Goal: Information Seeking & Learning: Learn about a topic

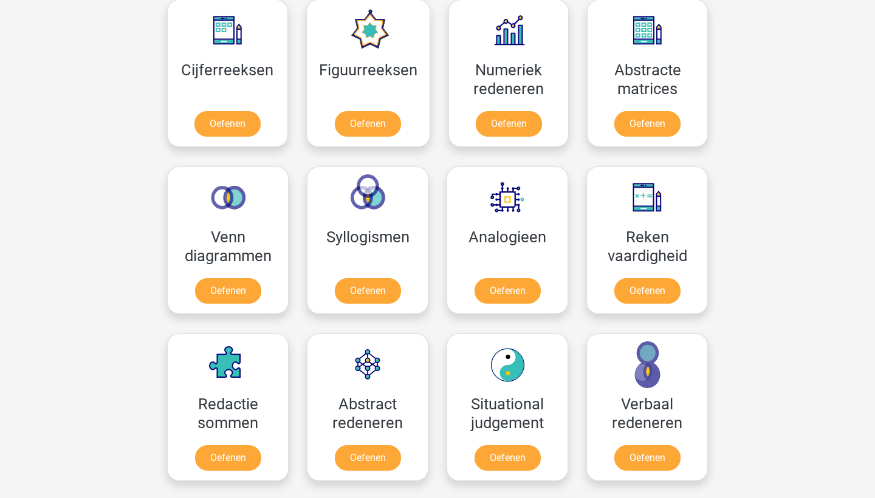
scroll to position [563, 0]
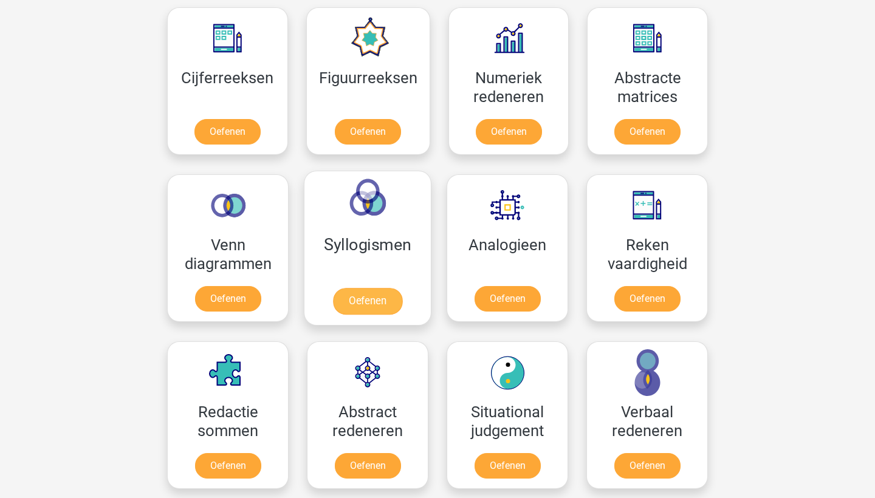
click at [378, 303] on link "Oefenen" at bounding box center [367, 301] width 69 height 27
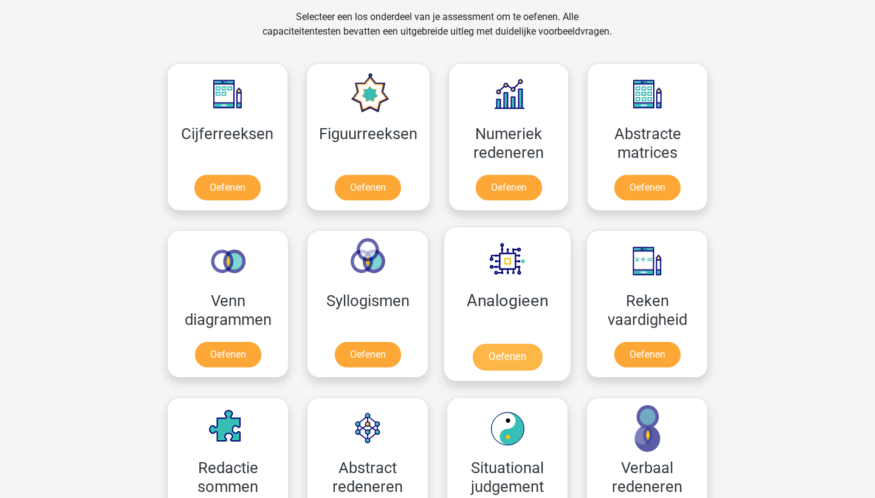
scroll to position [500, 0]
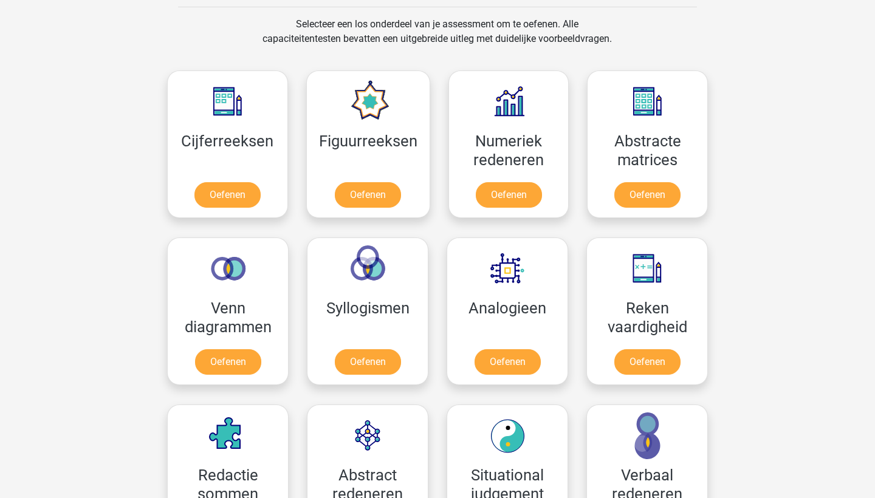
click at [796, 281] on div "Registreer Nederlands English" at bounding box center [437, 464] width 875 height 1928
click at [373, 360] on link "Oefenen" at bounding box center [367, 364] width 69 height 27
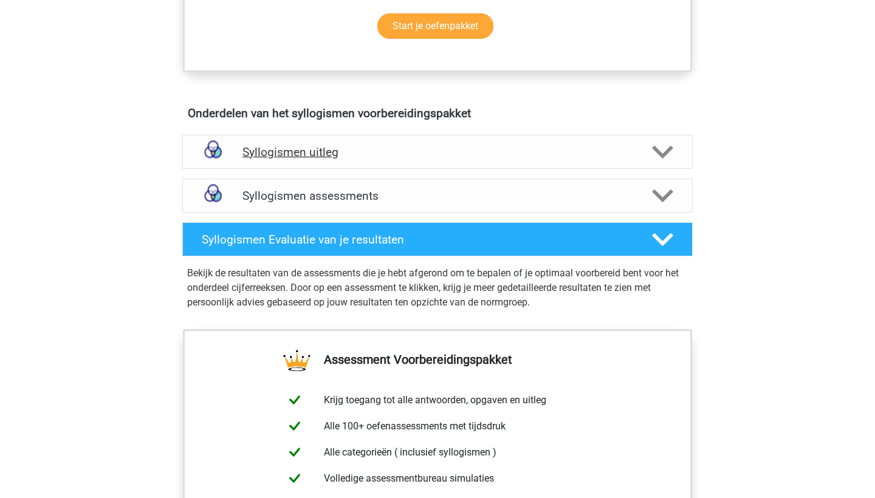
scroll to position [595, 0]
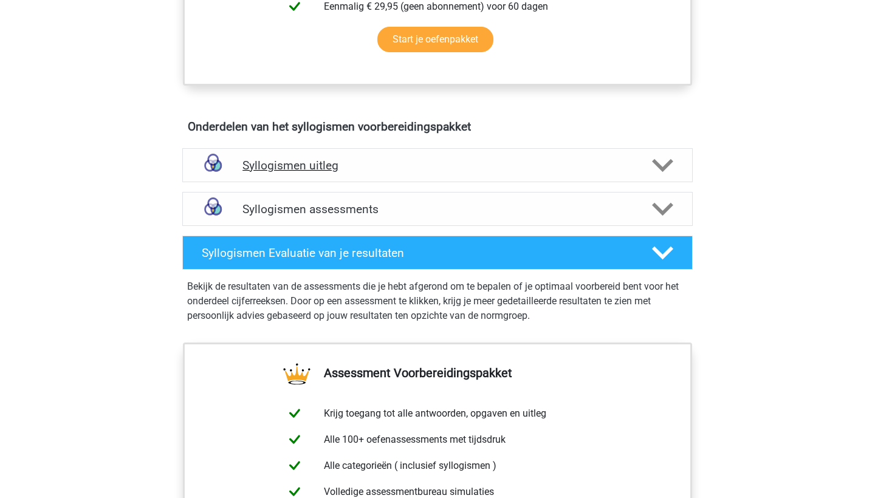
click at [398, 165] on h4 "Syllogismen uitleg" at bounding box center [438, 166] width 390 height 14
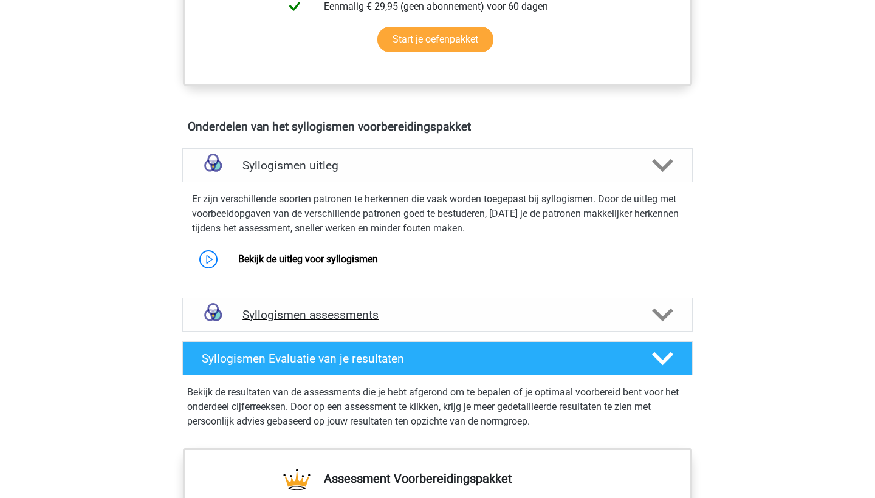
click at [371, 306] on div "Syllogismen assessments" at bounding box center [437, 315] width 511 height 34
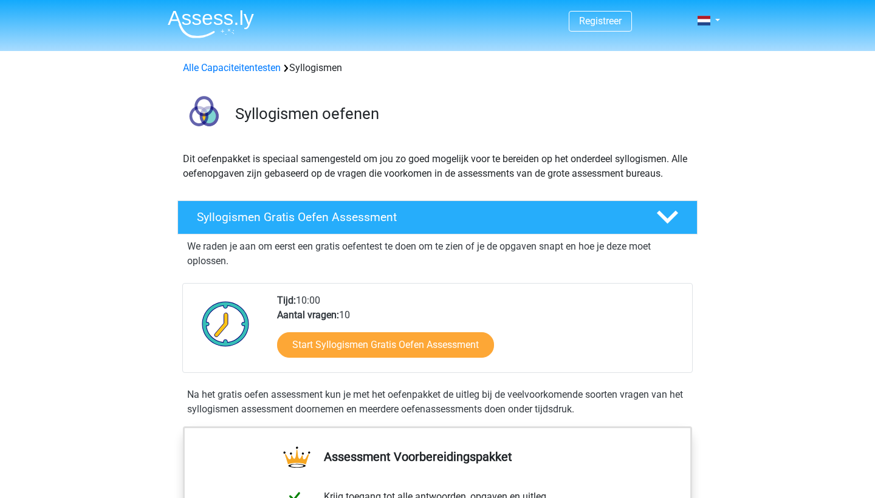
scroll to position [-8, 0]
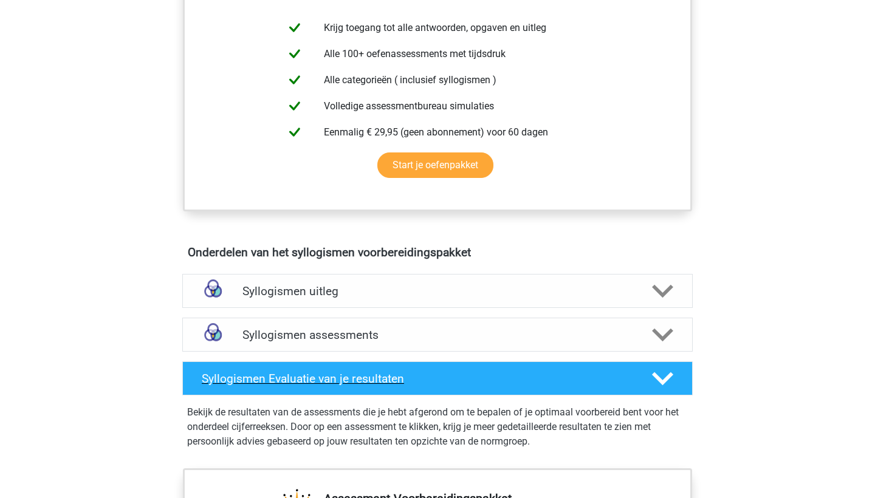
scroll to position [491, 0]
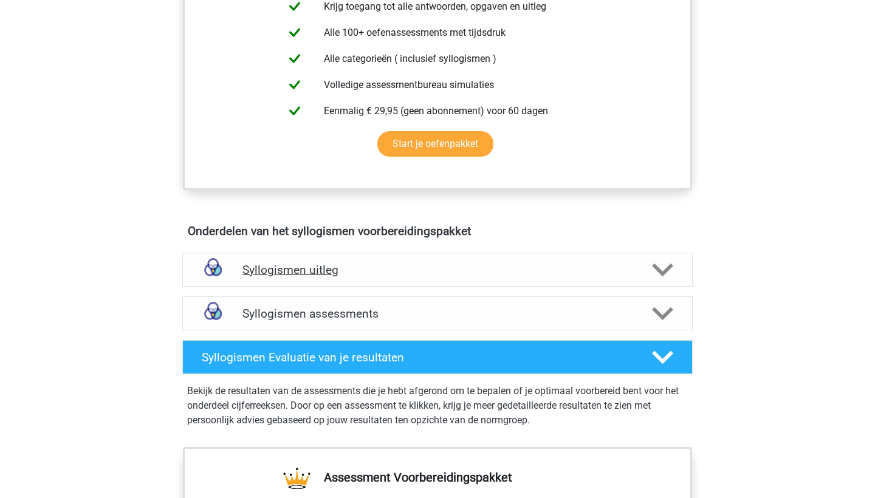
click at [350, 279] on div "Syllogismen uitleg" at bounding box center [437, 270] width 511 height 34
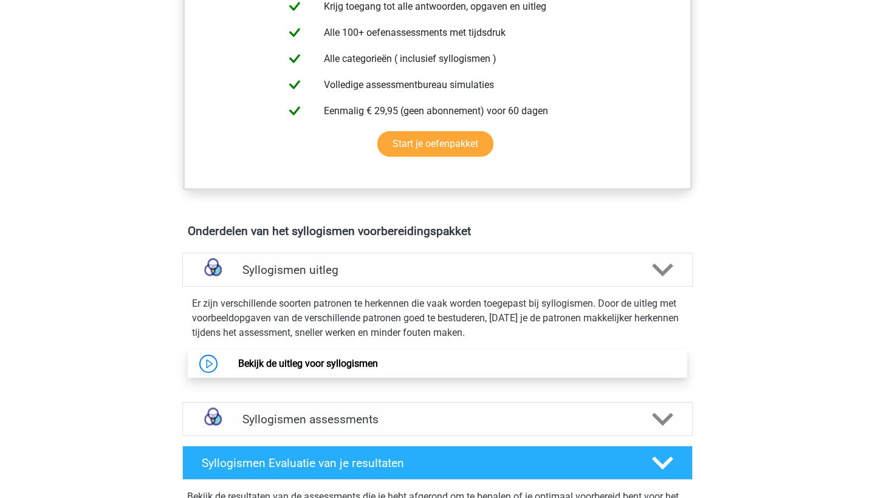
click at [316, 370] on link "Bekijk de uitleg voor syllogismen" at bounding box center [308, 364] width 140 height 12
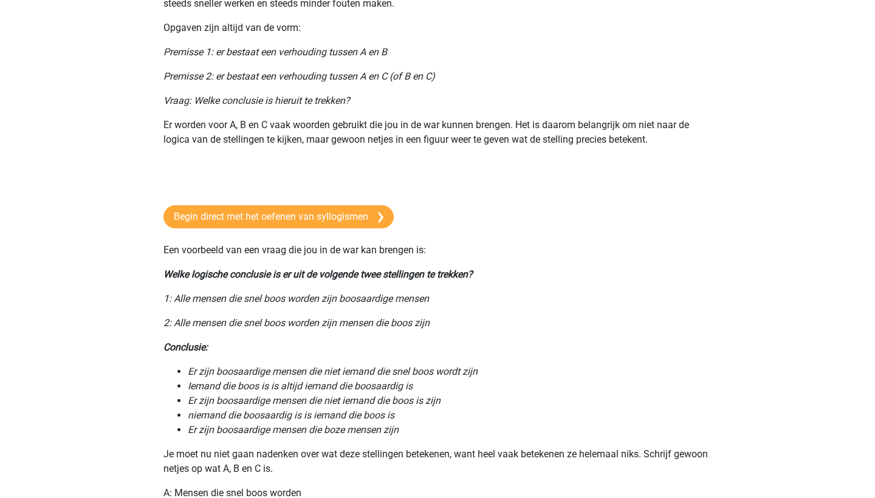
scroll to position [116, 0]
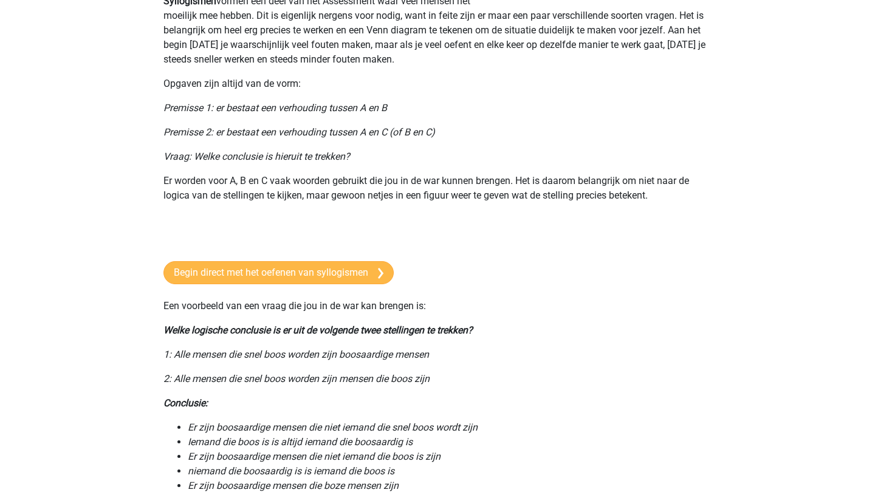
click at [289, 267] on link "Begin direct met het oefenen van syllogismen" at bounding box center [279, 272] width 230 height 23
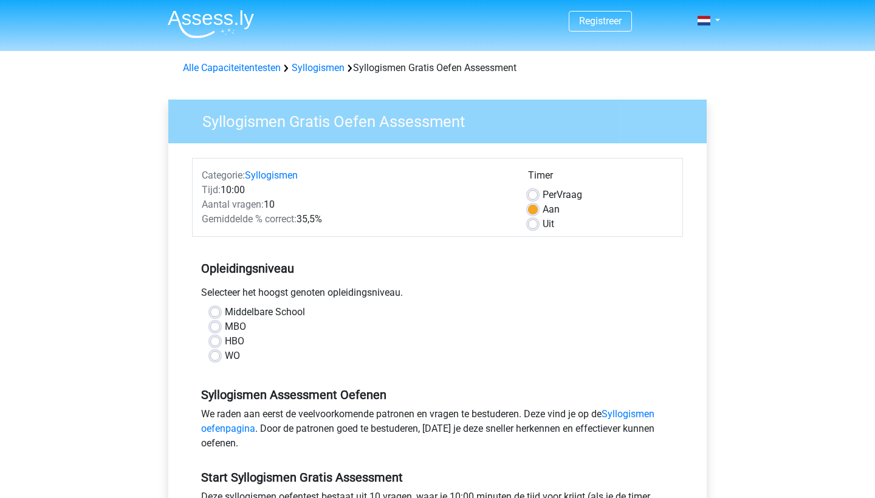
click at [229, 353] on label "WO" at bounding box center [232, 356] width 15 height 15
click at [220, 353] on input "WO" at bounding box center [215, 355] width 10 height 12
radio input "true"
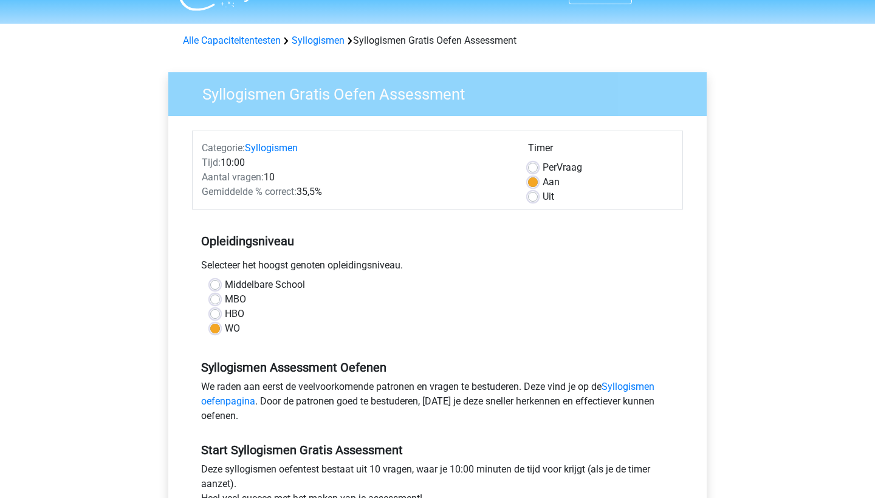
scroll to position [35, 0]
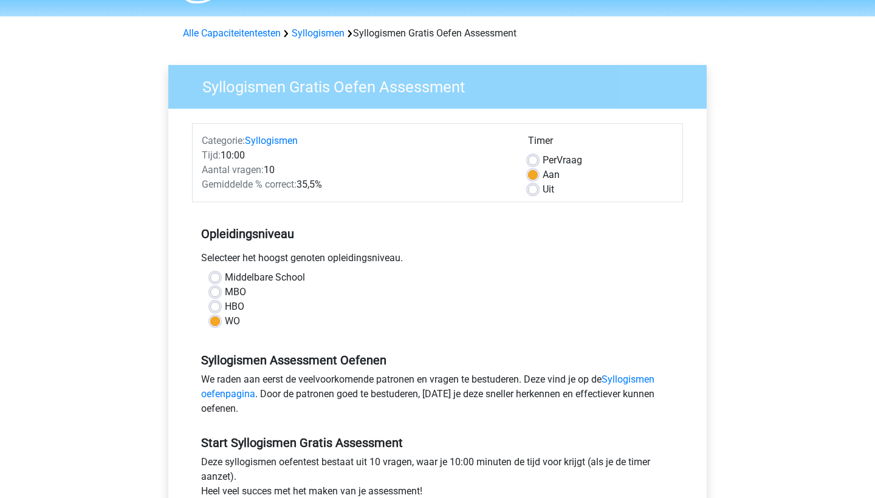
click at [539, 156] on div "Per Vraag" at bounding box center [600, 160] width 145 height 15
click at [530, 167] on div "Per Vraag" at bounding box center [600, 160] width 145 height 15
click at [543, 162] on label "Per Vraag" at bounding box center [563, 160] width 40 height 15
click at [532, 162] on input "Per Vraag" at bounding box center [533, 159] width 10 height 12
radio input "true"
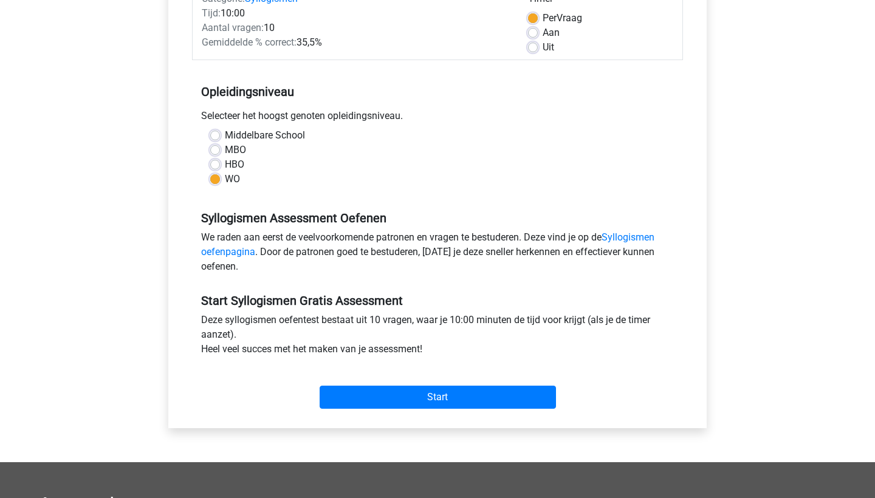
scroll to position [180, 0]
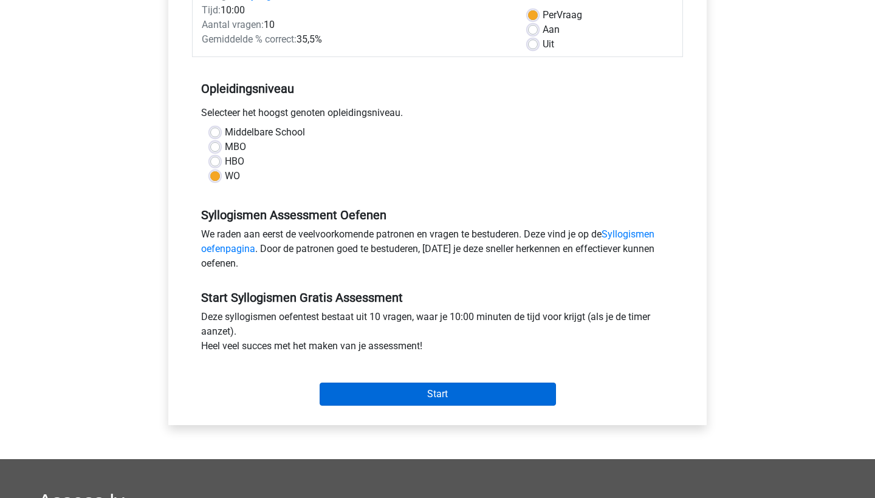
click at [407, 396] on input "Start" at bounding box center [438, 394] width 236 height 23
click at [467, 379] on div "Start" at bounding box center [437, 385] width 491 height 43
click at [467, 393] on input "Start" at bounding box center [438, 394] width 236 height 23
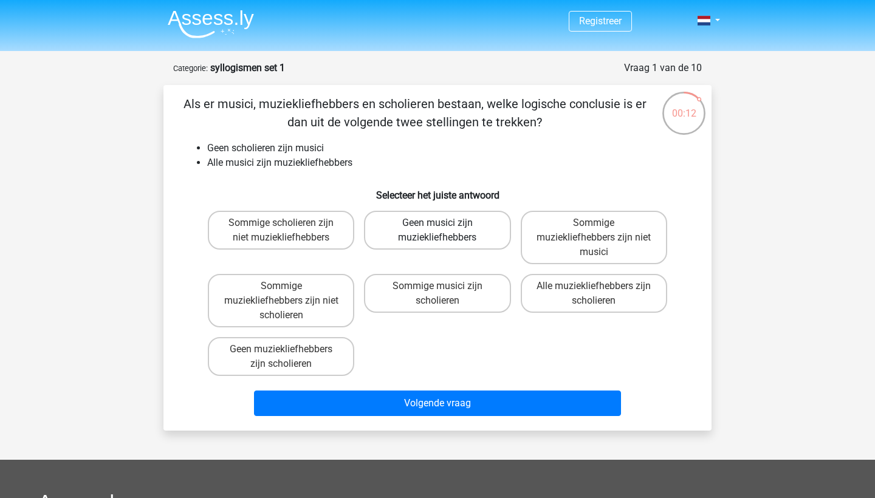
click at [443, 241] on label "Geen musici zijn muziekliefhebbers" at bounding box center [437, 230] width 147 height 39
click at [443, 231] on input "Geen musici zijn muziekliefhebbers" at bounding box center [442, 227] width 8 height 8
radio input "true"
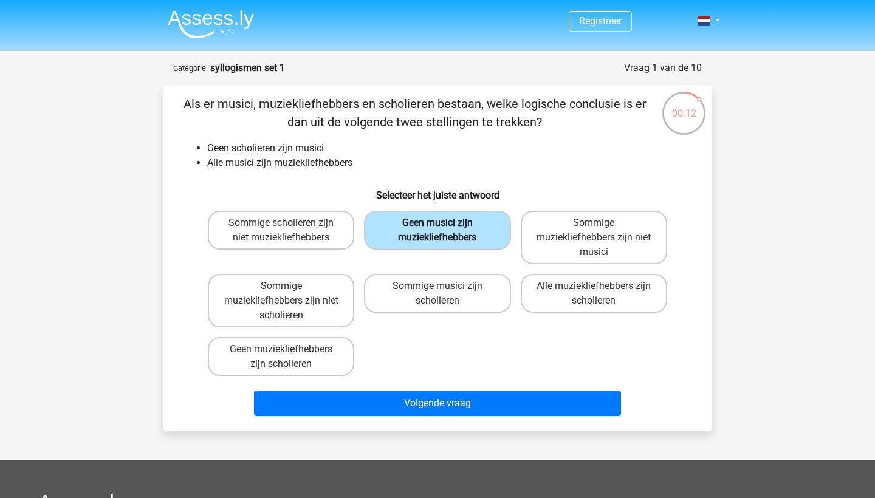
click at [443, 241] on label "Geen musici zijn muziekliefhebbers" at bounding box center [437, 230] width 147 height 39
click at [443, 231] on input "Geen musici zijn muziekliefhebbers" at bounding box center [442, 227] width 8 height 8
click at [444, 261] on div "Geen musici zijn muziekliefhebbers" at bounding box center [437, 237] width 147 height 53
click at [609, 170] on li "Alle musici zijn muziekliefhebbers" at bounding box center [449, 163] width 485 height 15
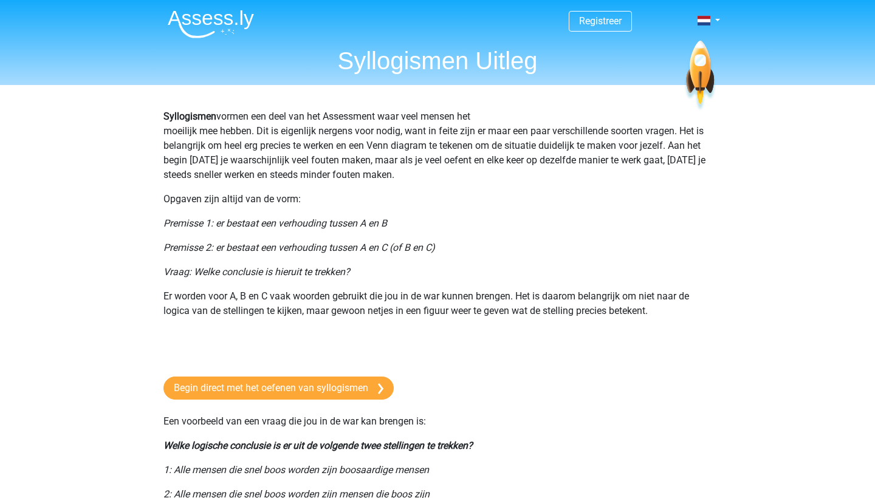
scroll to position [116, 0]
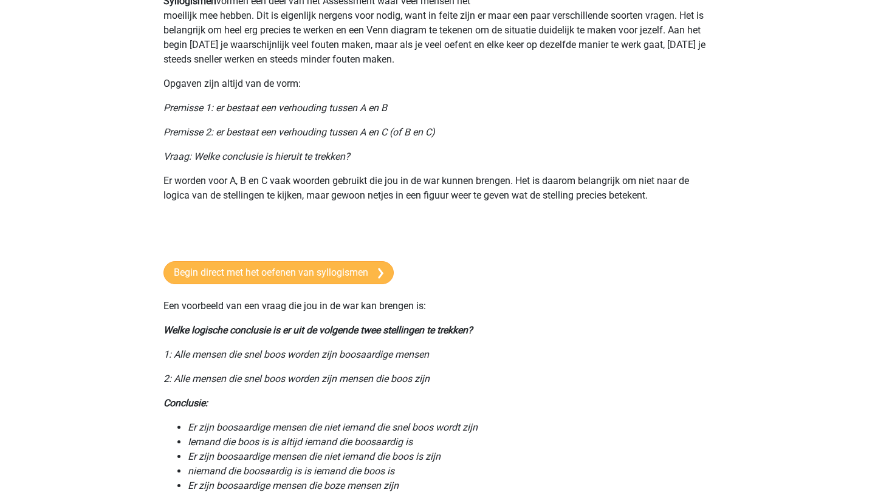
click at [222, 284] on link "Begin direct met het oefenen van syllogismen" at bounding box center [279, 272] width 230 height 23
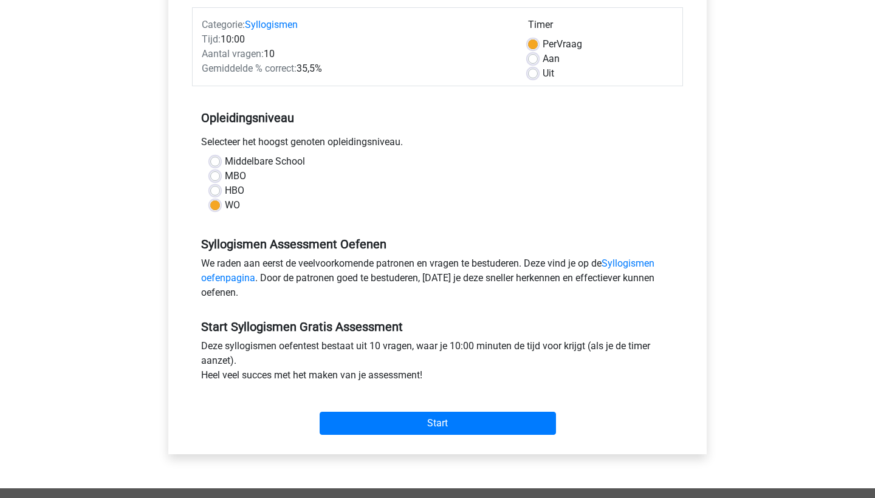
scroll to position [462, 0]
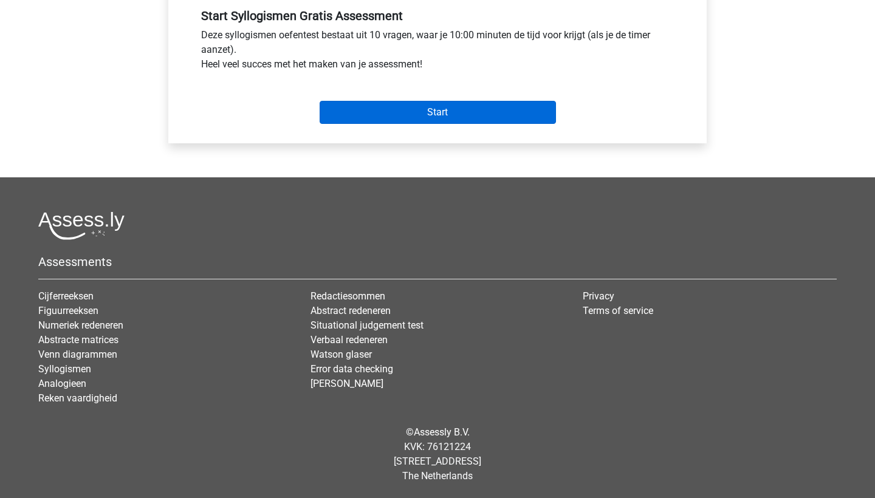
click at [454, 109] on input "Start" at bounding box center [438, 112] width 236 height 23
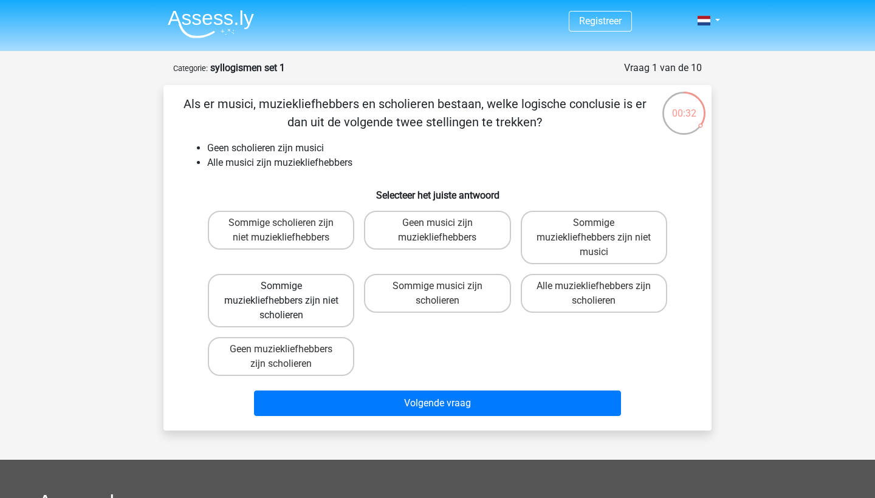
click at [294, 303] on label "Sommige muziekliefhebbers zijn niet scholieren" at bounding box center [281, 300] width 147 height 53
click at [289, 294] on input "Sommige muziekliefhebbers zijn niet scholieren" at bounding box center [285, 290] width 8 height 8
radio input "true"
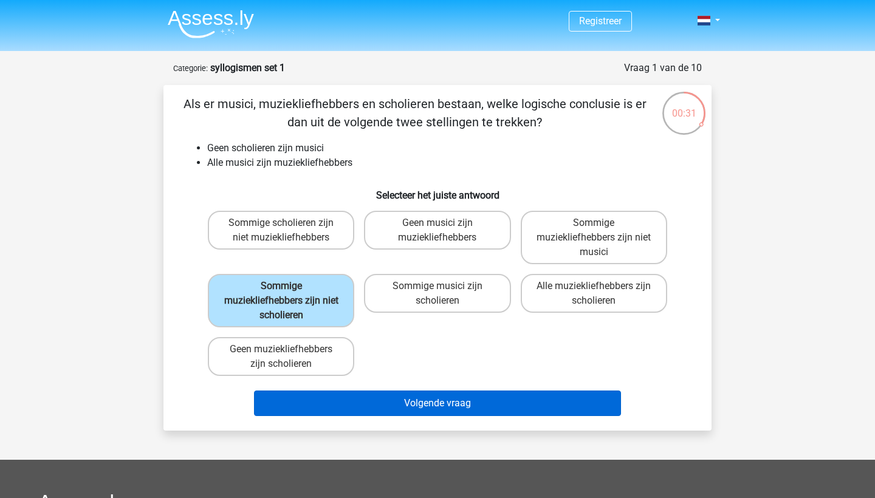
click at [415, 402] on button "Volgende vraag" at bounding box center [438, 404] width 368 height 26
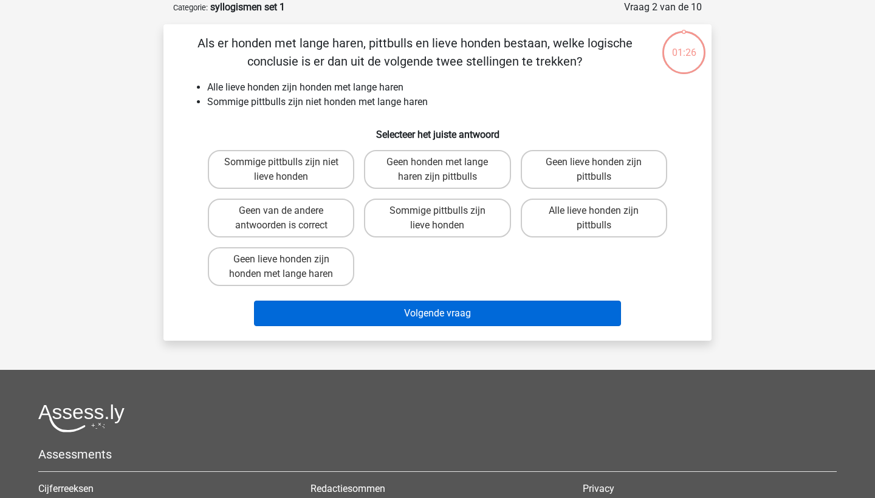
scroll to position [25, 0]
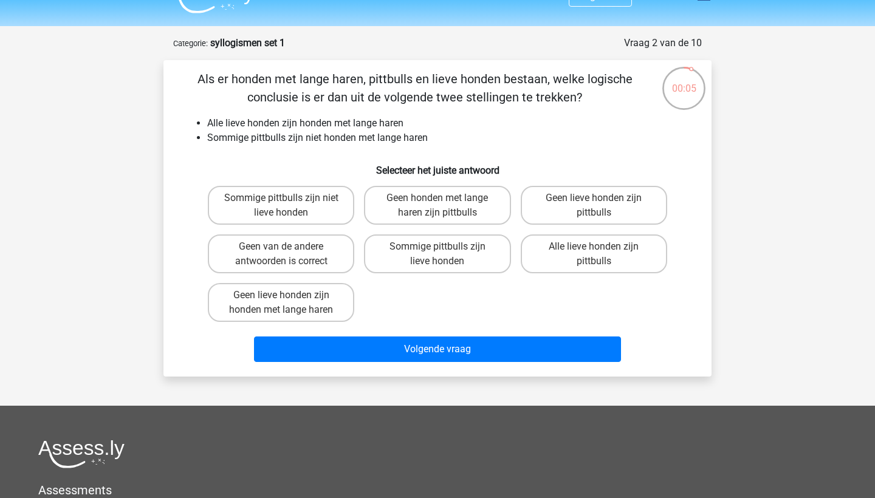
click at [438, 176] on h6 "Selecteer het juiste antwoord" at bounding box center [437, 165] width 509 height 21
click at [438, 197] on label "Geen honden met lange haren zijn pittbulls" at bounding box center [437, 205] width 147 height 39
click at [438, 198] on input "Geen honden met lange haren zijn pittbulls" at bounding box center [442, 202] width 8 height 8
radio input "true"
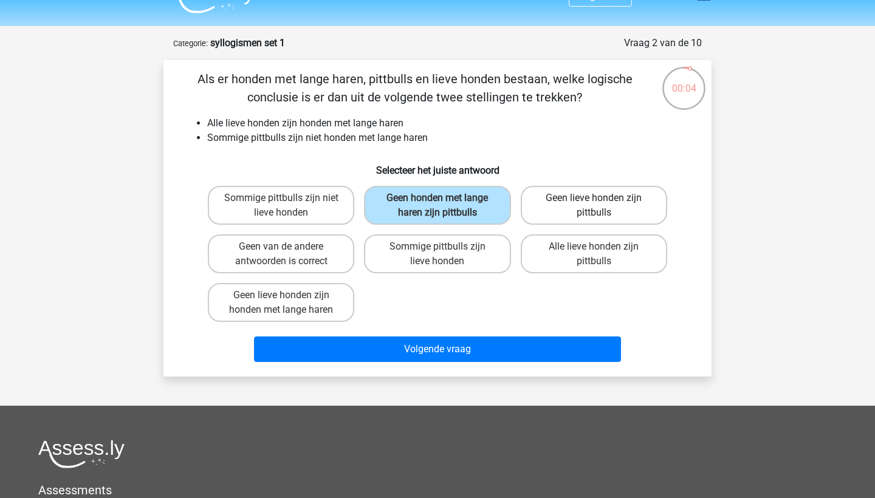
click at [610, 210] on label "Geen lieve honden zijn pittbulls" at bounding box center [594, 205] width 147 height 39
click at [602, 206] on input "Geen lieve honden zijn pittbulls" at bounding box center [598, 202] width 8 height 8
radio input "true"
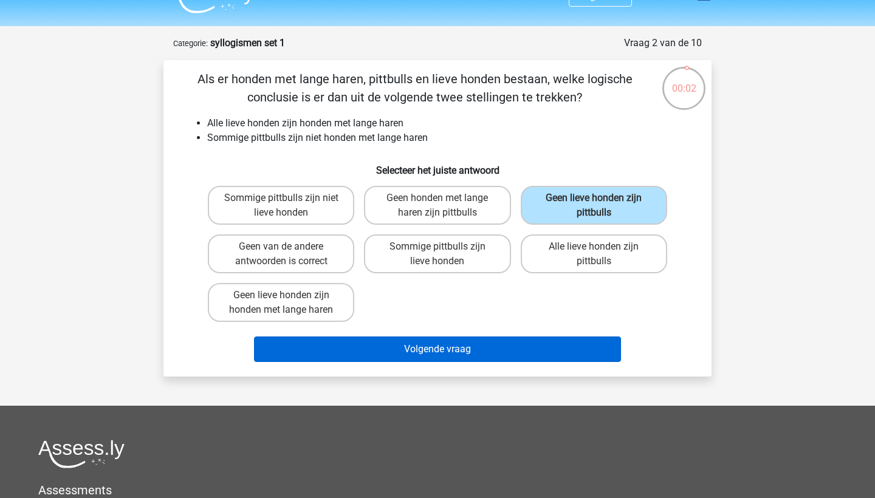
click at [519, 347] on button "Volgende vraag" at bounding box center [438, 350] width 368 height 26
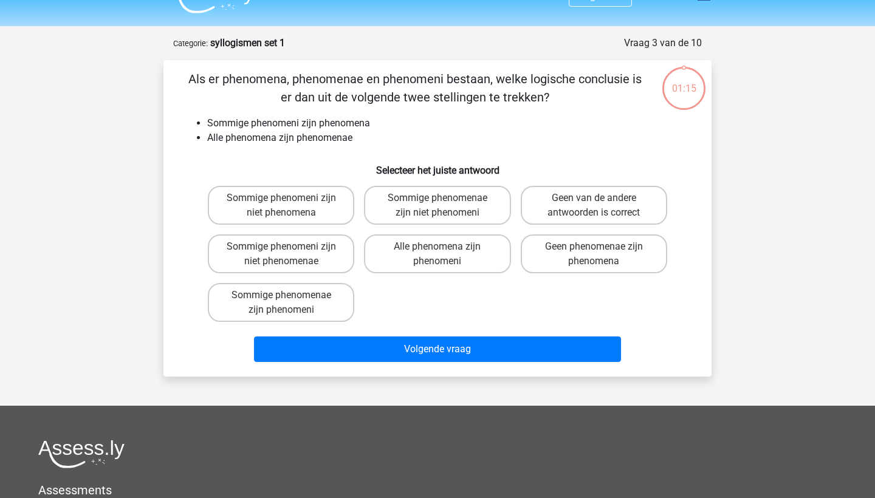
scroll to position [61, 0]
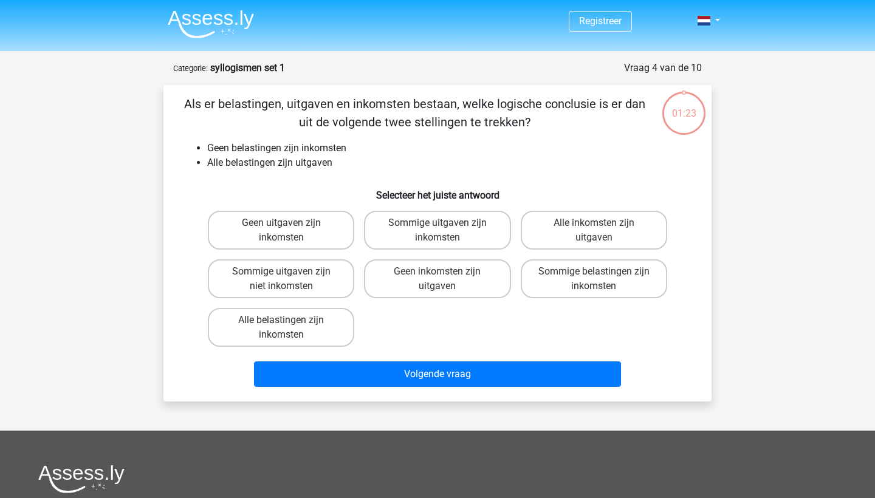
scroll to position [61, 0]
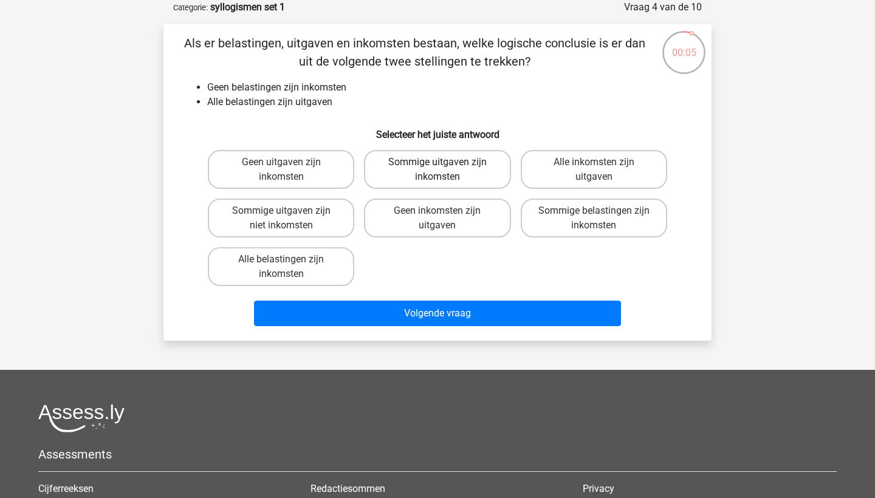
click at [412, 168] on label "Sommige uitgaven zijn inkomsten" at bounding box center [437, 169] width 147 height 39
click at [438, 168] on input "Sommige uitgaven zijn inkomsten" at bounding box center [442, 166] width 8 height 8
radio input "true"
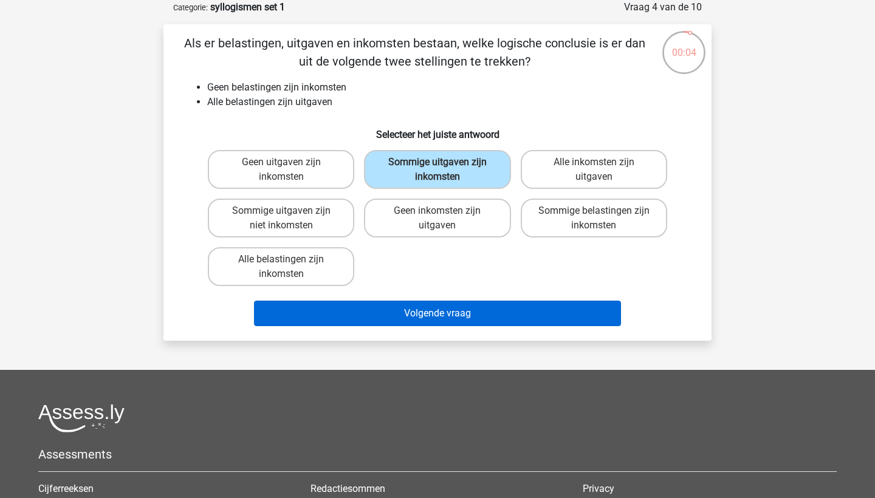
click at [410, 309] on button "Volgende vraag" at bounding box center [438, 314] width 368 height 26
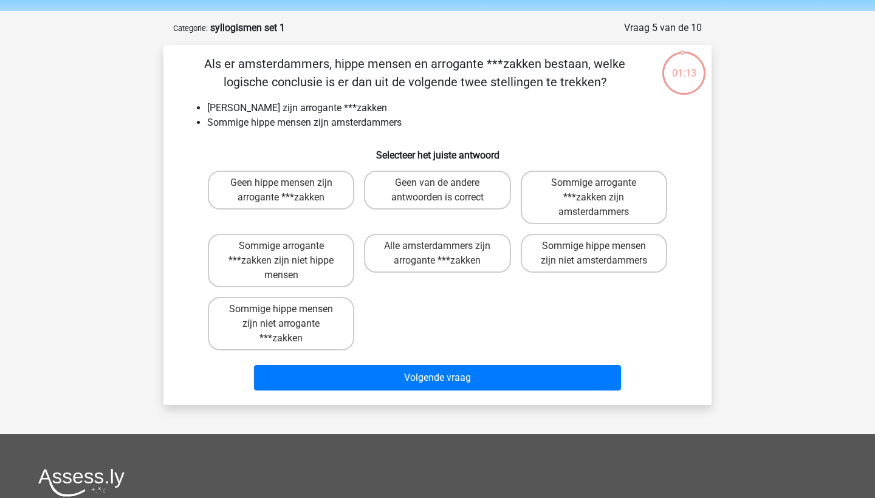
scroll to position [41, 0]
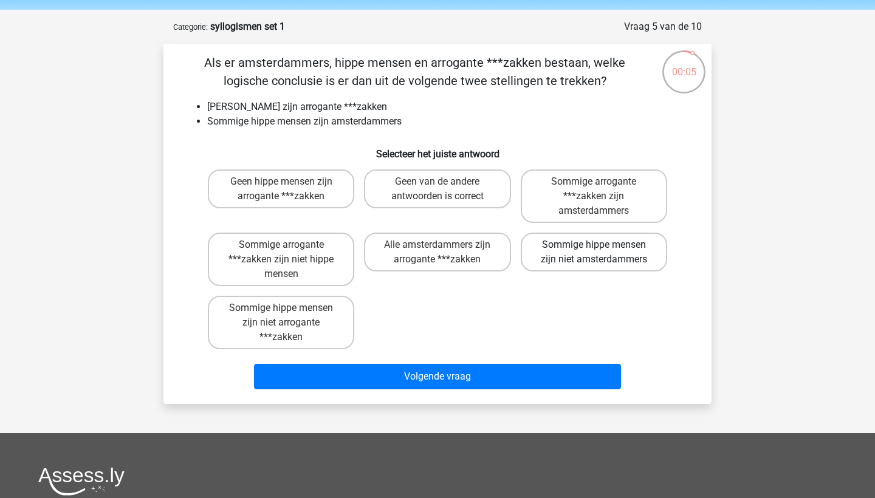
click at [613, 264] on label "Sommige hippe mensen zijn niet amsterdammers" at bounding box center [594, 252] width 147 height 39
click at [602, 253] on input "Sommige hippe mensen zijn niet amsterdammers" at bounding box center [598, 249] width 8 height 8
radio input "true"
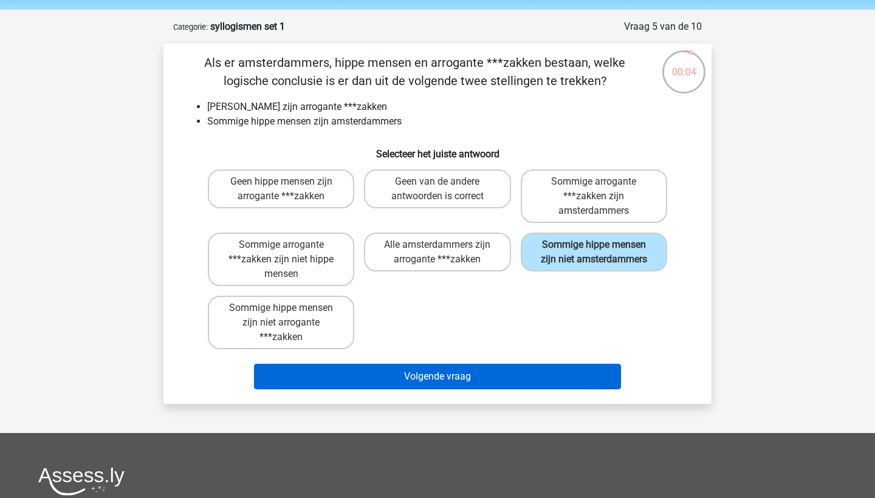
click at [509, 371] on button "Volgende vraag" at bounding box center [438, 377] width 368 height 26
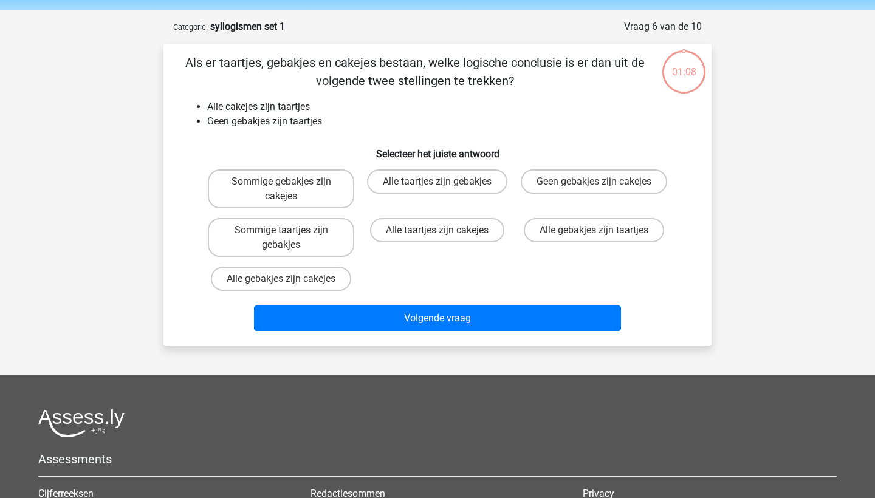
scroll to position [61, 0]
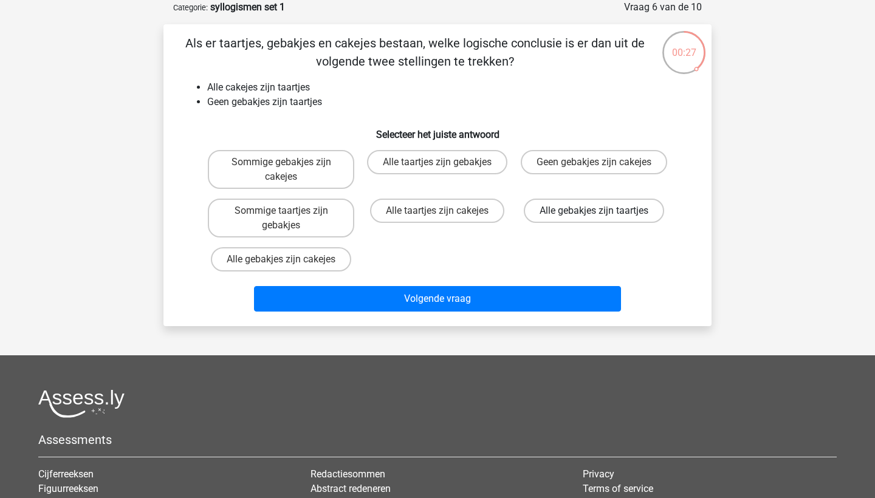
click at [536, 215] on label "Alle gebakjes zijn taartjes" at bounding box center [594, 211] width 140 height 24
click at [594, 215] on input "Alle gebakjes zijn taartjes" at bounding box center [598, 215] width 8 height 8
radio input "true"
click at [286, 223] on label "Sommige taartjes zijn gebakjes" at bounding box center [281, 218] width 147 height 39
click at [286, 219] on input "Sommige taartjes zijn gebakjes" at bounding box center [285, 215] width 8 height 8
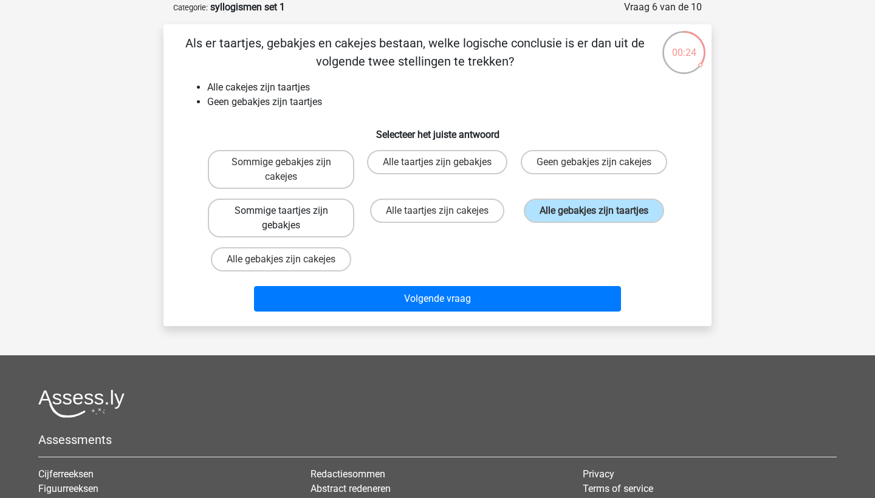
radio input "true"
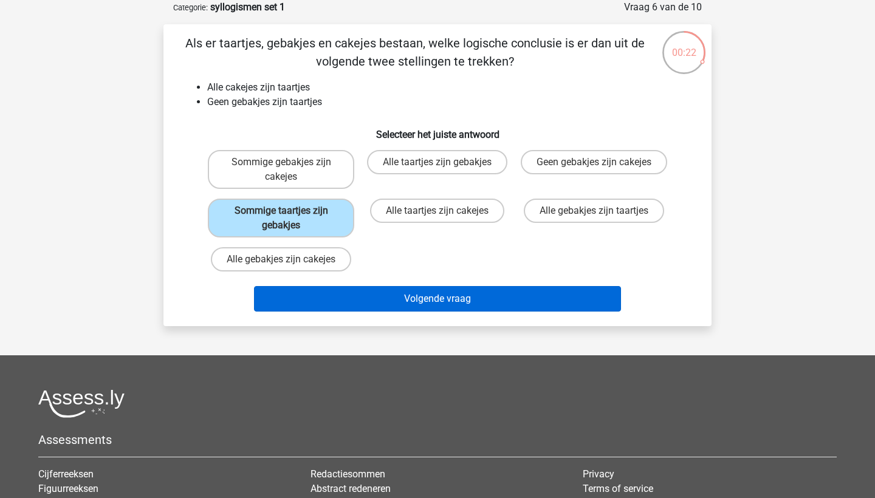
click at [363, 303] on button "Volgende vraag" at bounding box center [438, 299] width 368 height 26
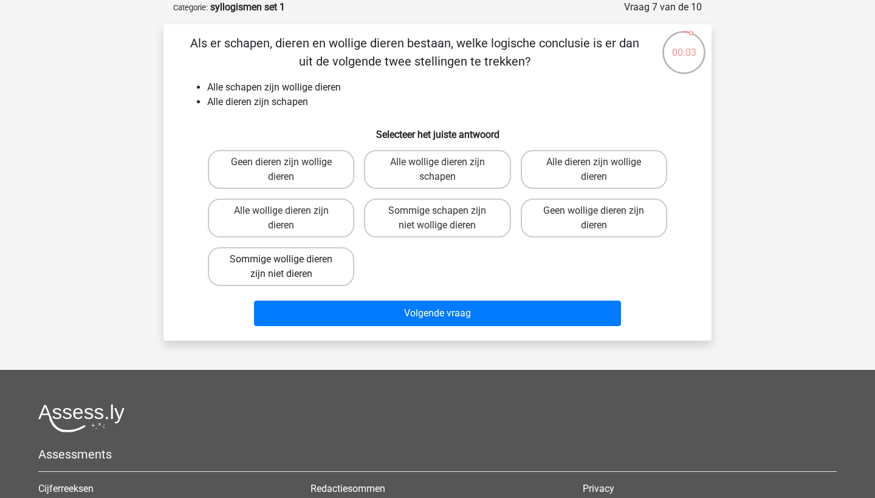
click at [260, 278] on label "Sommige wollige dieren zijn niet dieren" at bounding box center [281, 266] width 147 height 39
click at [281, 267] on input "Sommige wollige dieren zijn niet dieren" at bounding box center [285, 264] width 8 height 8
radio input "true"
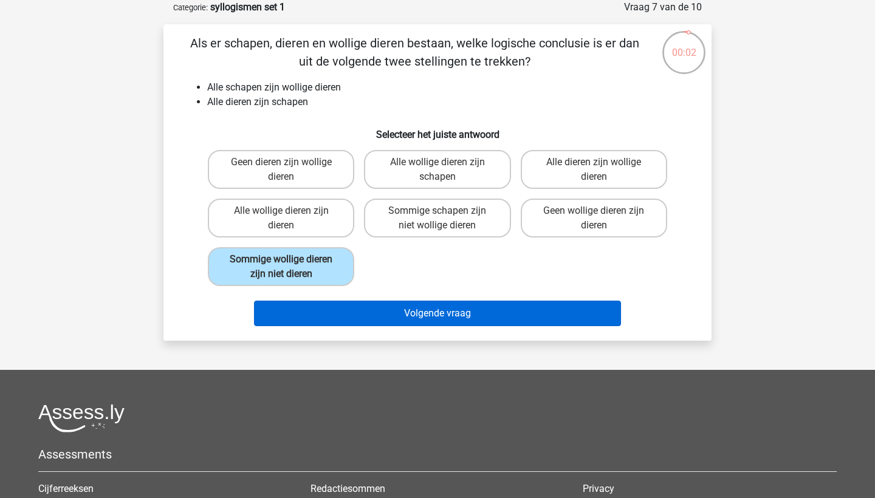
click at [295, 313] on button "Volgende vraag" at bounding box center [438, 314] width 368 height 26
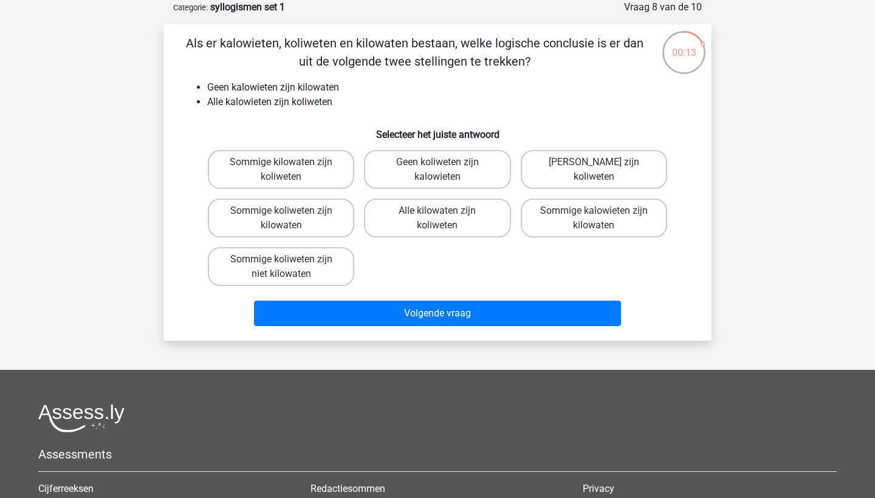
click at [226, 143] on div "Als er kalowieten, koliweten en kilowaten bestaan, welke logische conclusie is …" at bounding box center [437, 182] width 539 height 297
click at [241, 161] on label "Sommige kilowaten zijn koliweten" at bounding box center [281, 169] width 147 height 39
click at [281, 162] on input "Sommige kilowaten zijn koliweten" at bounding box center [285, 166] width 8 height 8
radio input "true"
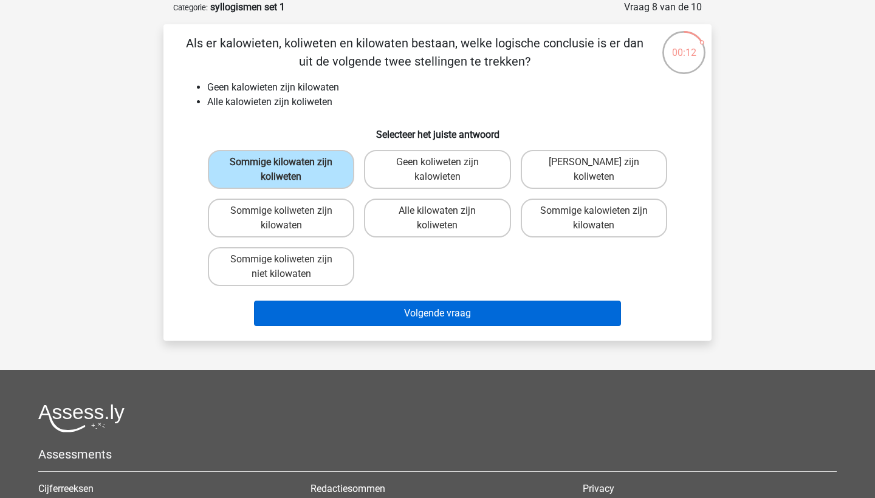
click at [422, 315] on button "Volgende vraag" at bounding box center [438, 314] width 368 height 26
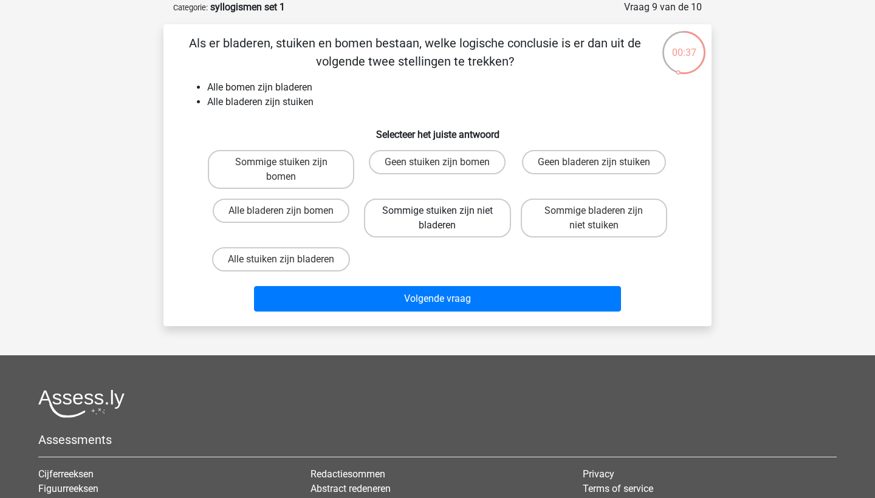
click at [477, 226] on label "Sommige stuiken zijn niet bladeren" at bounding box center [437, 218] width 147 height 39
click at [446, 219] on input "Sommige stuiken zijn niet bladeren" at bounding box center [442, 215] width 8 height 8
radio input "true"
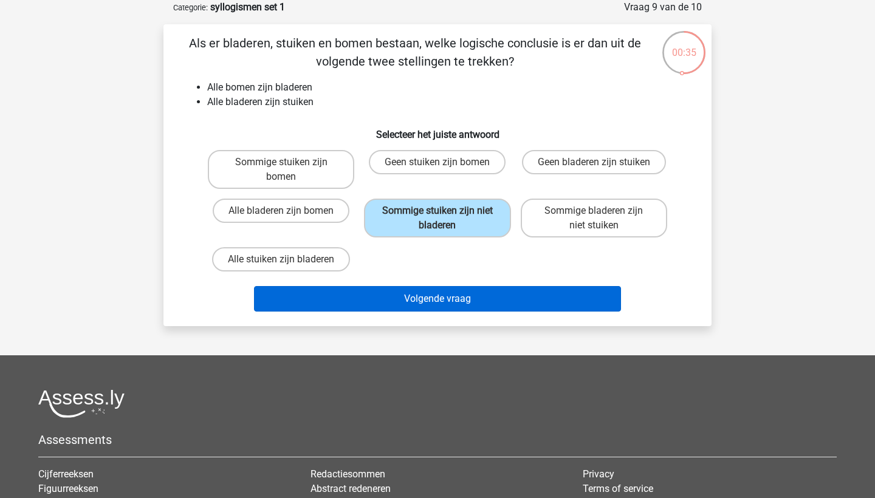
click at [495, 293] on button "Volgende vraag" at bounding box center [438, 299] width 368 height 26
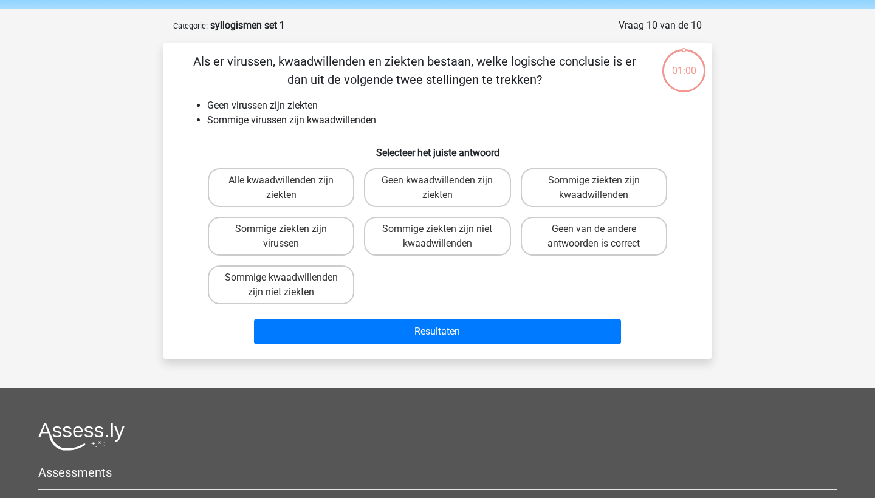
scroll to position [38, 0]
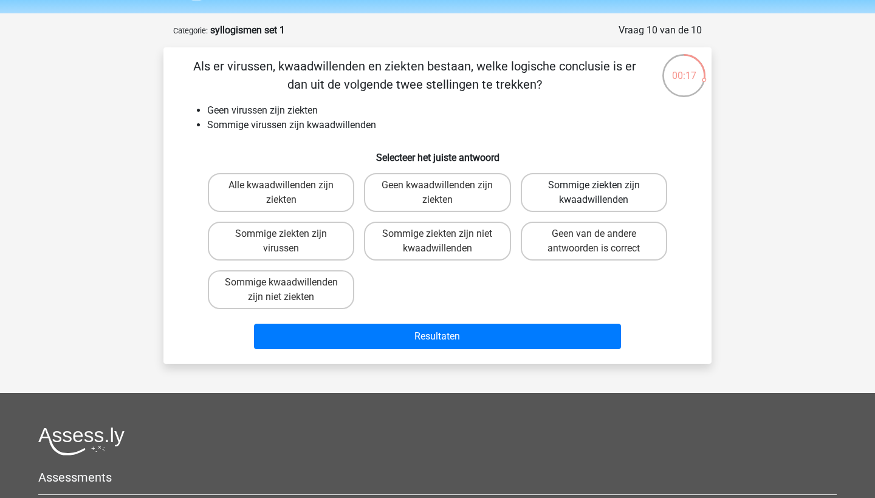
click at [559, 195] on label "Sommige ziekten zijn kwaadwillenden" at bounding box center [594, 192] width 147 height 39
click at [594, 193] on input "Sommige ziekten zijn kwaadwillenden" at bounding box center [598, 189] width 8 height 8
radio input "true"
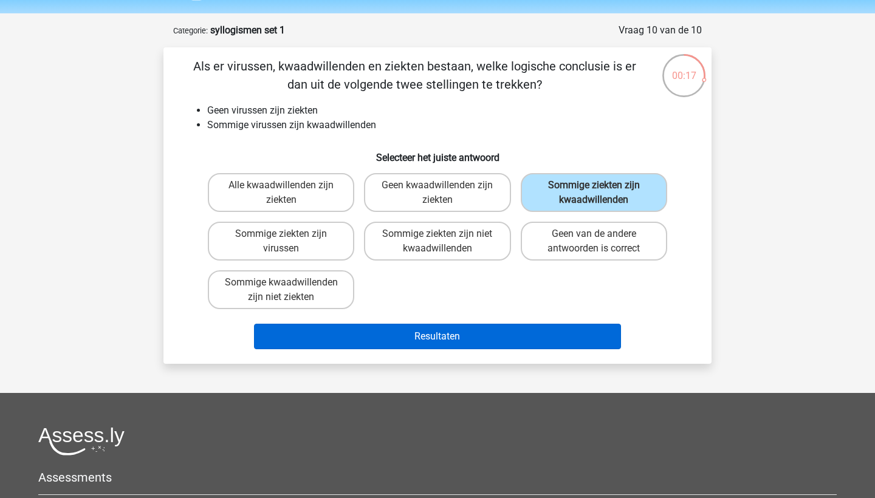
click at [483, 333] on button "Resultaten" at bounding box center [438, 337] width 368 height 26
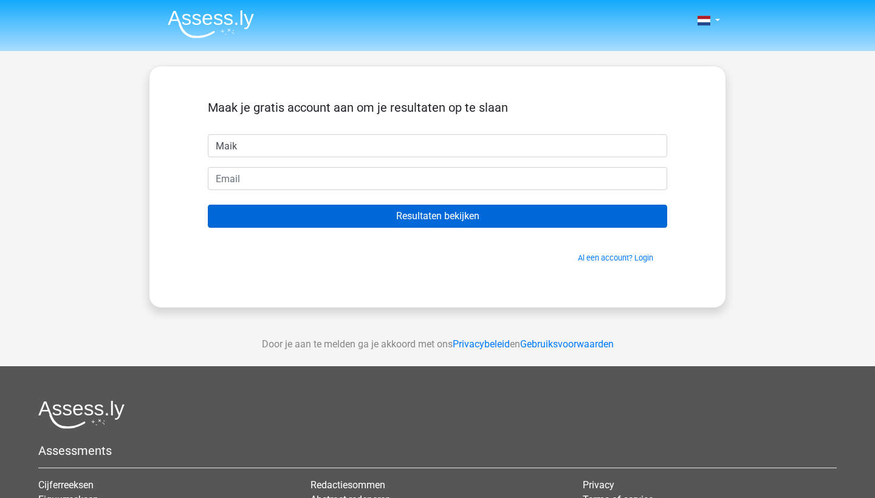
type input "Maik"
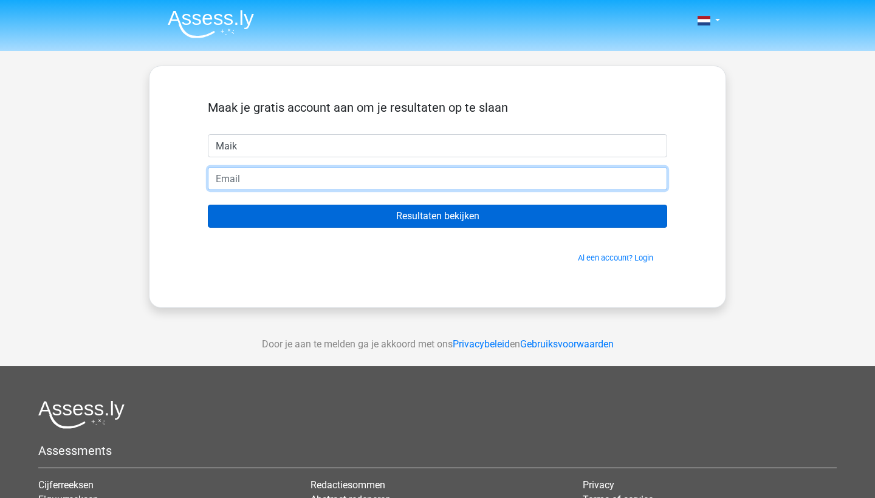
type input "[EMAIL_ADDRESS][DOMAIN_NAME]"
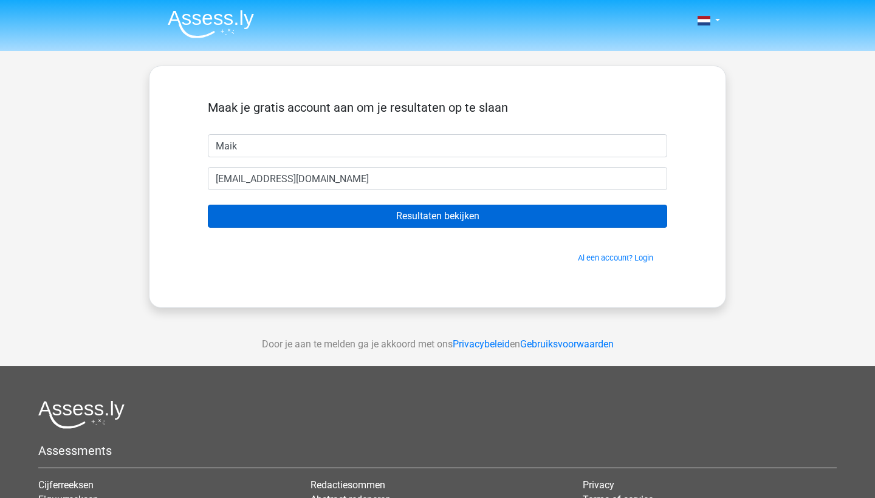
click at [347, 216] on input "Resultaten bekijken" at bounding box center [438, 216] width 460 height 23
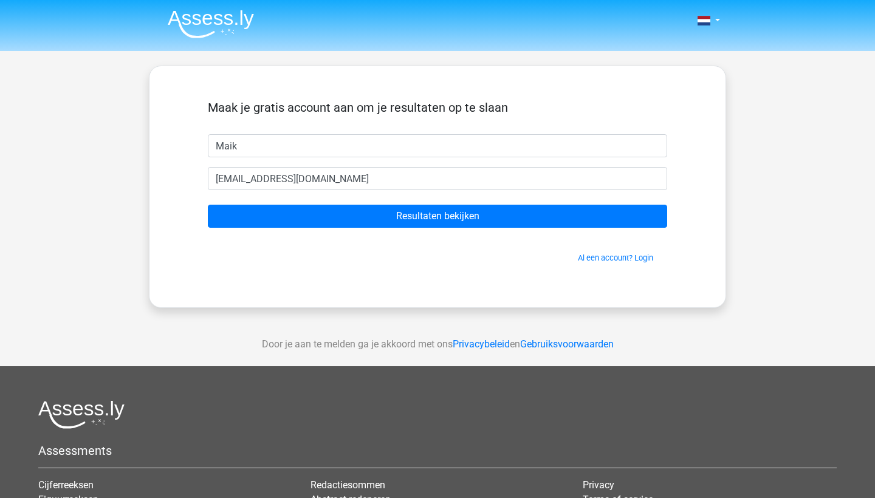
click at [220, 23] on img at bounding box center [211, 24] width 86 height 29
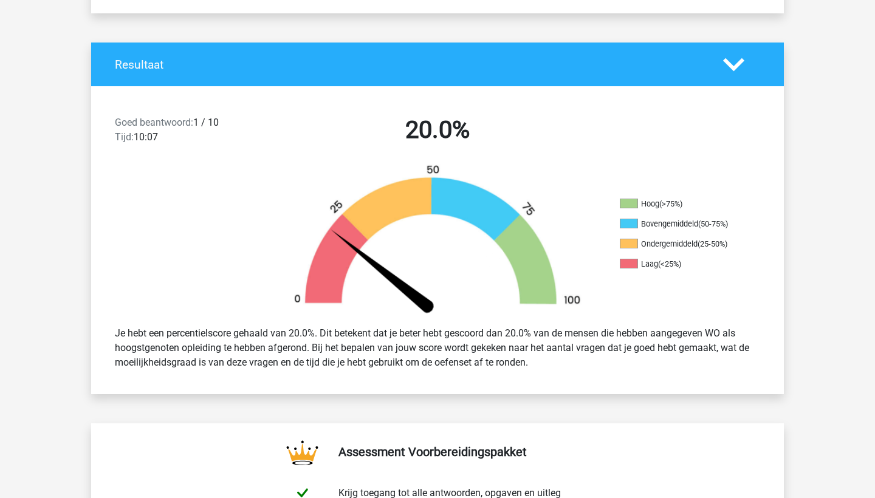
scroll to position [236, 0]
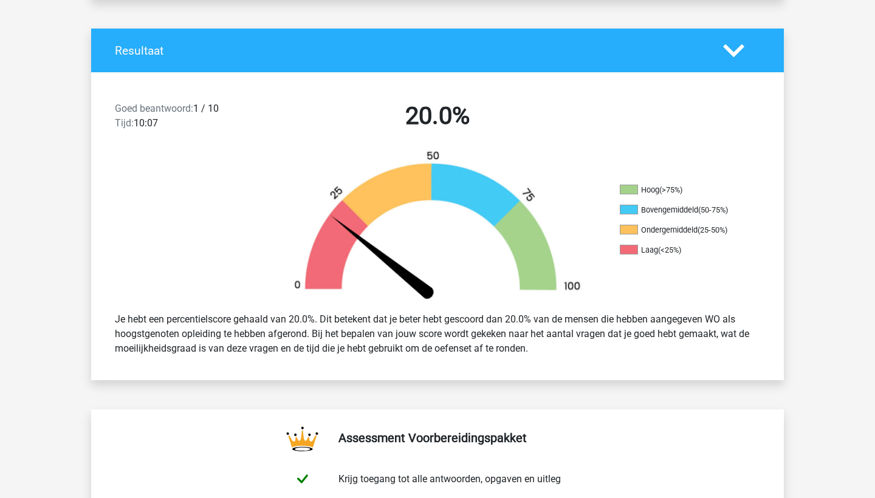
click at [422, 326] on div "Je hebt een percentielscore gehaald van 20.0%. Dit betekent dat je beter hebt g…" at bounding box center [438, 334] width 664 height 53
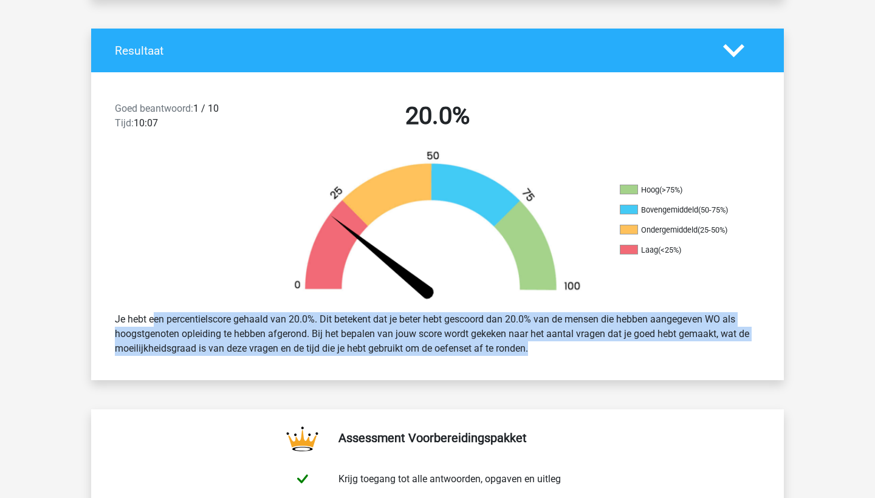
click at [422, 326] on div "Je hebt een percentielscore gehaald van 20.0%. Dit betekent dat je beter hebt g…" at bounding box center [438, 334] width 664 height 53
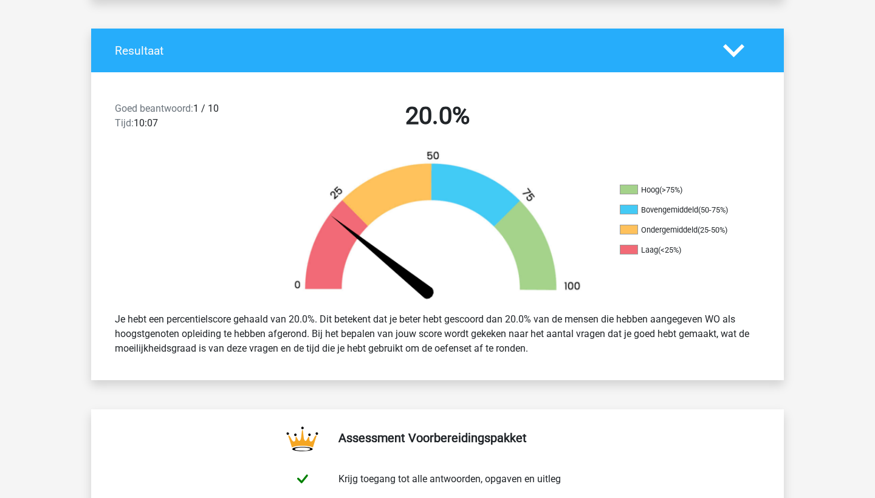
click at [422, 326] on div "Je hebt een percentielscore gehaald van 20.0%. Dit betekent dat je beter hebt g…" at bounding box center [438, 334] width 664 height 53
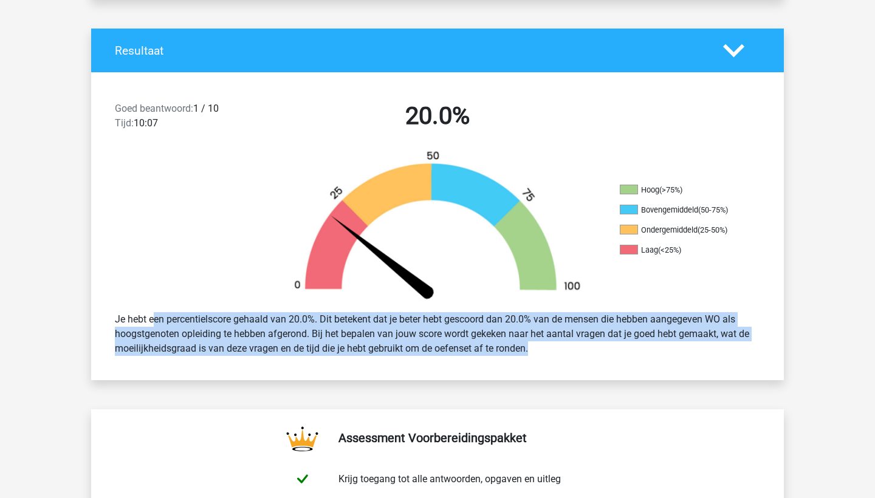
click at [422, 326] on div "Je hebt een percentielscore gehaald van 20.0%. Dit betekent dat je beter hebt g…" at bounding box center [438, 334] width 664 height 53
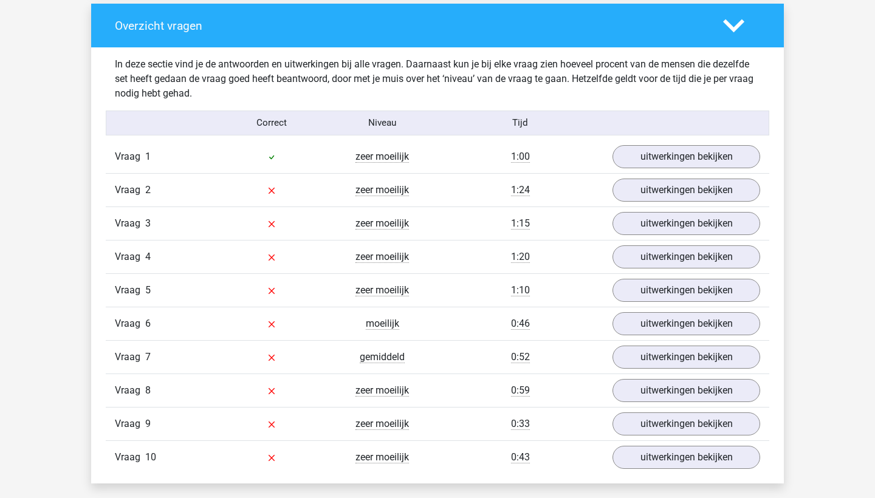
scroll to position [912, 0]
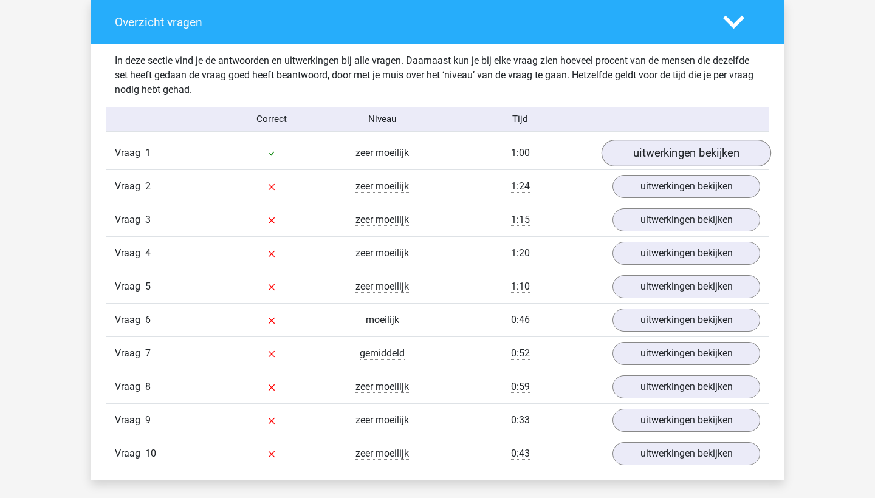
click at [630, 147] on link "uitwerkingen bekijken" at bounding box center [687, 153] width 170 height 27
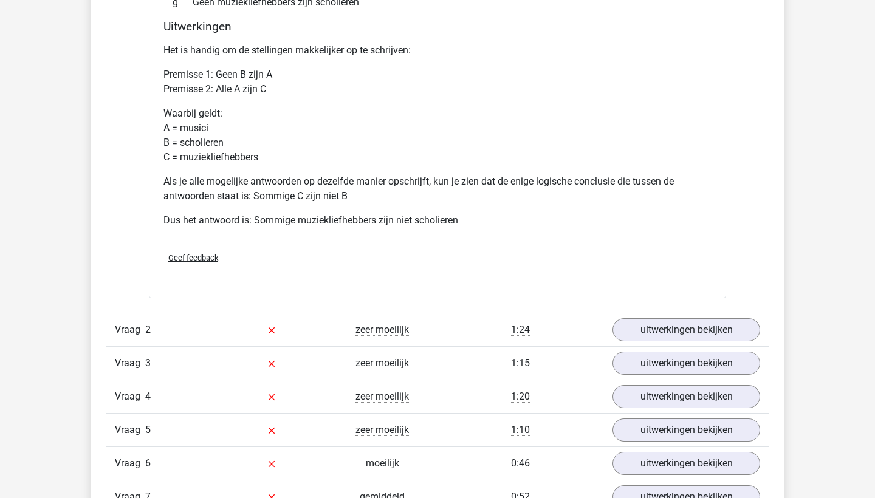
scroll to position [1291, 0]
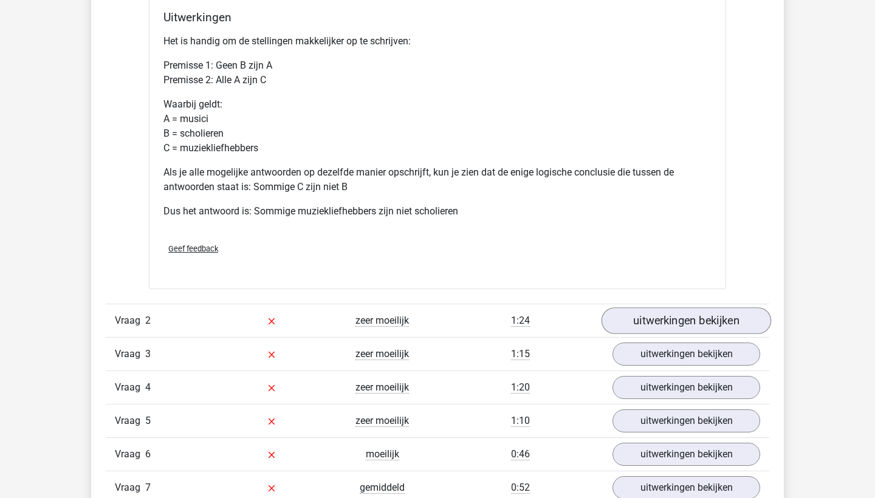
click at [692, 319] on link "uitwerkingen bekijken" at bounding box center [687, 321] width 170 height 27
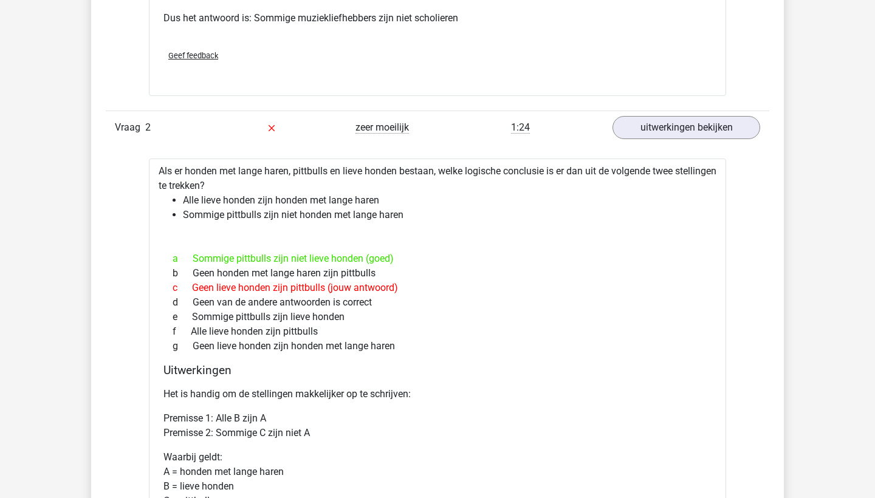
scroll to position [1519, 0]
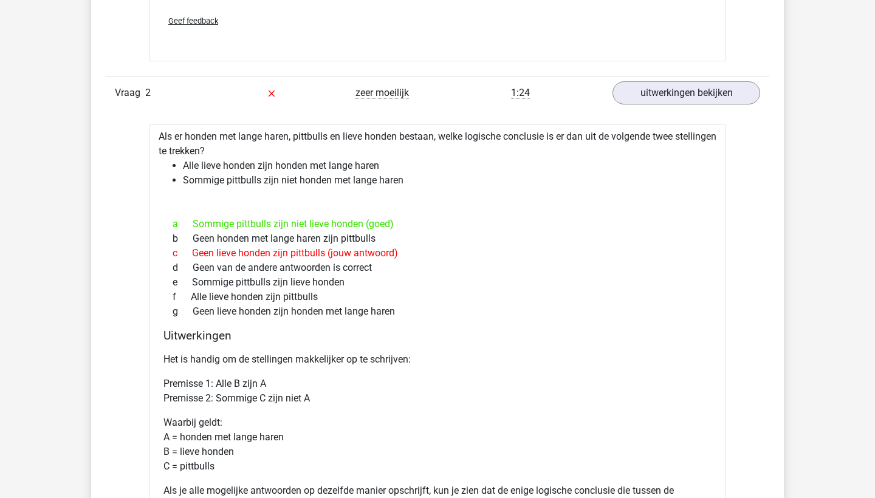
drag, startPoint x: 359, startPoint y: 147, endPoint x: 370, endPoint y: 153, distance: 13.3
click at [360, 147] on div "Als er honden met lange haren, pittbulls en lieve honden bestaan, welke logisch…" at bounding box center [438, 366] width 578 height 484
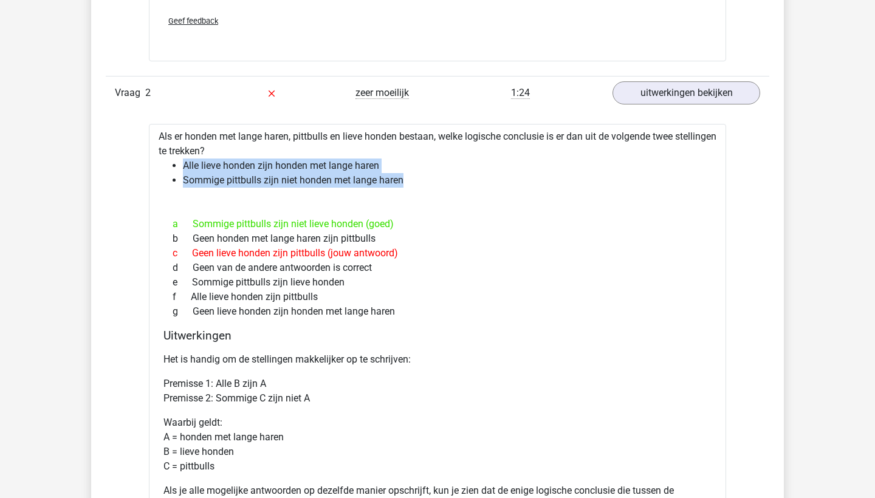
drag, startPoint x: 395, startPoint y: 178, endPoint x: 168, endPoint y: 165, distance: 227.1
click at [168, 165] on ul "Alle lieve honden zijn honden met lange haren Sommige pittbulls zijn niet honde…" at bounding box center [438, 173] width 558 height 29
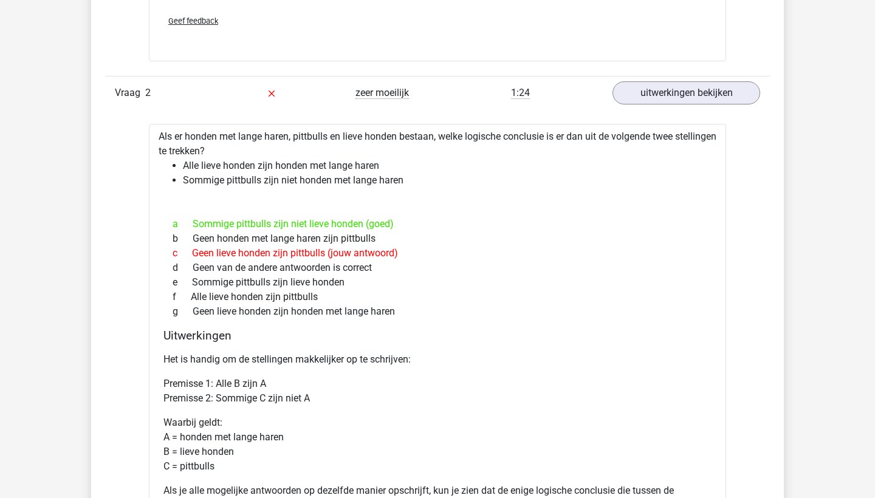
drag, startPoint x: 165, startPoint y: 162, endPoint x: 419, endPoint y: 319, distance: 298.1
click at [419, 319] on div "Als er honden met lange haren, pittbulls en lieve honden bestaan, welke logisch…" at bounding box center [438, 366] width 578 height 484
copy div "Alle lieve honden zijn honden met lange haren Sommige pittbulls zijn niet honde…"
click at [368, 204] on div at bounding box center [438, 203] width 558 height 10
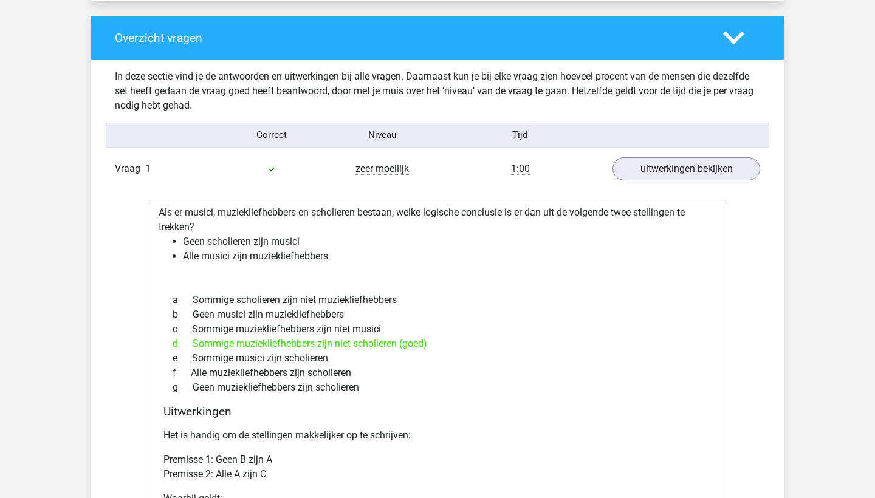
scroll to position [905, 0]
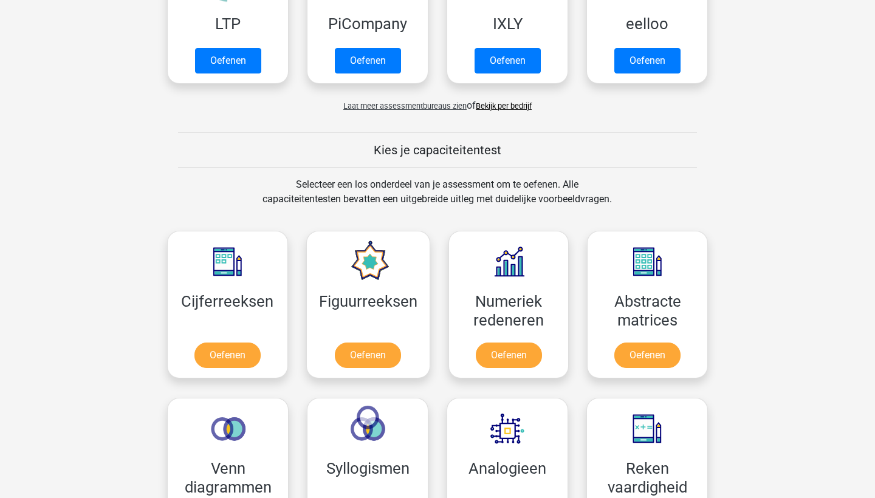
scroll to position [340, 0]
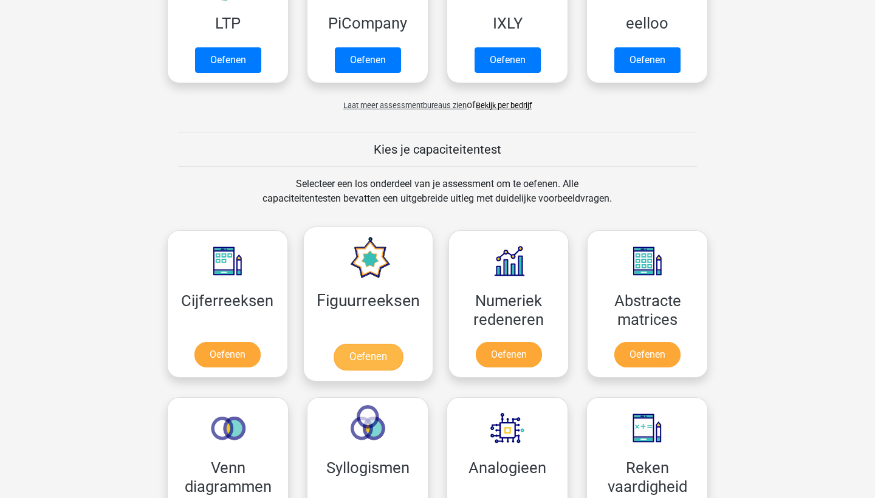
click at [371, 344] on link "Oefenen" at bounding box center [367, 357] width 69 height 27
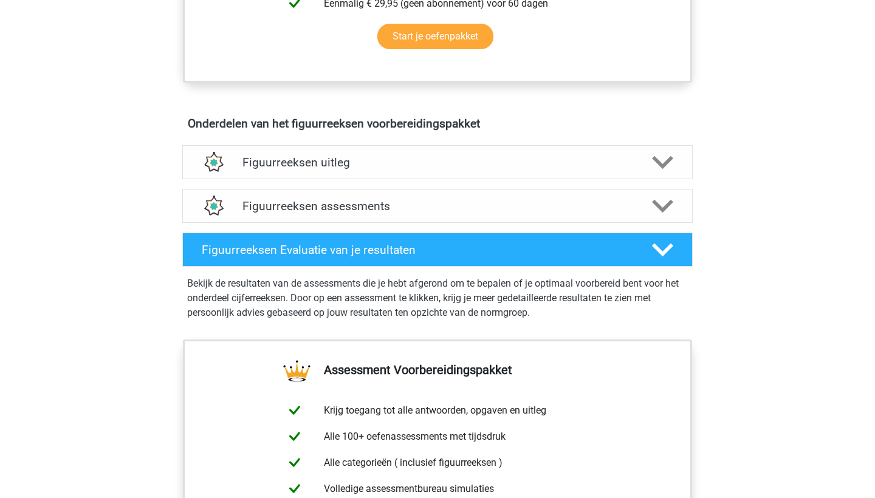
scroll to position [580, 0]
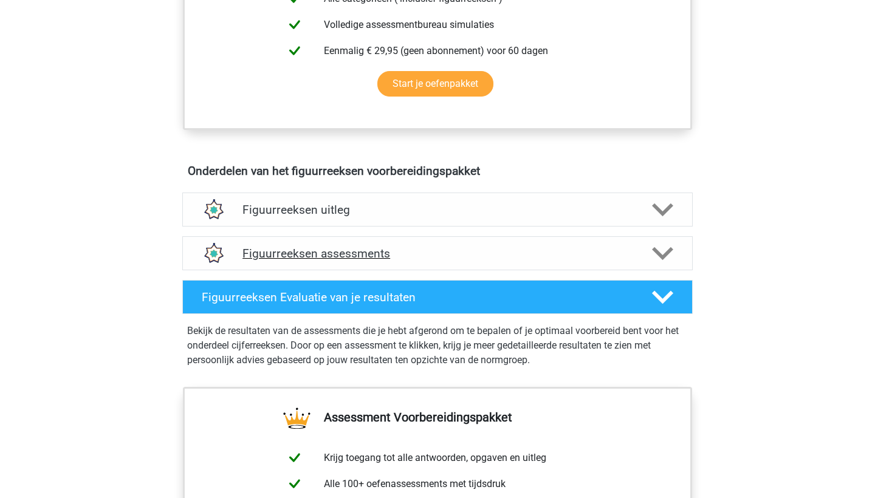
click at [396, 244] on div "Figuurreeksen assessments" at bounding box center [437, 253] width 511 height 34
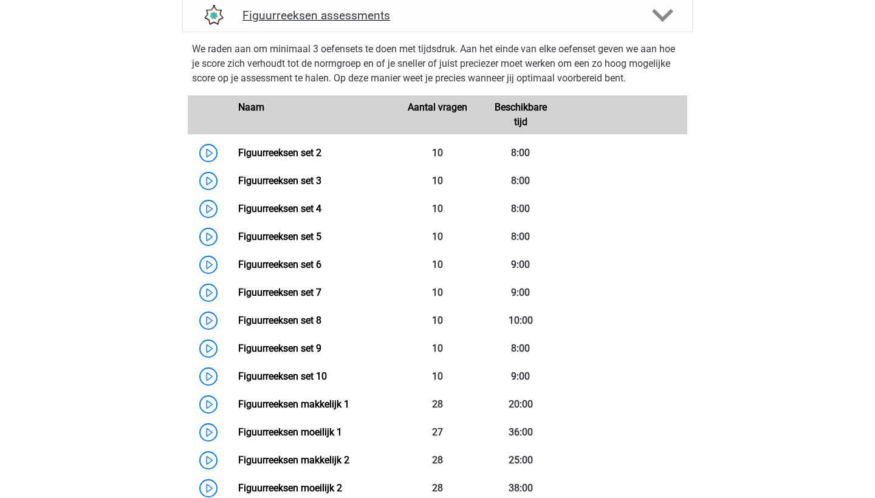
scroll to position [819, 0]
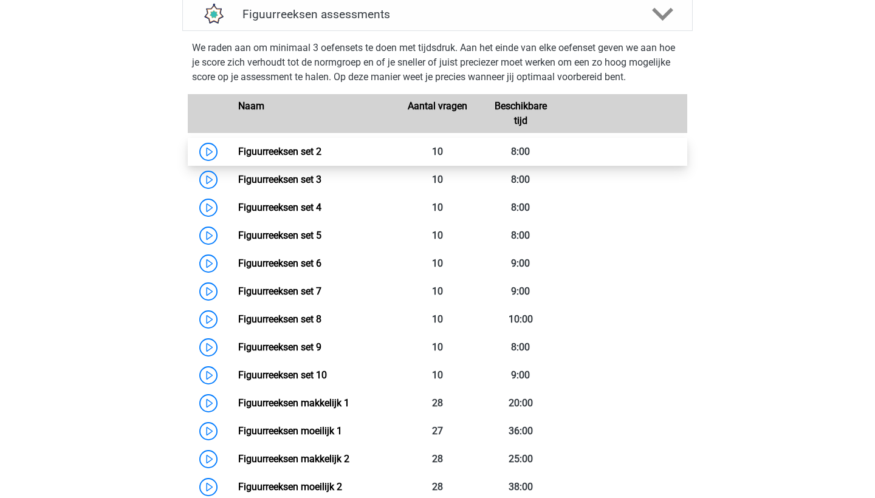
click at [238, 150] on link "Figuurreeksen set 2" at bounding box center [279, 152] width 83 height 12
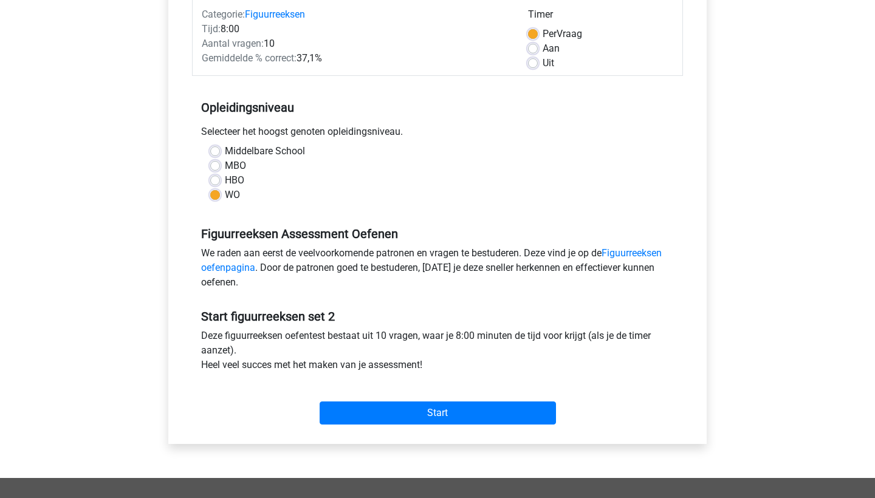
scroll to position [160, 0]
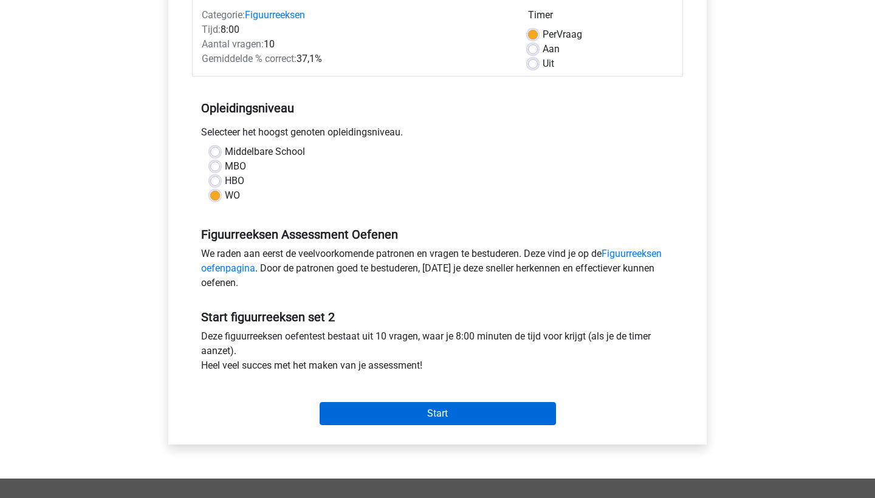
click at [387, 409] on input "Start" at bounding box center [438, 413] width 236 height 23
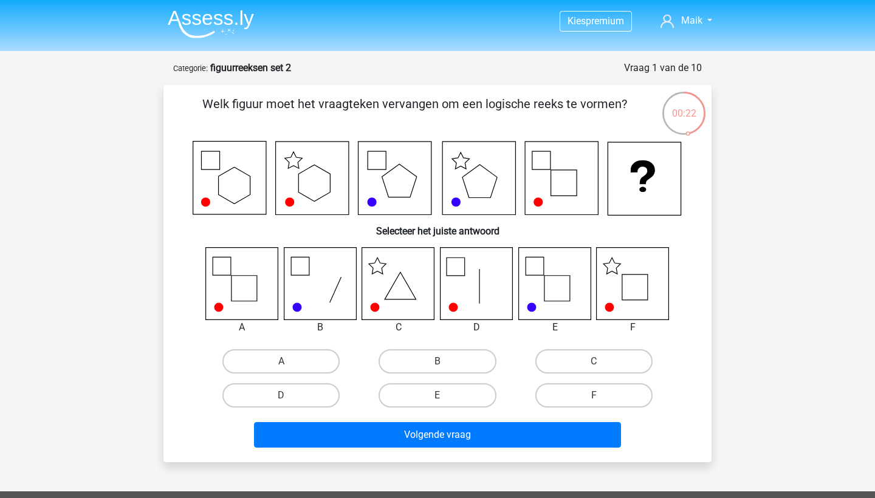
click at [616, 303] on icon at bounding box center [633, 283] width 72 height 72
click at [595, 395] on label "F" at bounding box center [594, 396] width 117 height 24
click at [595, 396] on input "F" at bounding box center [598, 400] width 8 height 8
radio input "true"
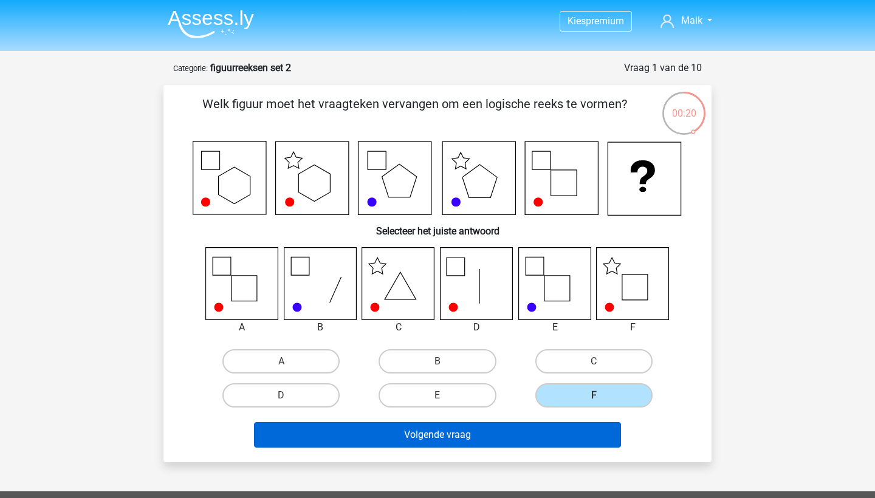
click at [511, 443] on button "Volgende vraag" at bounding box center [438, 435] width 368 height 26
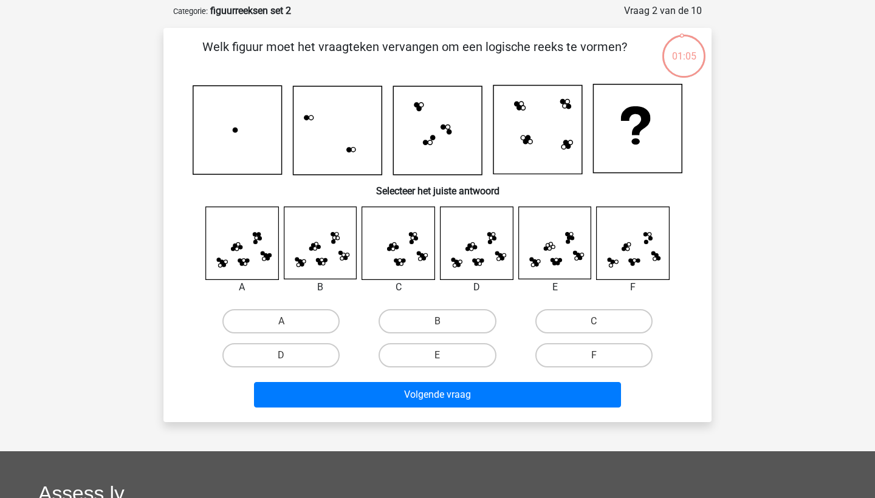
scroll to position [57, 0]
click at [271, 359] on label "D" at bounding box center [280, 355] width 117 height 24
click at [281, 359] on input "D" at bounding box center [285, 360] width 8 height 8
radio input "true"
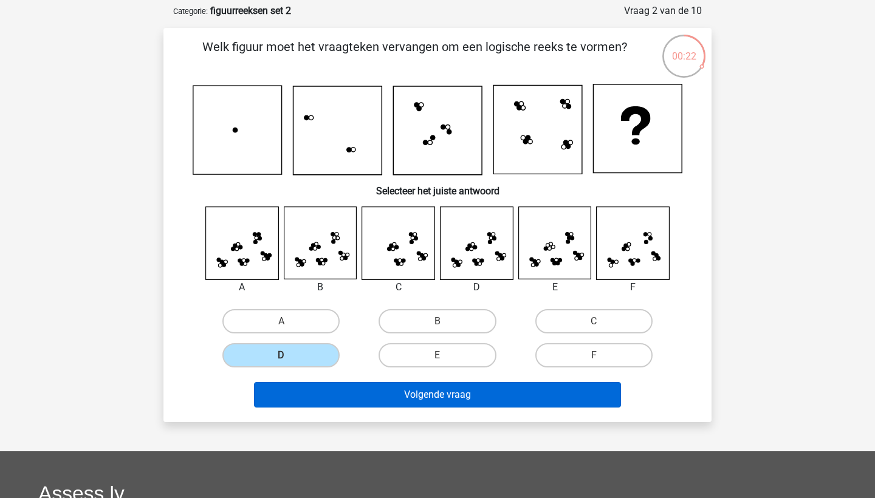
click at [323, 401] on button "Volgende vraag" at bounding box center [438, 395] width 368 height 26
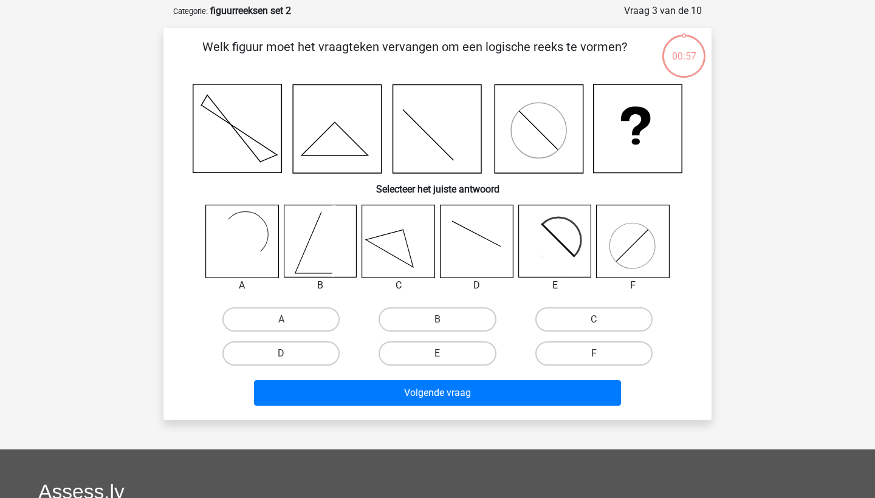
scroll to position [61, 0]
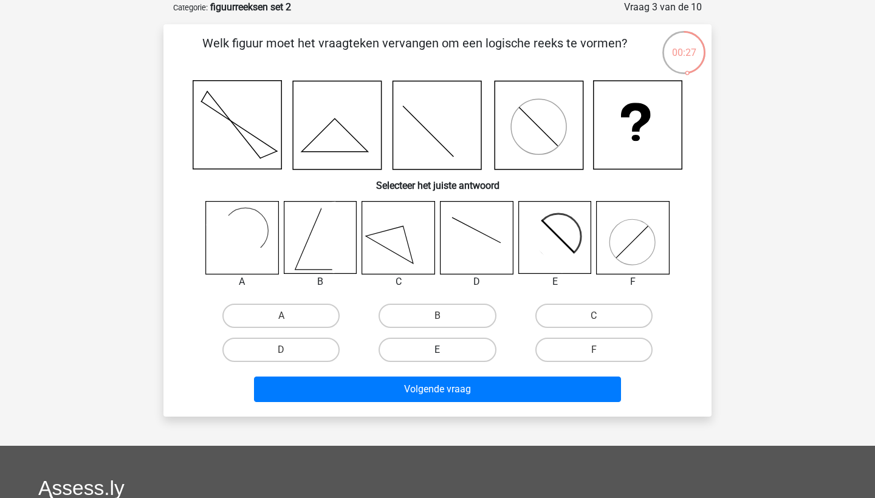
click at [463, 344] on label "E" at bounding box center [437, 350] width 117 height 24
click at [446, 350] on input "E" at bounding box center [442, 354] width 8 height 8
radio input "true"
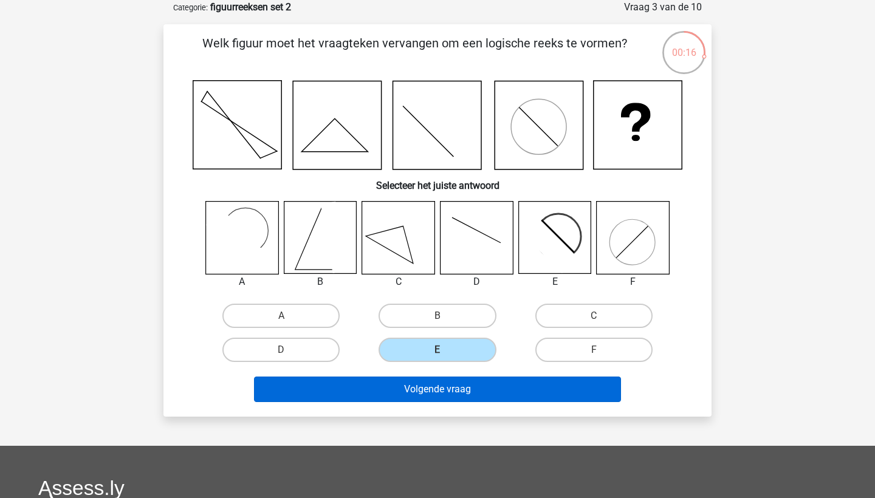
click at [495, 397] on button "Volgende vraag" at bounding box center [438, 390] width 368 height 26
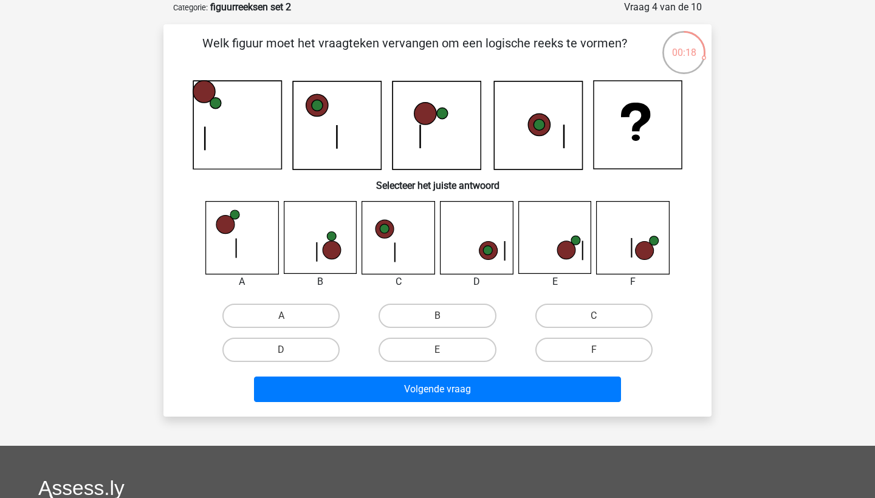
click at [322, 251] on icon at bounding box center [320, 238] width 72 height 72
click at [323, 252] on icon at bounding box center [332, 251] width 18 height 18
click at [391, 347] on label "E" at bounding box center [437, 350] width 117 height 24
click at [438, 350] on input "E" at bounding box center [442, 354] width 8 height 8
radio input "true"
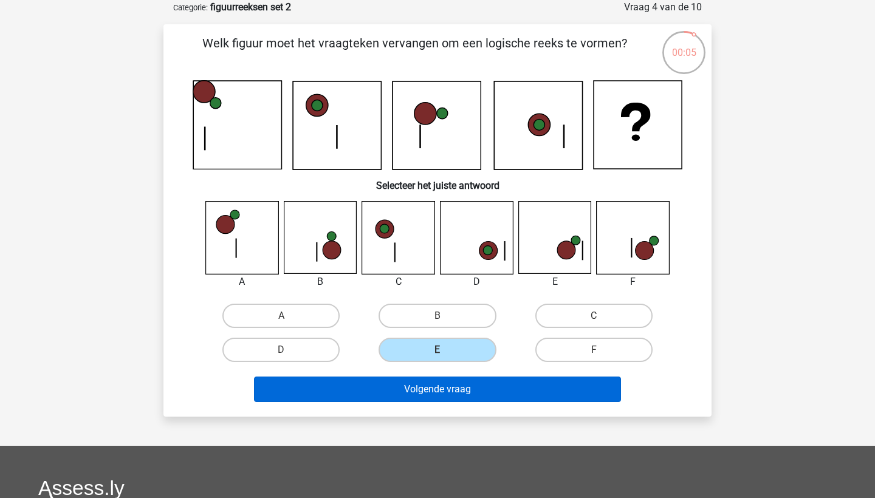
click at [396, 388] on button "Volgende vraag" at bounding box center [438, 390] width 368 height 26
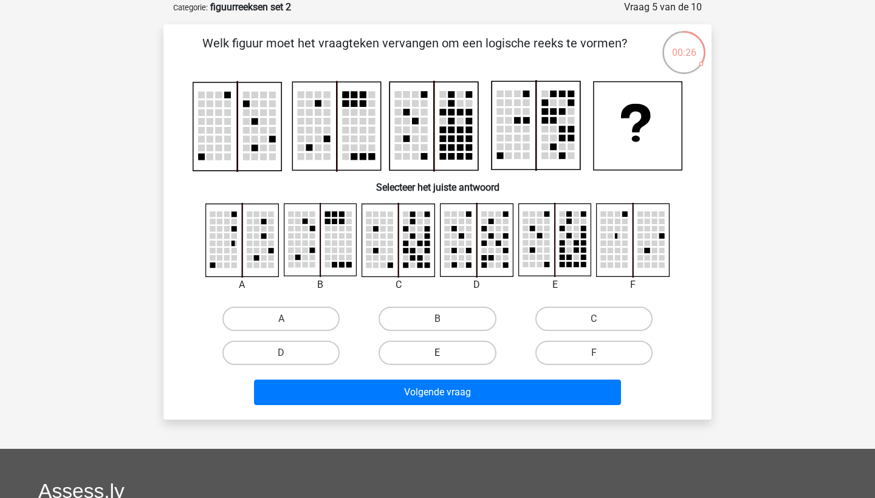
click at [446, 364] on label "E" at bounding box center [437, 353] width 117 height 24
click at [446, 361] on input "E" at bounding box center [442, 357] width 8 height 8
radio input "true"
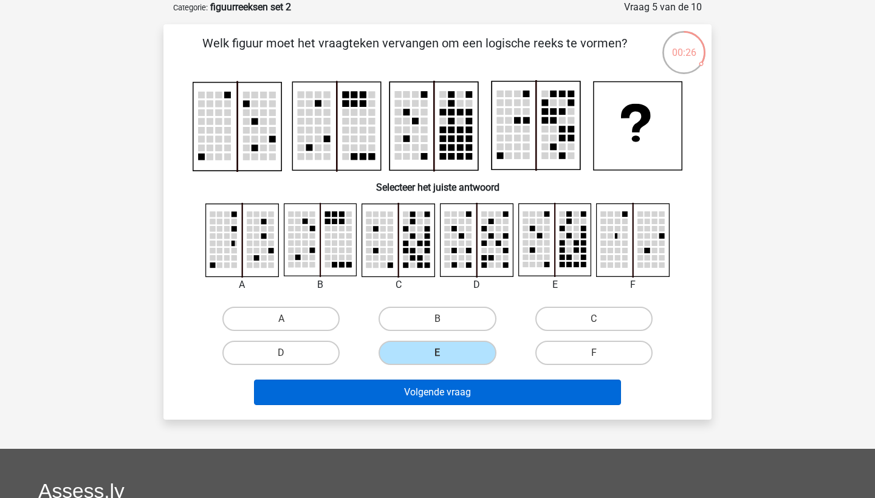
click at [447, 392] on button "Volgende vraag" at bounding box center [438, 393] width 368 height 26
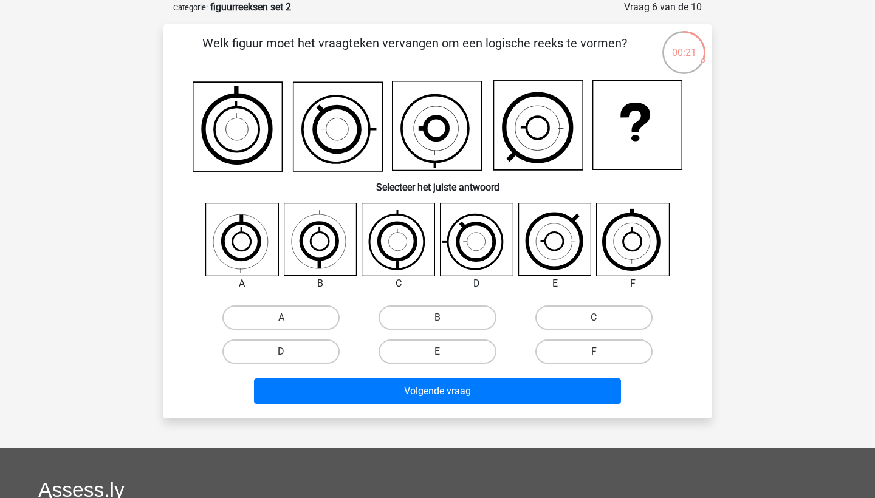
click at [474, 253] on icon at bounding box center [477, 240] width 72 height 72
click at [582, 351] on label "F" at bounding box center [594, 352] width 117 height 24
click at [594, 352] on input "F" at bounding box center [598, 356] width 8 height 8
radio input "true"
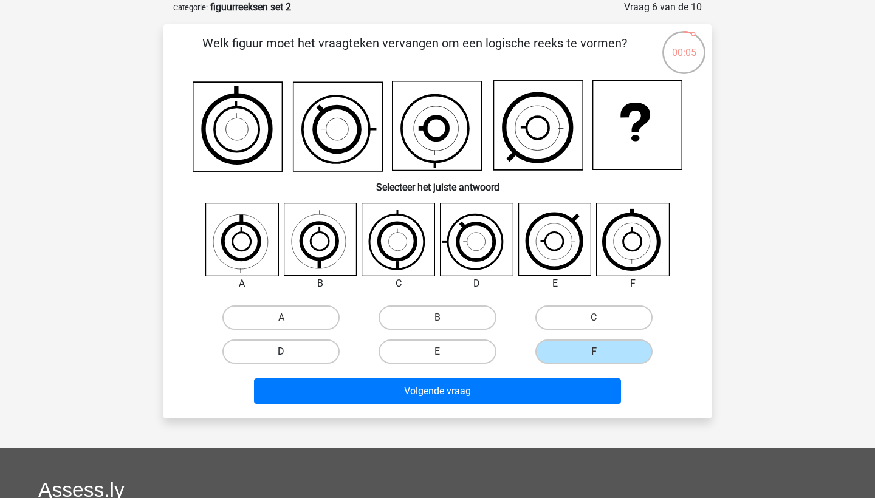
click at [326, 357] on label "D" at bounding box center [280, 352] width 117 height 24
click at [289, 357] on input "D" at bounding box center [285, 356] width 8 height 8
radio input "true"
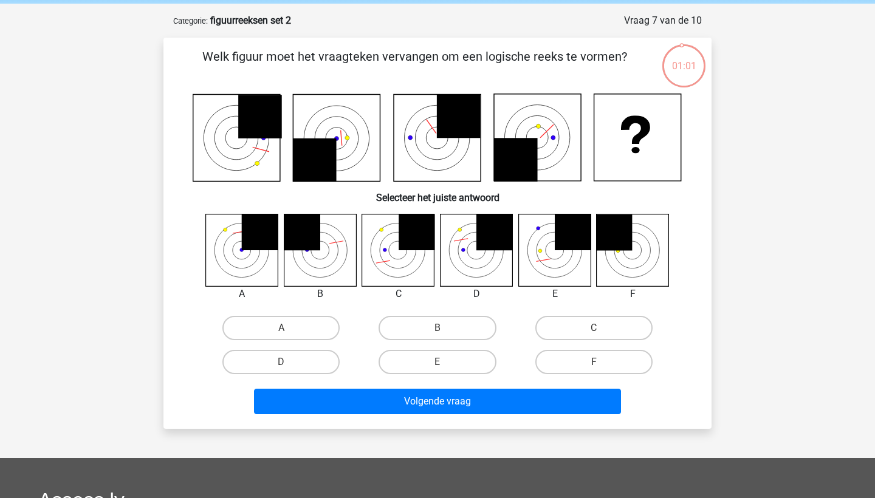
scroll to position [47, 0]
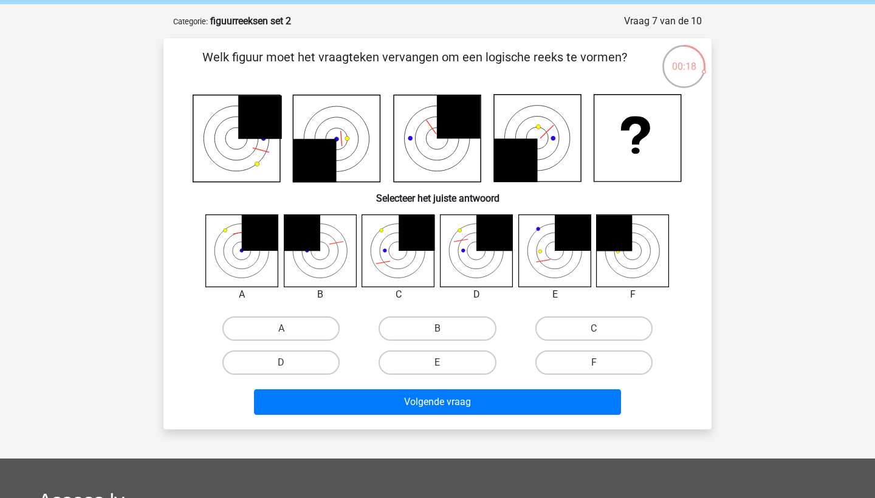
click at [483, 251] on icon at bounding box center [477, 251] width 72 height 72
click at [480, 253] on icon at bounding box center [477, 251] width 72 height 72
click at [427, 249] on icon at bounding box center [417, 233] width 36 height 36
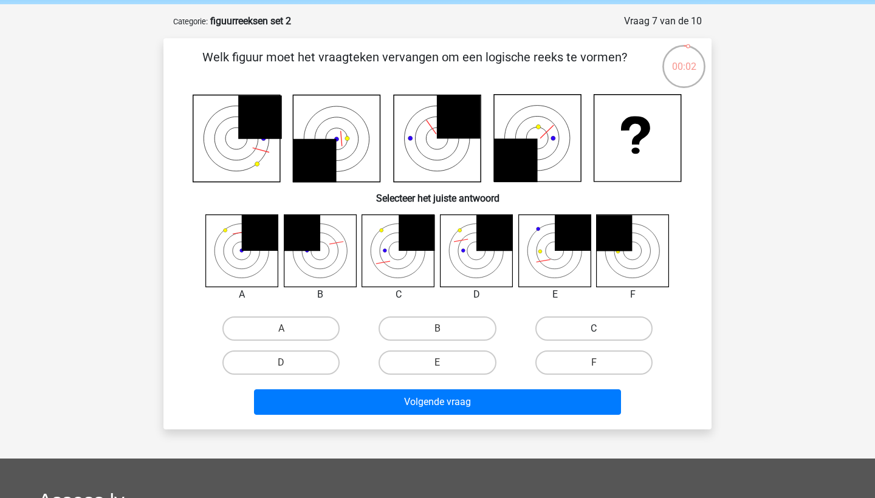
click at [554, 329] on label "C" at bounding box center [594, 329] width 117 height 24
click at [594, 329] on input "C" at bounding box center [598, 333] width 8 height 8
radio input "true"
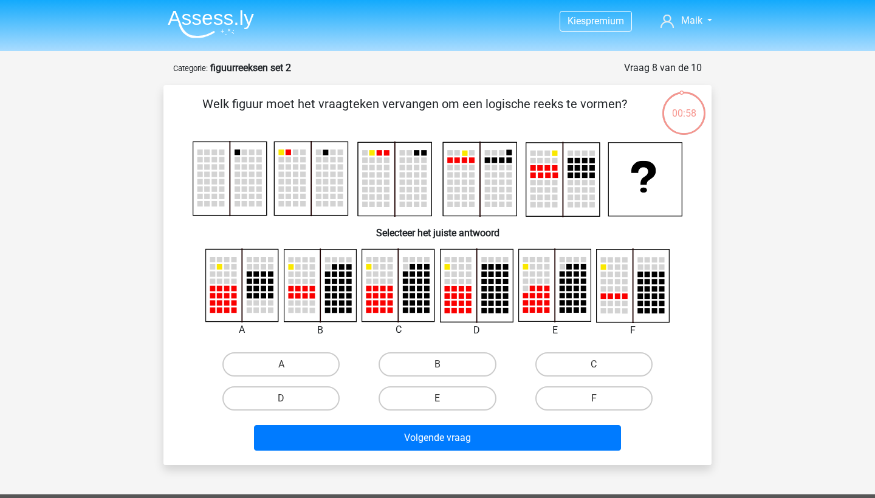
scroll to position [47, 0]
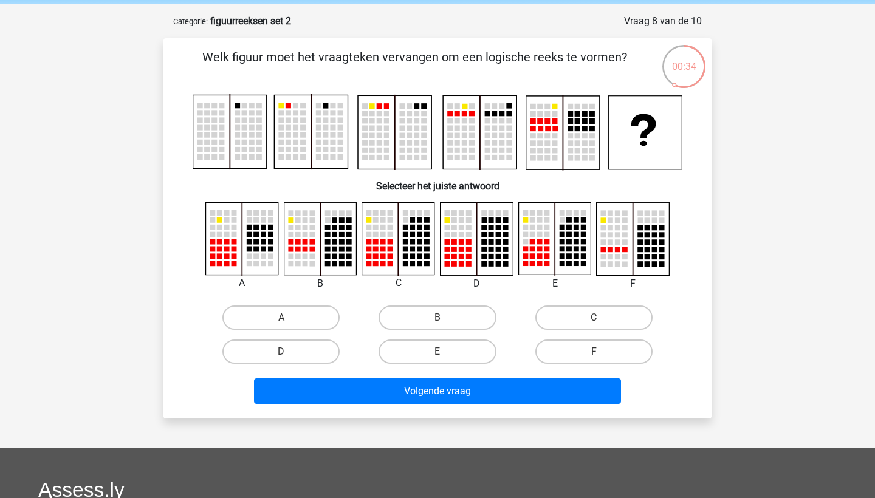
click at [843, 75] on div "Kies premium [GEOGRAPHIC_DATA] [EMAIL_ADDRESS][DOMAIN_NAME]" at bounding box center [437, 361] width 875 height 816
click at [382, 252] on rect at bounding box center [398, 238] width 72 height 72
click at [404, 265] on rect at bounding box center [405, 263] width 5 height 5
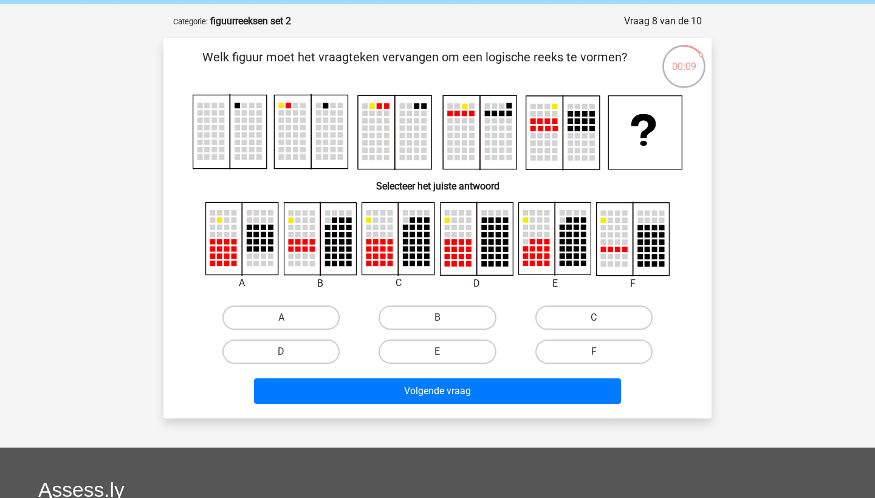
click at [404, 265] on rect at bounding box center [405, 263] width 5 height 5
click at [409, 259] on rect at bounding box center [398, 238] width 72 height 72
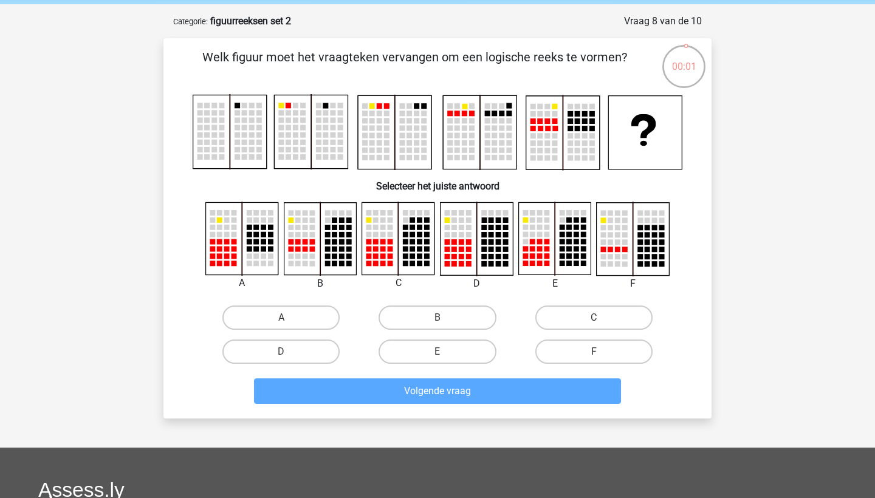
click at [596, 319] on input "C" at bounding box center [598, 322] width 8 height 8
radio input "true"
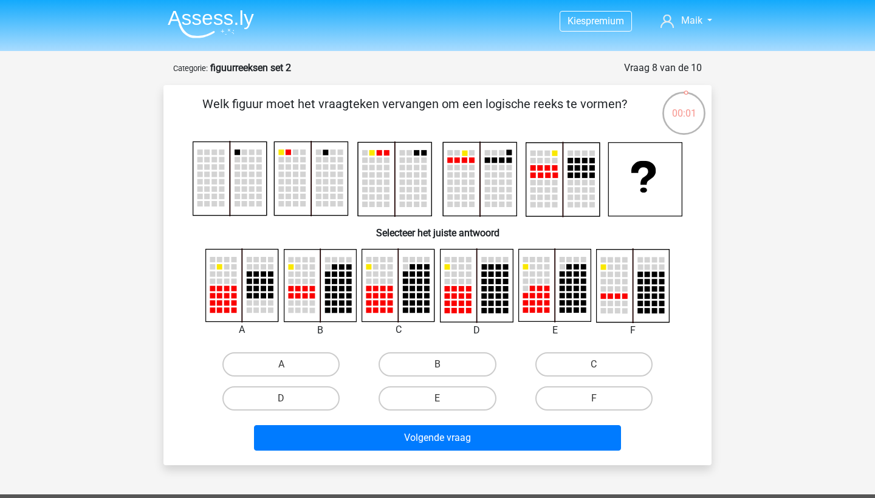
scroll to position [47, 0]
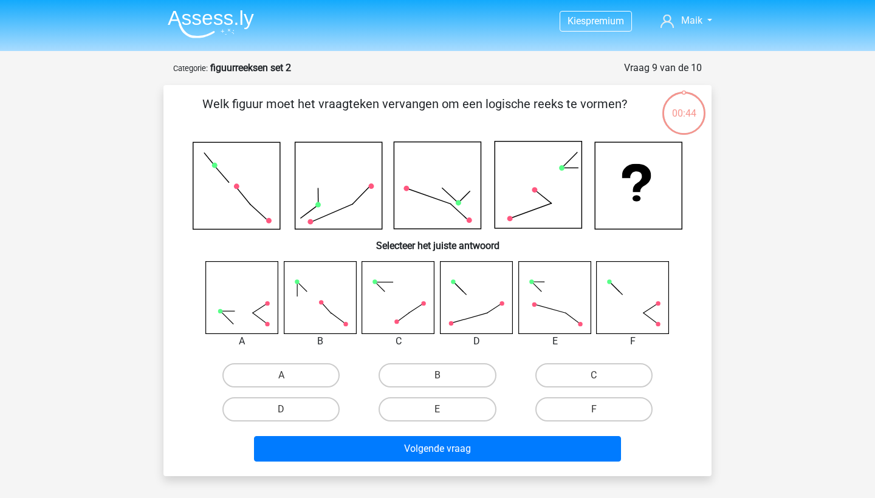
scroll to position [47, 0]
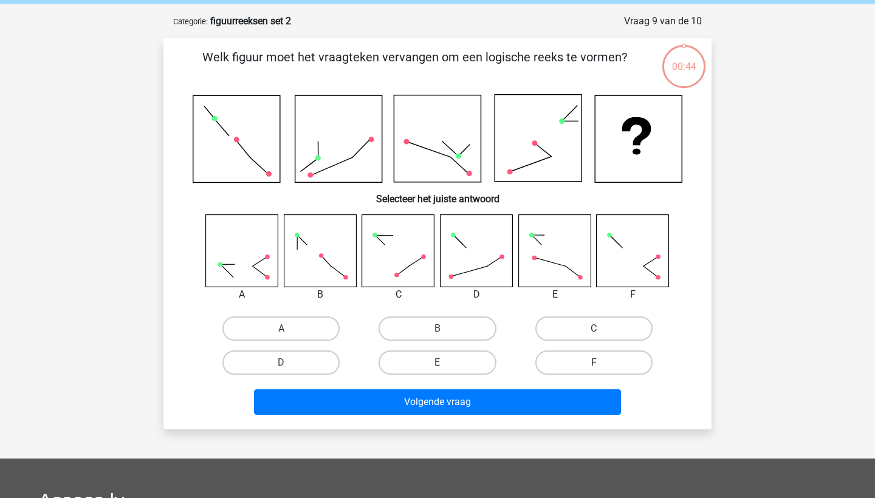
click at [590, 319] on label "C" at bounding box center [594, 329] width 117 height 24
click at [594, 329] on input "C" at bounding box center [598, 333] width 8 height 8
radio input "true"
click at [666, 258] on rect at bounding box center [633, 251] width 72 height 72
click at [714, 282] on div "00:43 Vraag 9 van de 10 Categorie: figuurreeksen set 2 Welk figuur moet het vra…" at bounding box center [438, 222] width 568 height 416
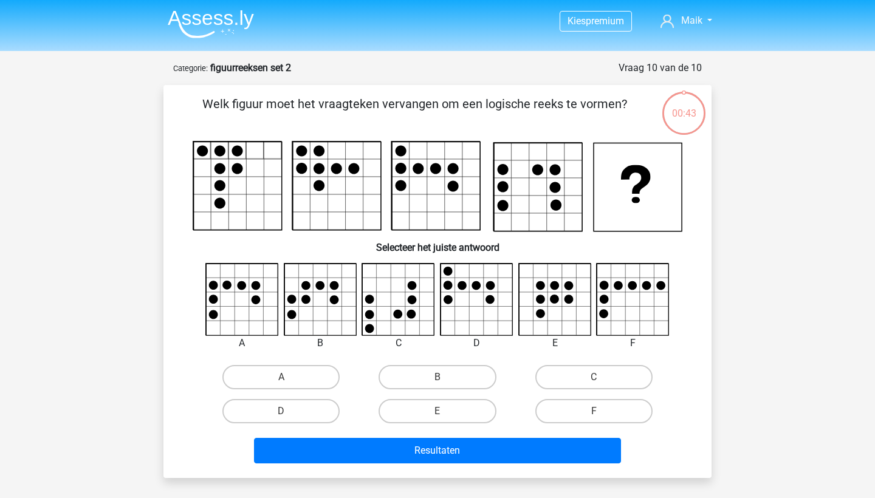
scroll to position [47, 0]
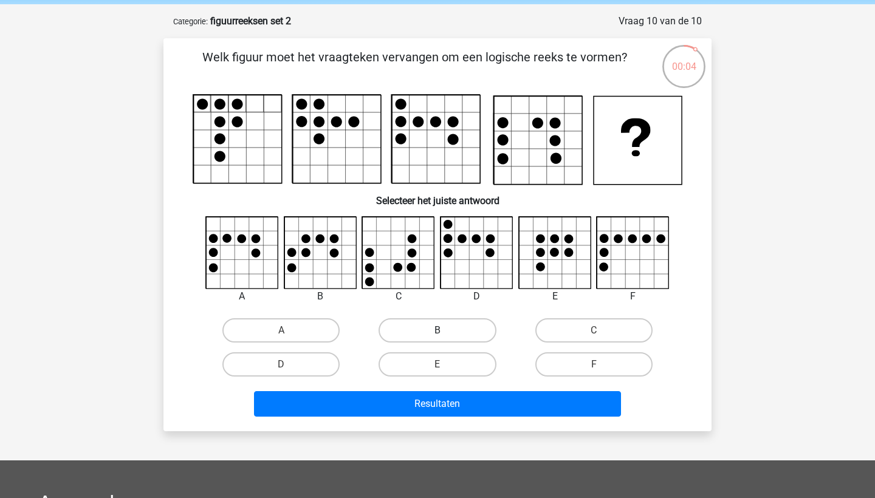
click at [441, 326] on label "B" at bounding box center [437, 331] width 117 height 24
click at [441, 331] on input "B" at bounding box center [442, 335] width 8 height 8
radio input "true"
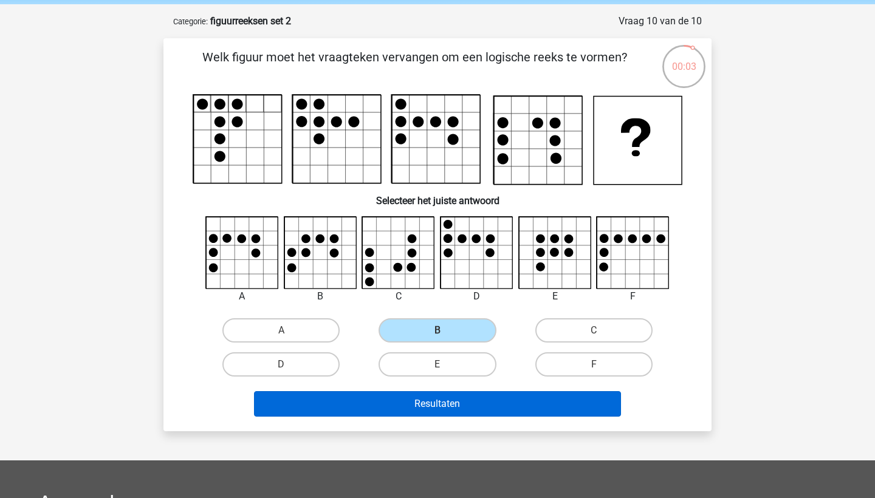
click at [459, 410] on button "Resultaten" at bounding box center [438, 404] width 368 height 26
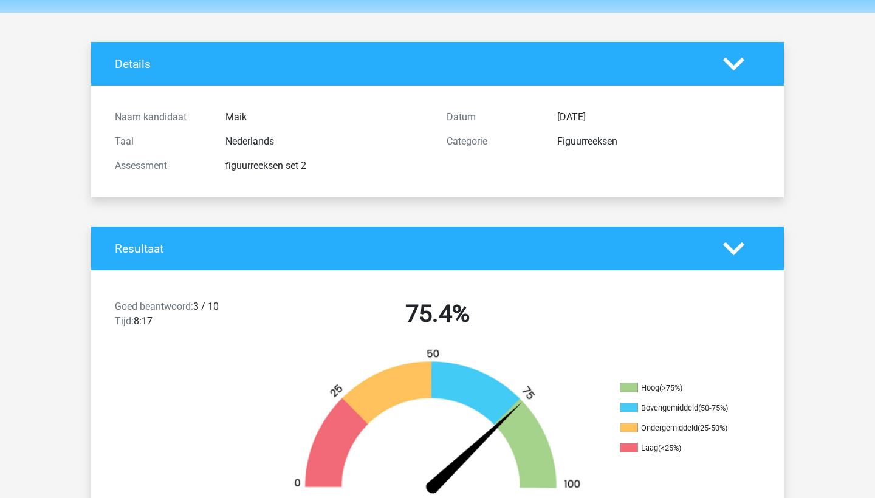
scroll to position [38, 0]
drag, startPoint x: 193, startPoint y: 309, endPoint x: 244, endPoint y: 309, distance: 50.5
click at [244, 309] on div "Goed beantwoord: 3 / 10 Tijd: 8:17" at bounding box center [189, 317] width 166 height 34
click at [283, 302] on h2 "75.4%" at bounding box center [438, 314] width 314 height 29
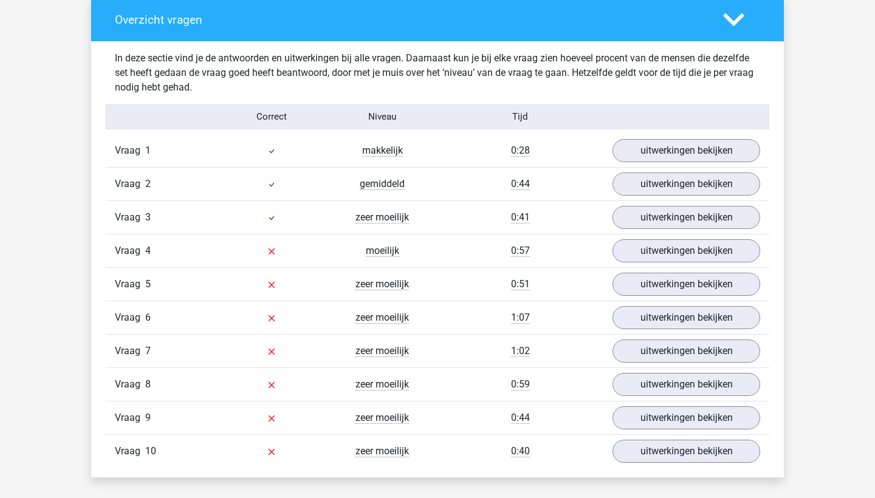
scroll to position [917, 0]
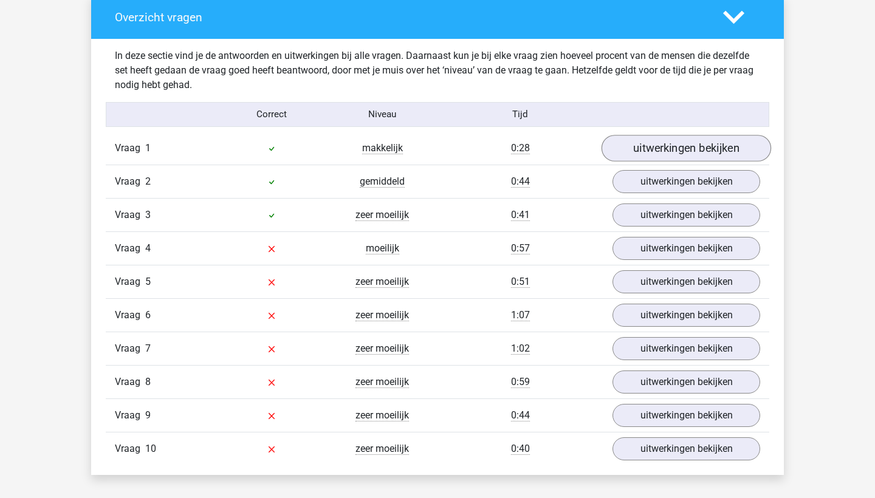
click at [649, 141] on link "uitwerkingen bekijken" at bounding box center [687, 148] width 170 height 27
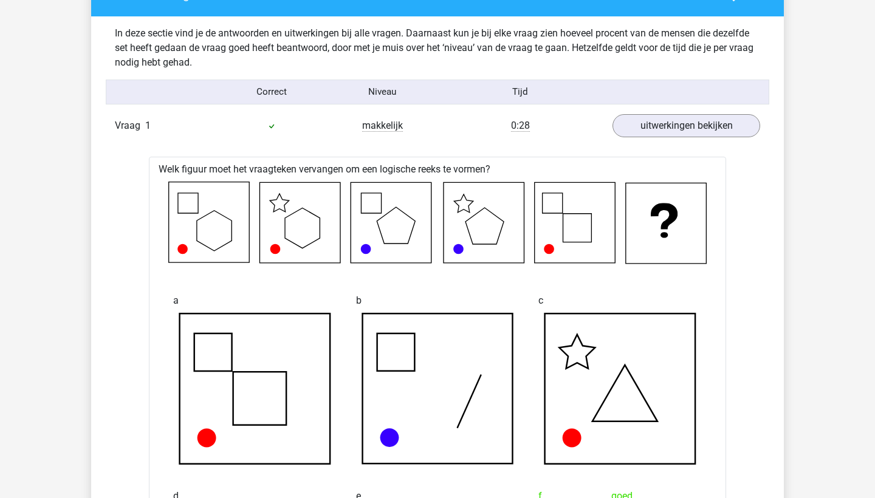
scroll to position [940, 0]
click at [657, 125] on link "uitwerkingen bekijken" at bounding box center [687, 125] width 170 height 27
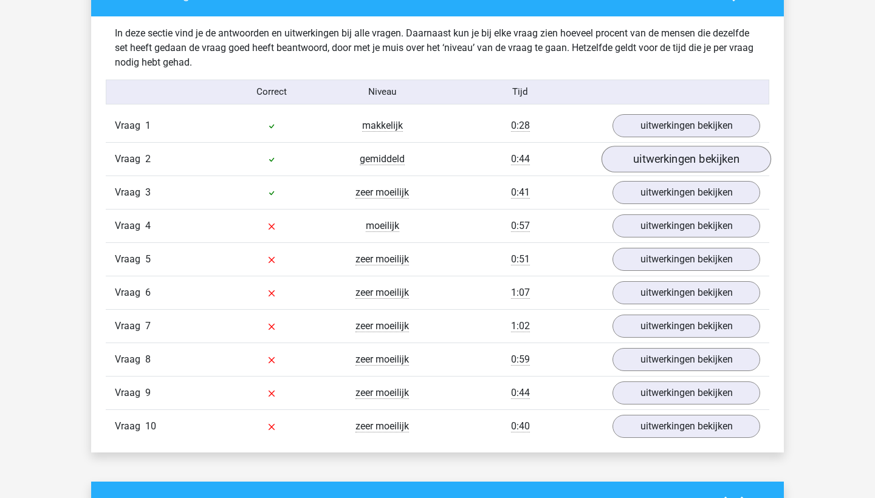
click at [663, 170] on link "uitwerkingen bekijken" at bounding box center [687, 159] width 170 height 27
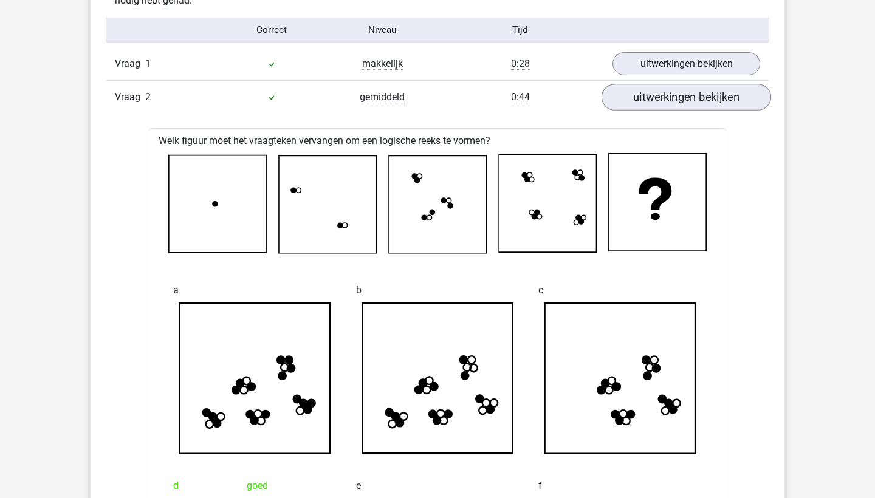
scroll to position [1004, 0]
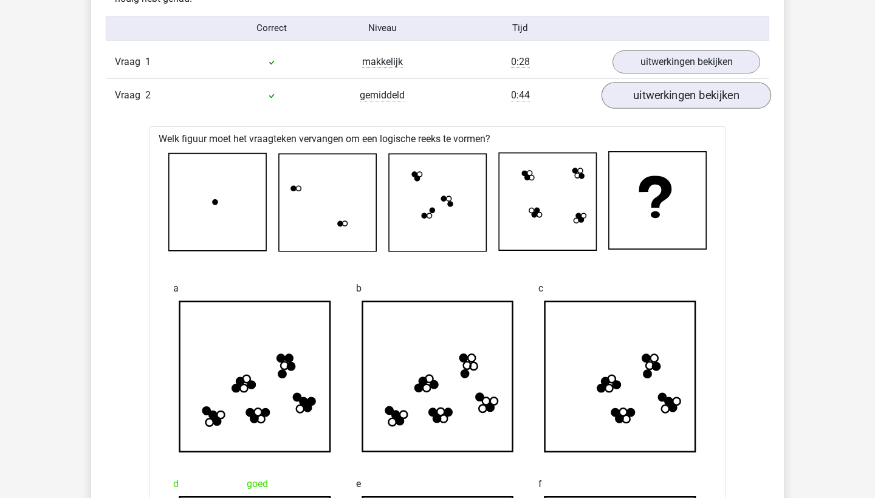
click at [682, 89] on link "uitwerkingen bekijken" at bounding box center [687, 95] width 170 height 27
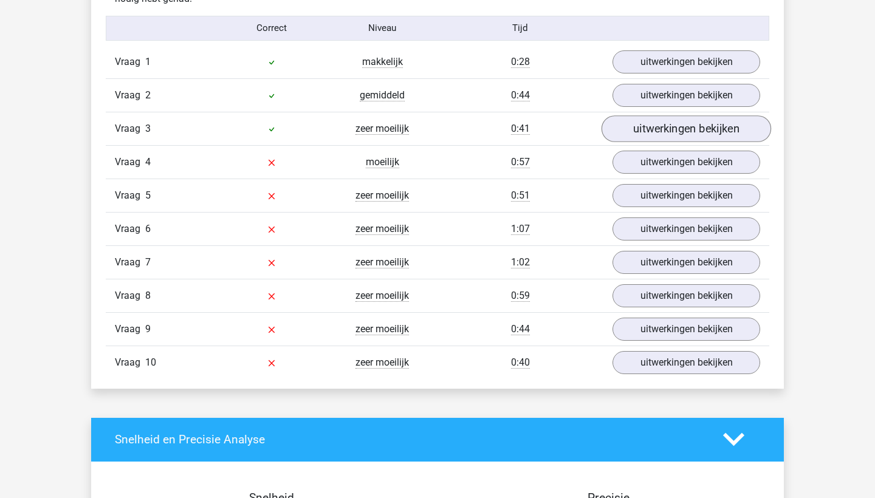
click at [672, 132] on link "uitwerkingen bekijken" at bounding box center [687, 129] width 170 height 27
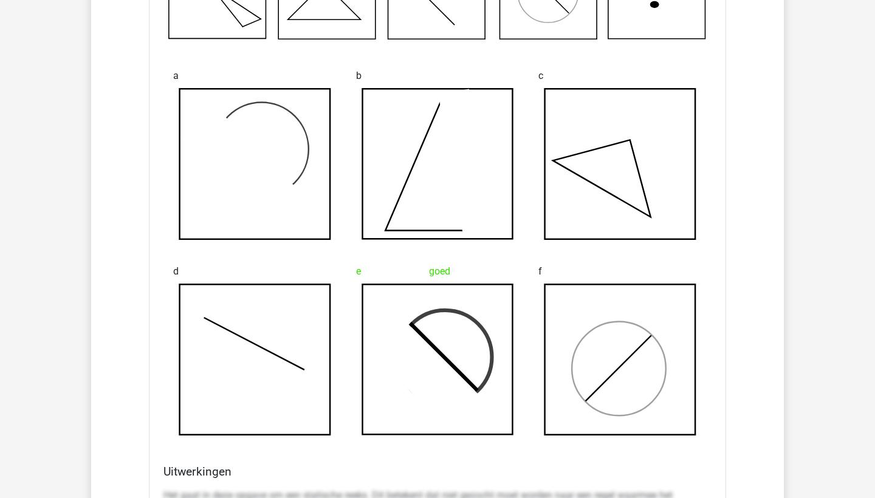
scroll to position [985, 0]
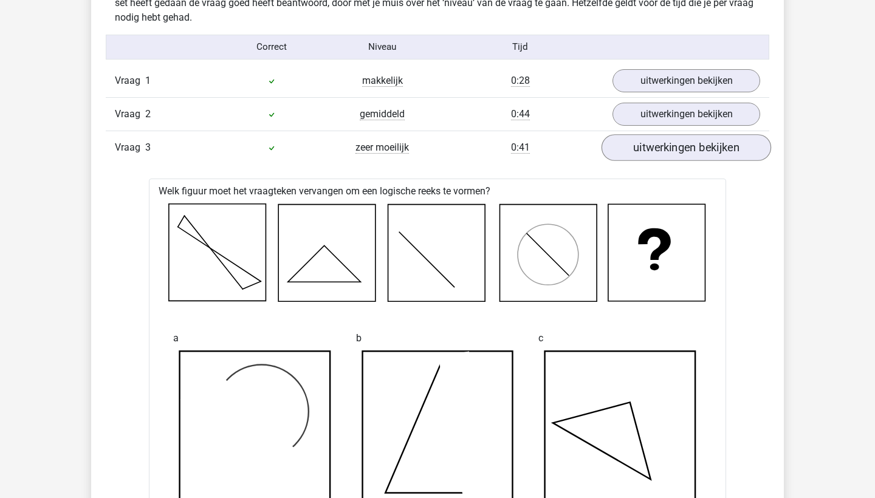
click at [675, 151] on link "uitwerkingen bekijken" at bounding box center [687, 147] width 170 height 27
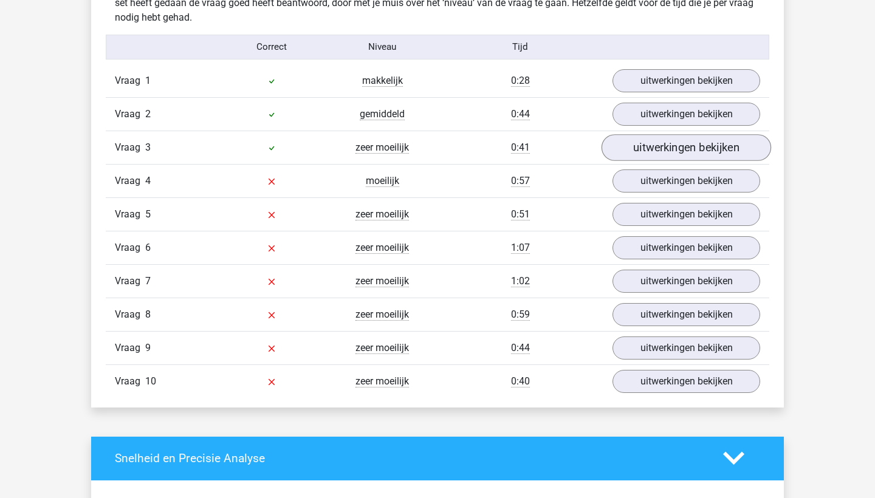
click at [676, 148] on link "uitwerkingen bekijken" at bounding box center [687, 147] width 170 height 27
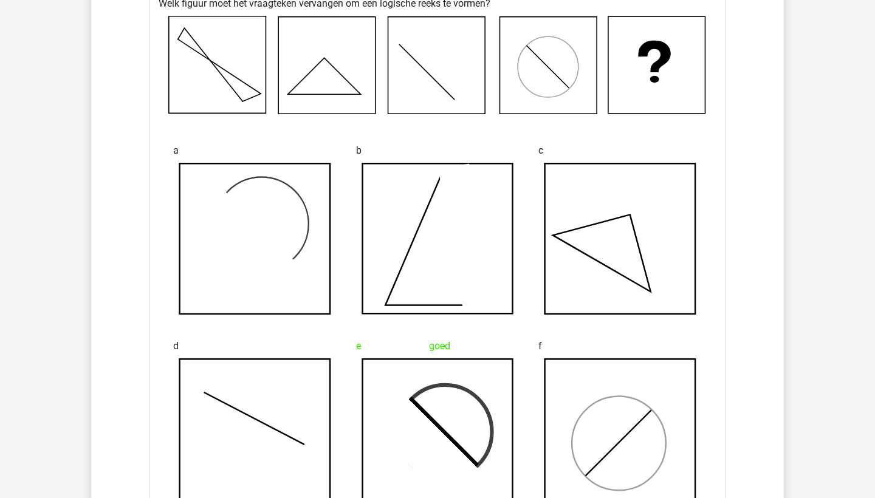
scroll to position [1053, 0]
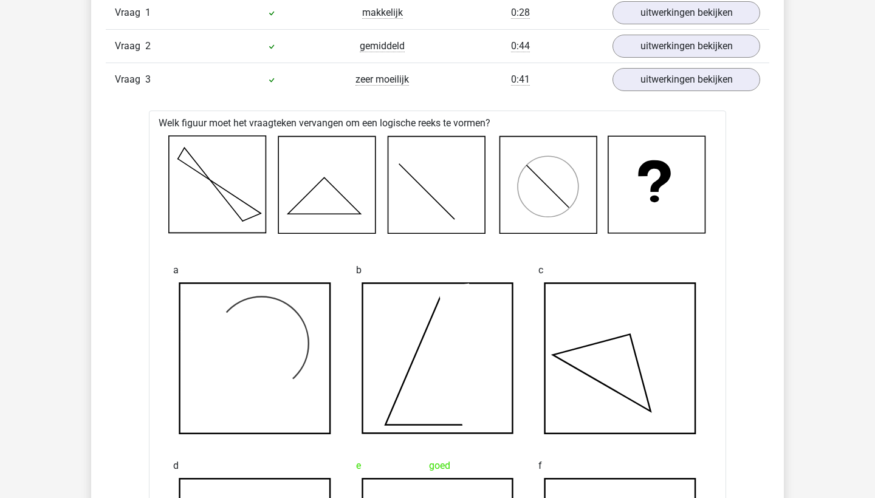
click at [664, 65] on div "Vraag 3 zeer moeilijk 0:41 uitwerkingen bekijken" at bounding box center [438, 79] width 664 height 33
click at [664, 78] on link "uitwerkingen bekijken" at bounding box center [687, 79] width 170 height 27
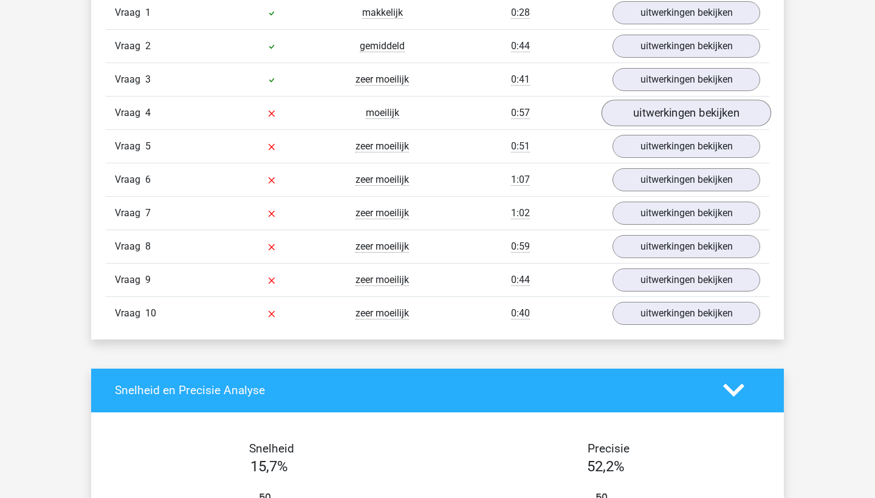
click at [668, 115] on link "uitwerkingen bekijken" at bounding box center [687, 113] width 170 height 27
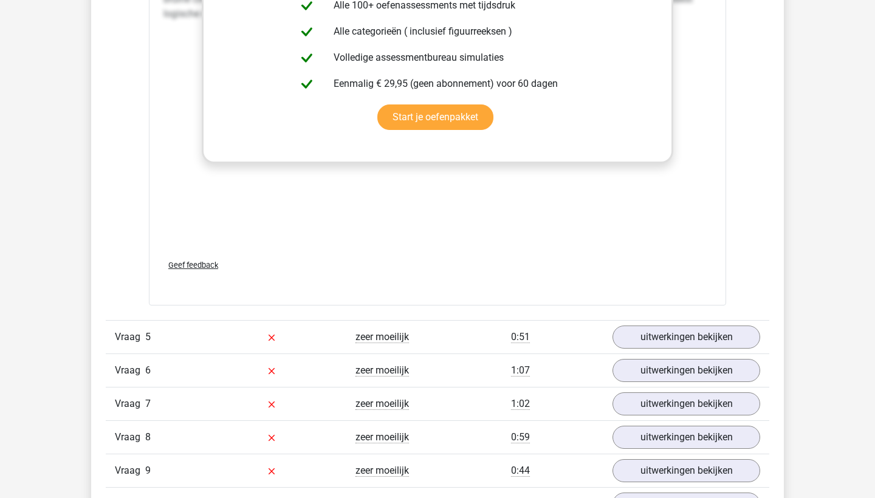
scroll to position [1880, 1]
click at [624, 335] on link "uitwerkingen bekijken" at bounding box center [687, 338] width 170 height 27
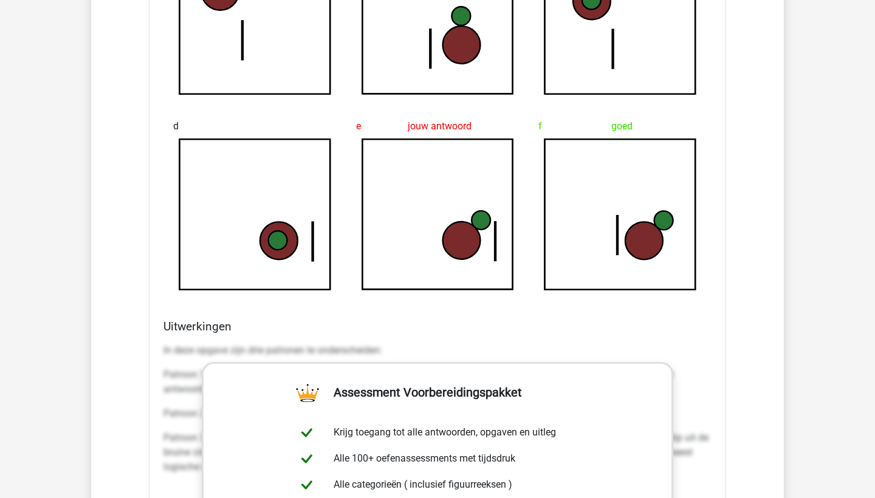
scroll to position [1123, 0]
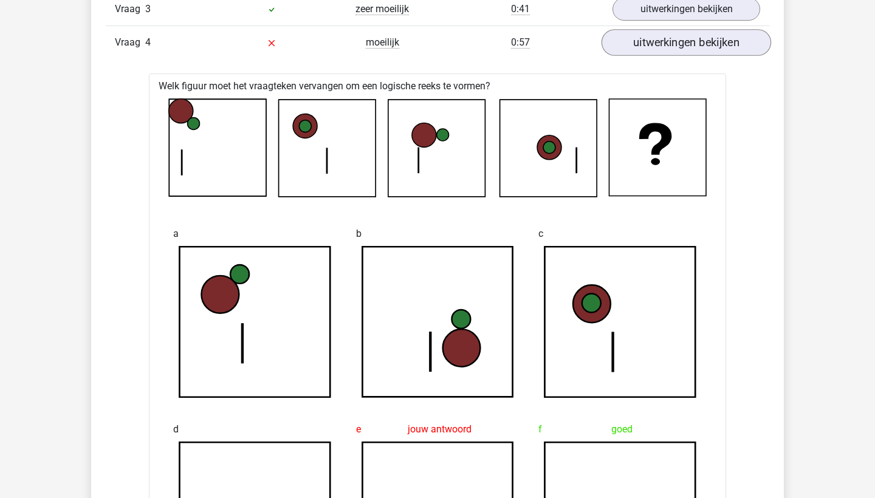
click at [637, 45] on link "uitwerkingen bekijken" at bounding box center [687, 42] width 170 height 27
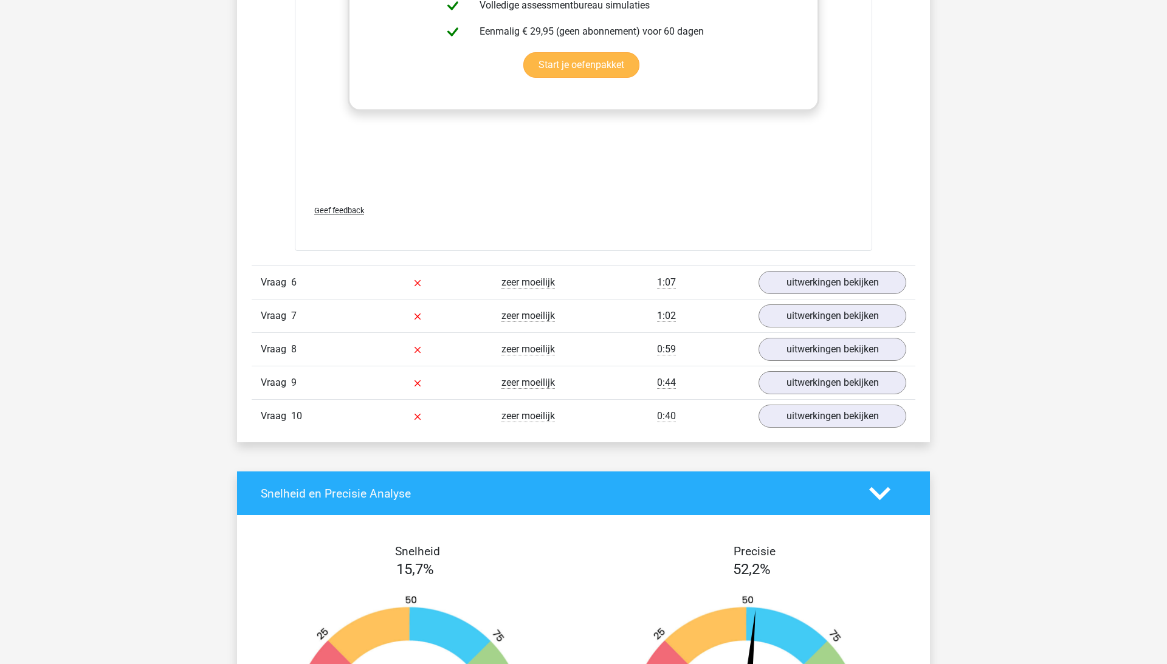
scroll to position [1980, 0]
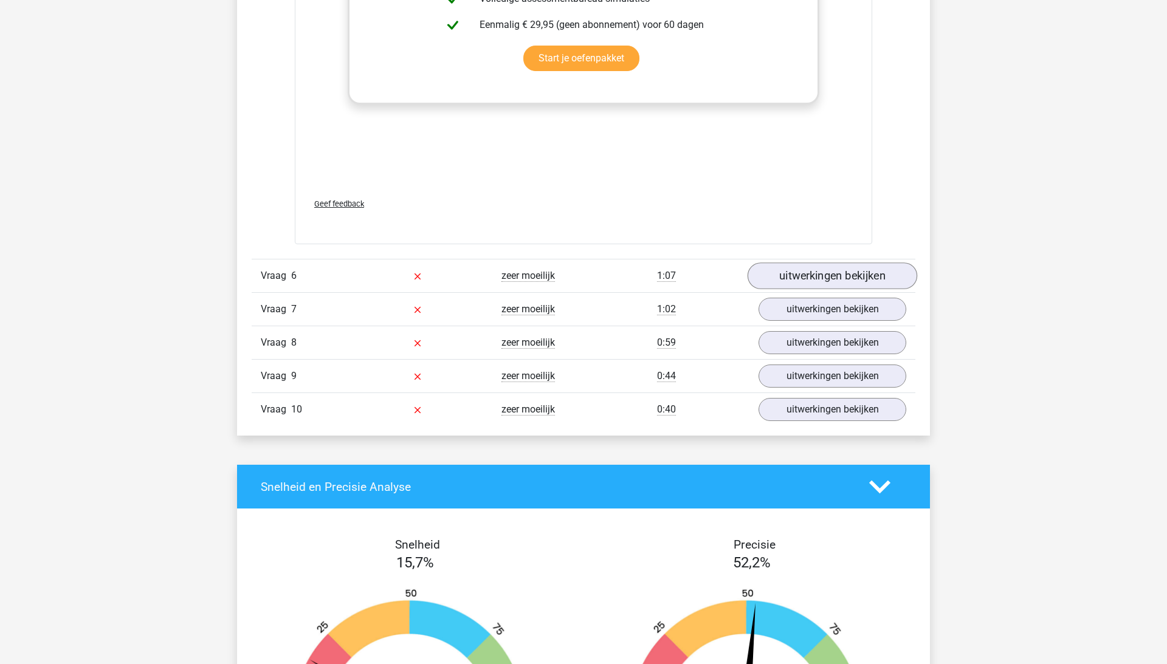
click at [850, 284] on link "uitwerkingen bekijken" at bounding box center [833, 276] width 170 height 27
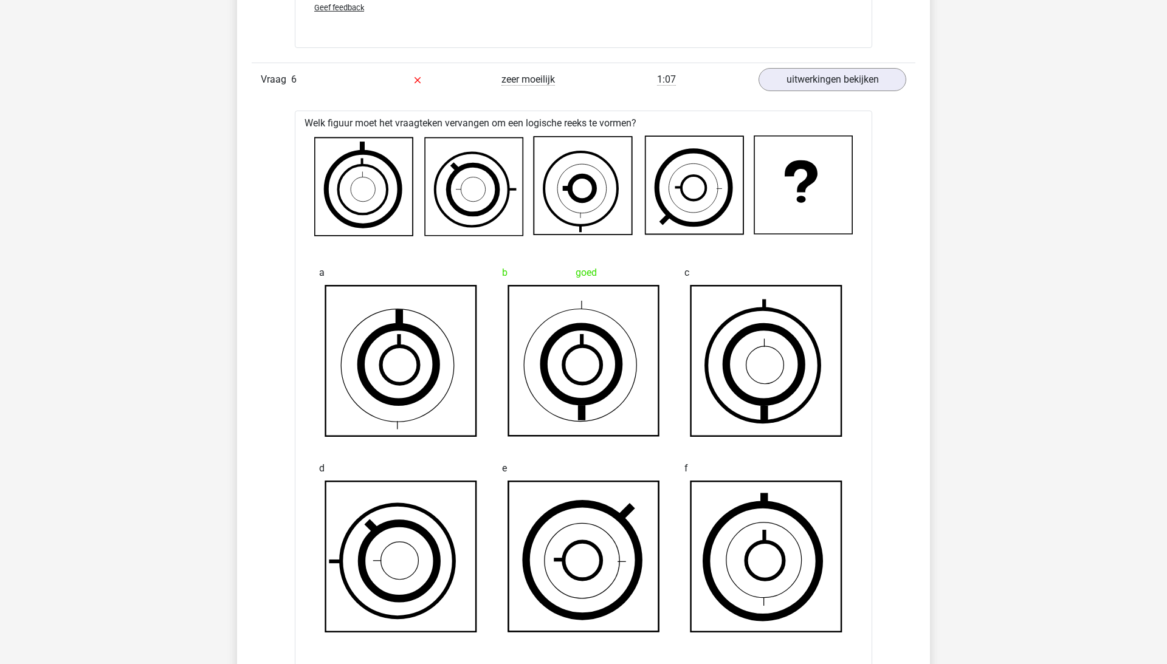
scroll to position [2176, 0]
click at [847, 73] on link "uitwerkingen bekijken" at bounding box center [833, 79] width 170 height 27
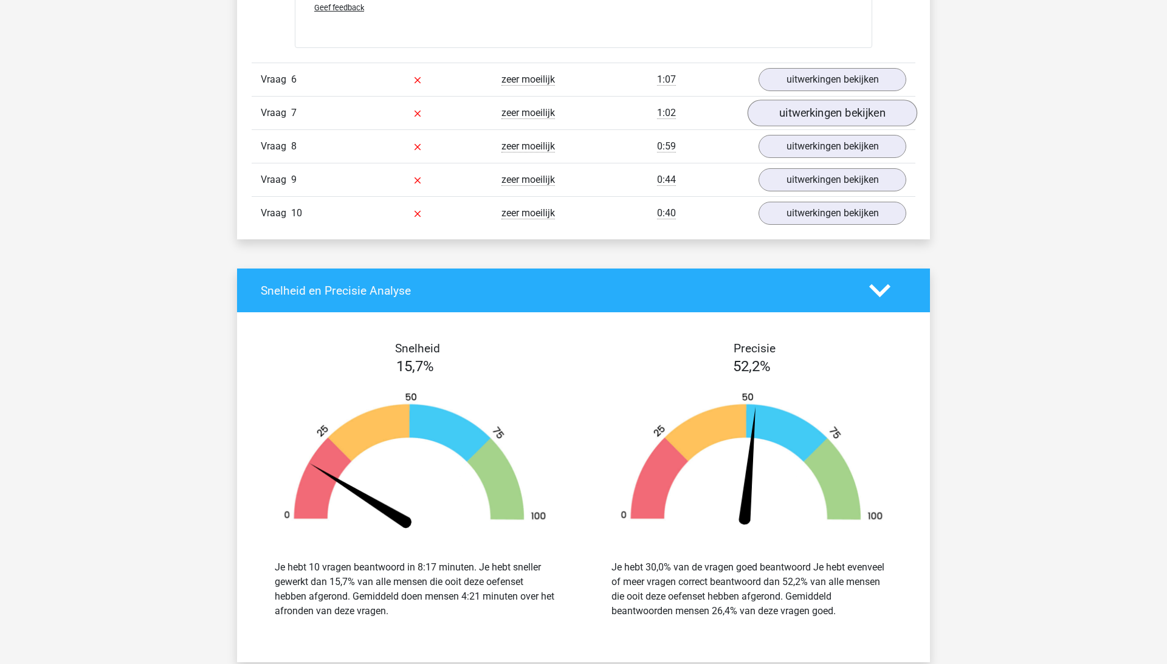
click at [822, 114] on link "uitwerkingen bekijken" at bounding box center [833, 113] width 170 height 27
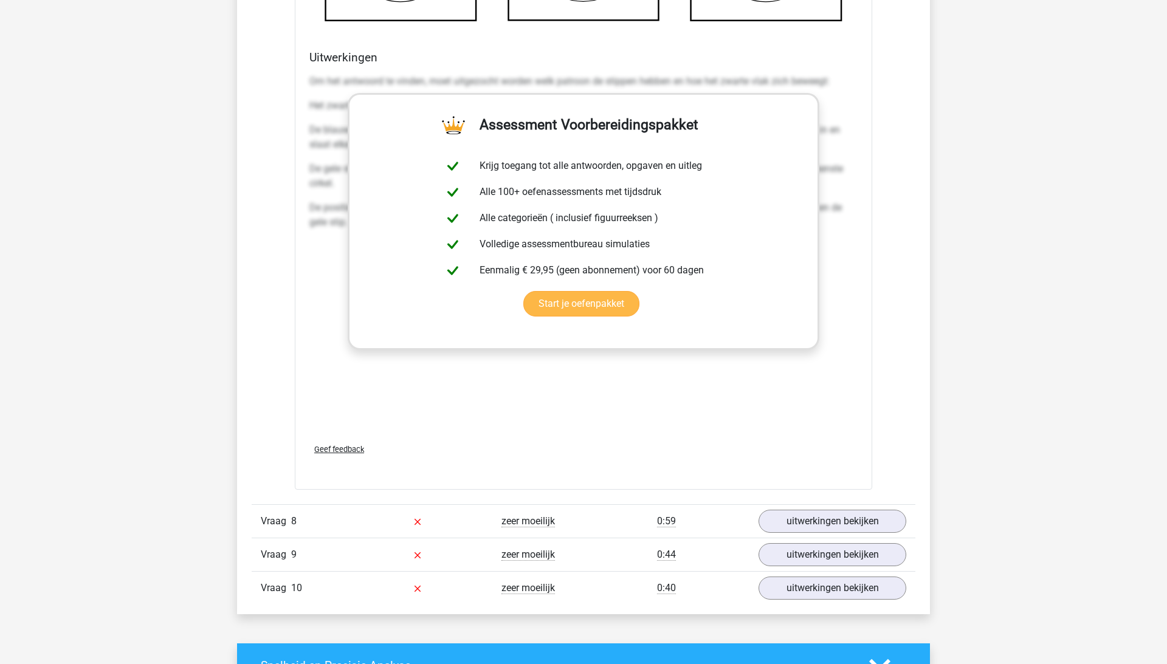
scroll to position [2913, 0]
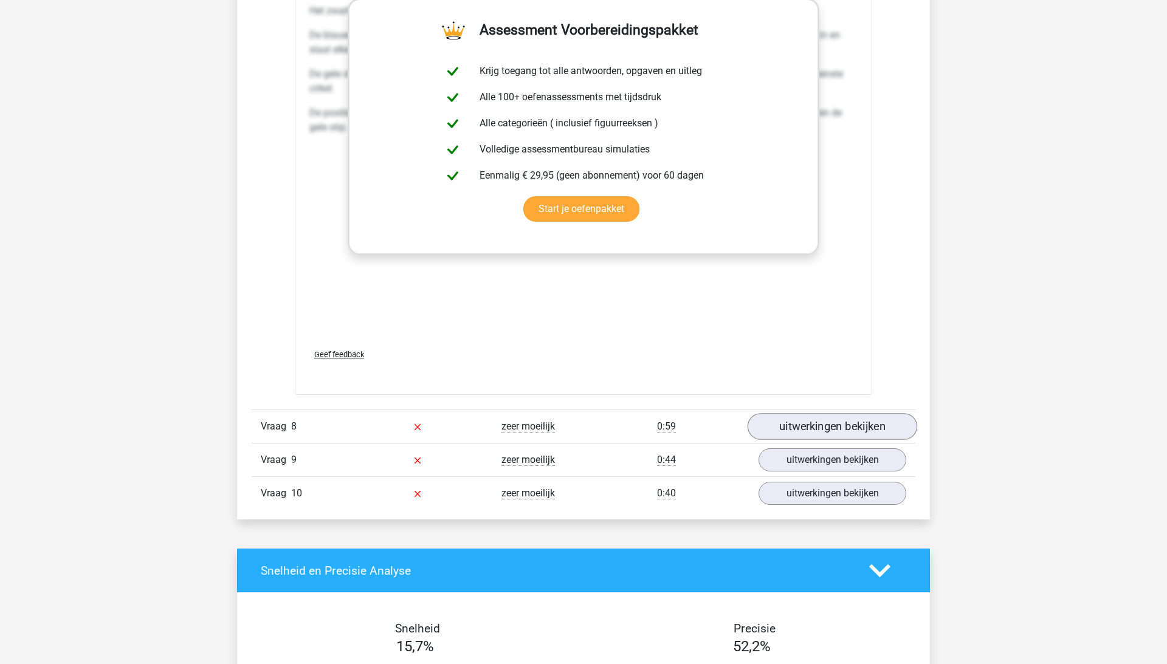
click at [793, 433] on link "uitwerkingen bekijken" at bounding box center [833, 426] width 170 height 27
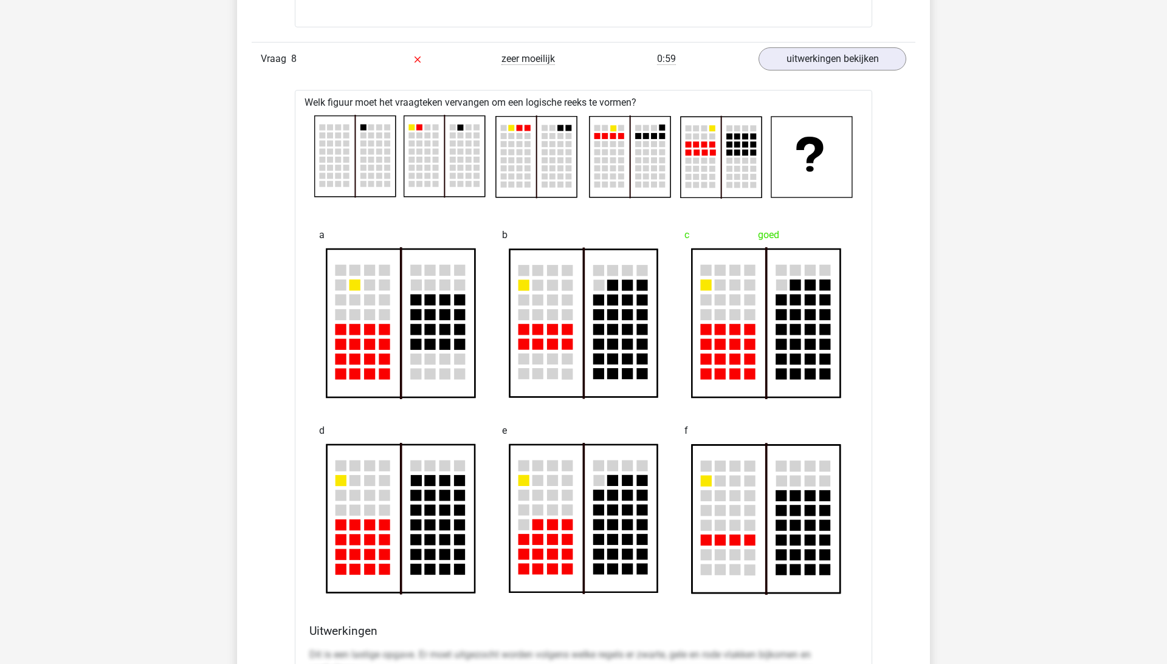
scroll to position [3278, 0]
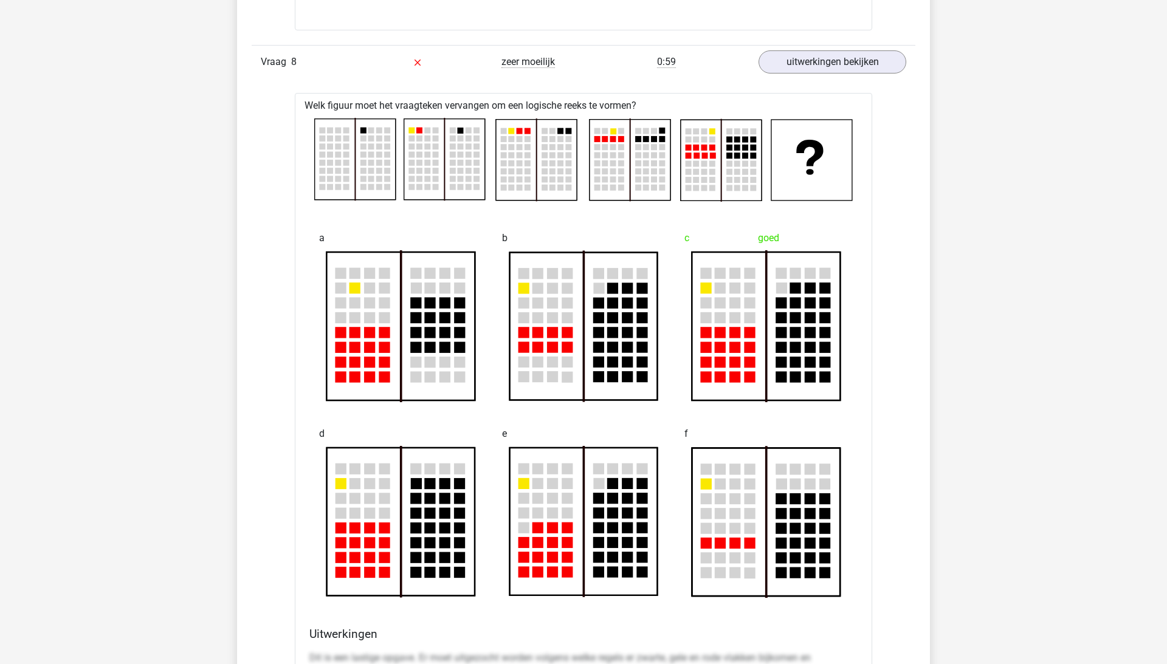
click at [735, 161] on rect at bounding box center [721, 160] width 81 height 81
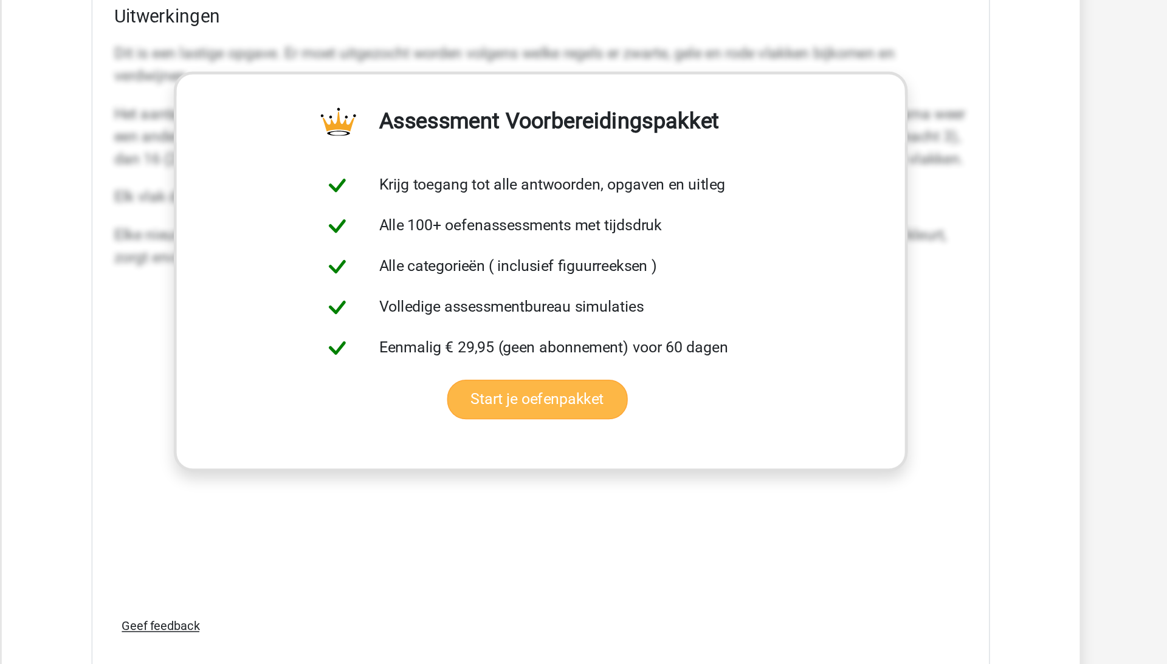
scroll to position [3835, 0]
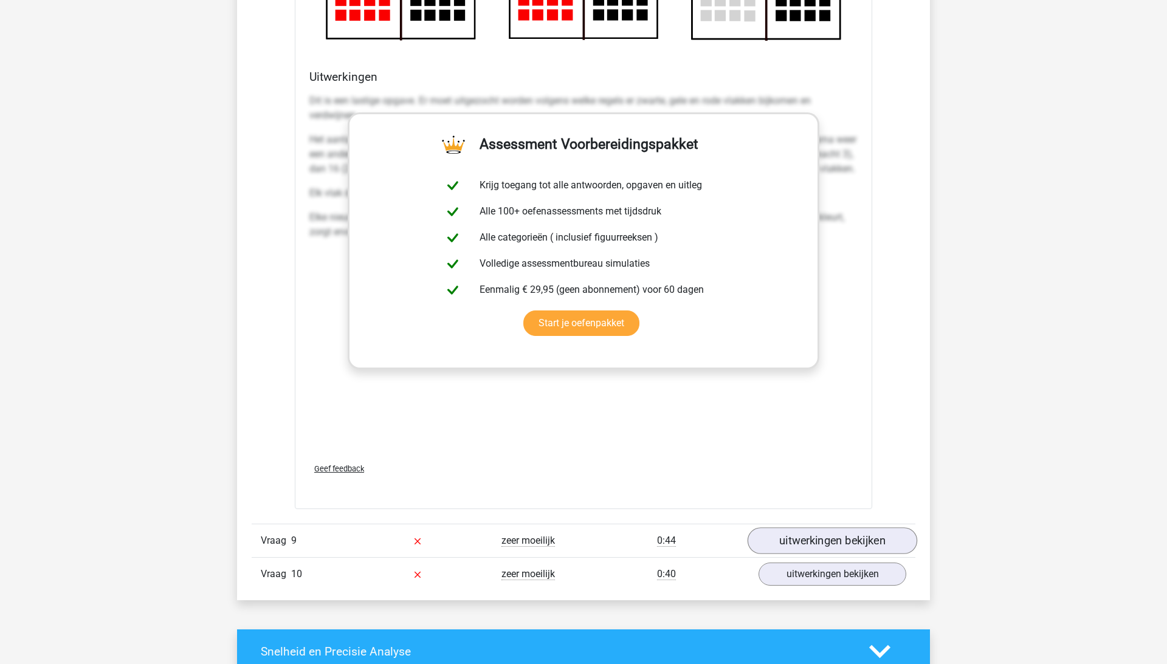
click at [805, 498] on link "uitwerkingen bekijken" at bounding box center [833, 541] width 170 height 27
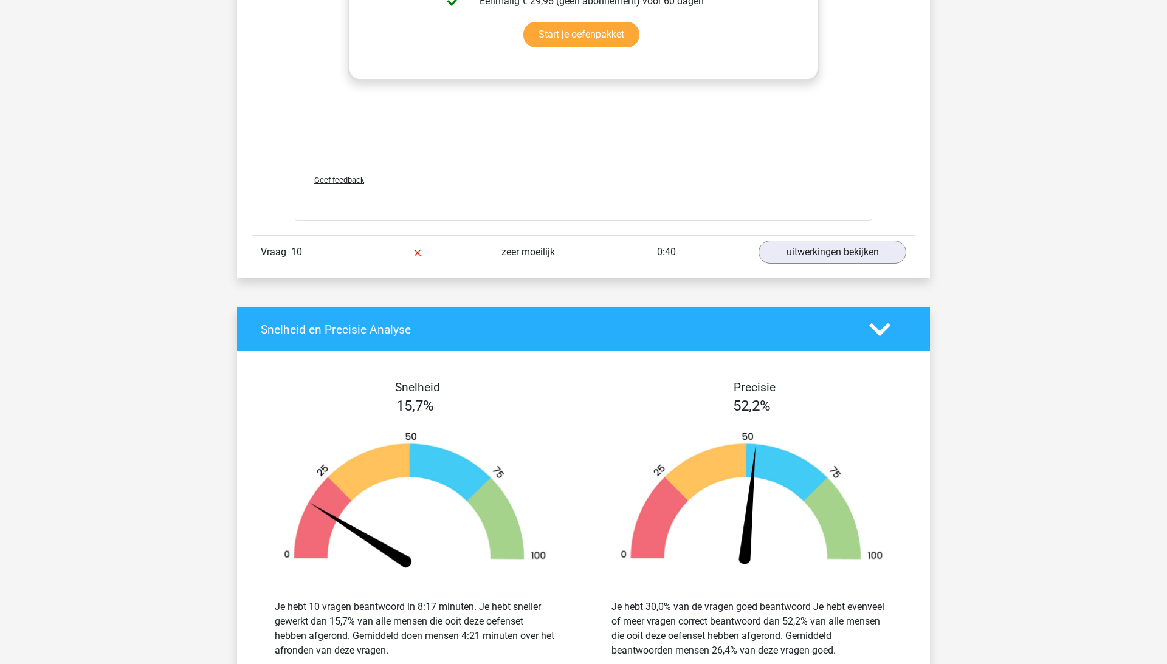
scroll to position [5198, 0]
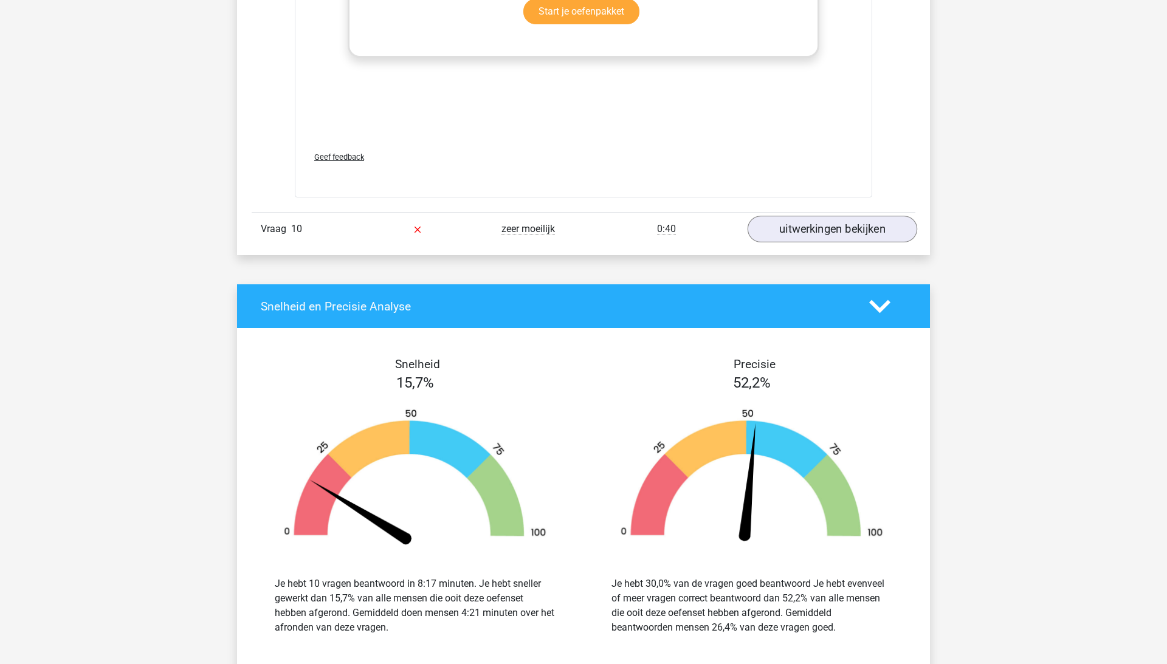
click at [798, 236] on link "uitwerkingen bekijken" at bounding box center [833, 229] width 170 height 27
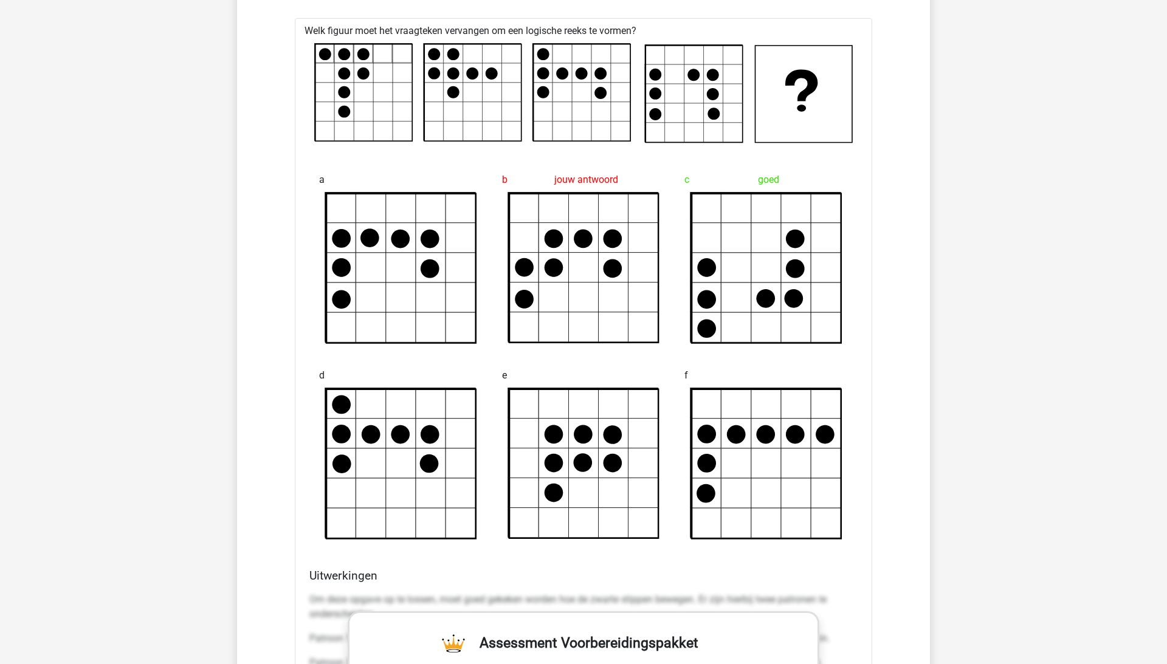
scroll to position [5428, 0]
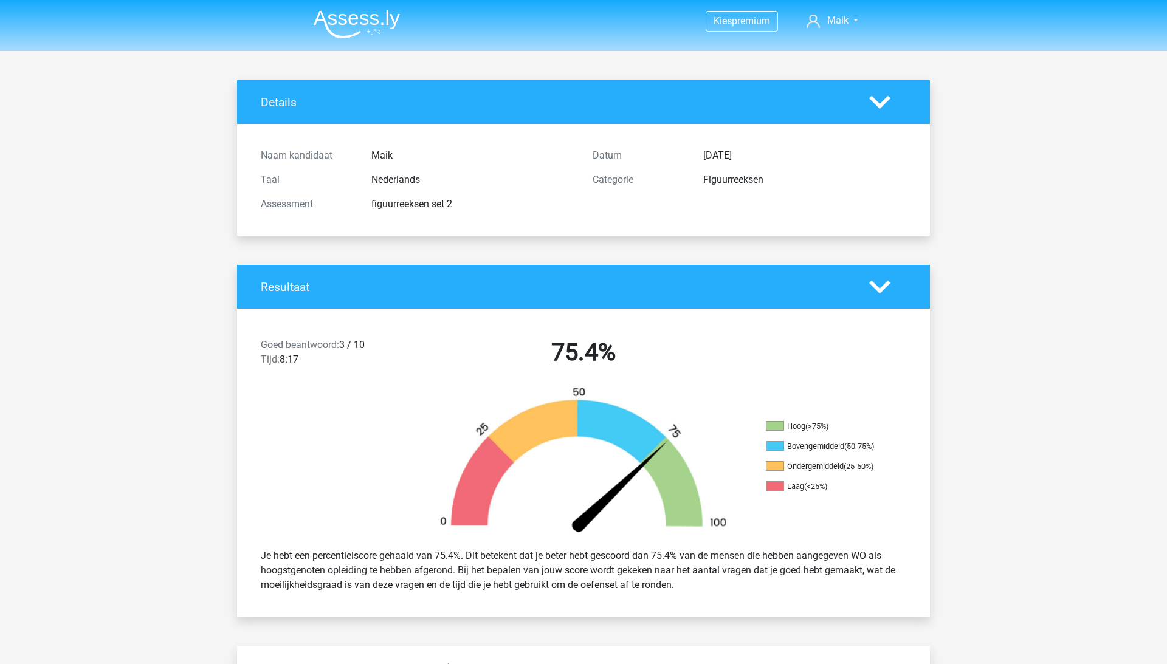
scroll to position [0, 0]
click at [382, 34] on img at bounding box center [357, 24] width 86 height 29
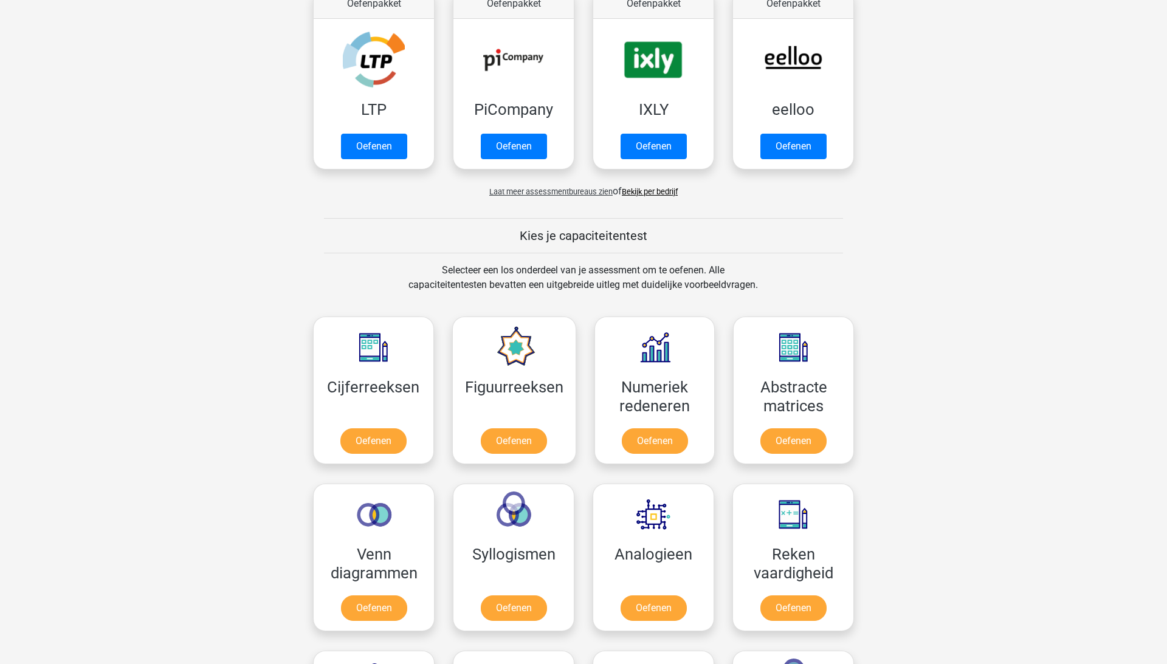
scroll to position [255, 0]
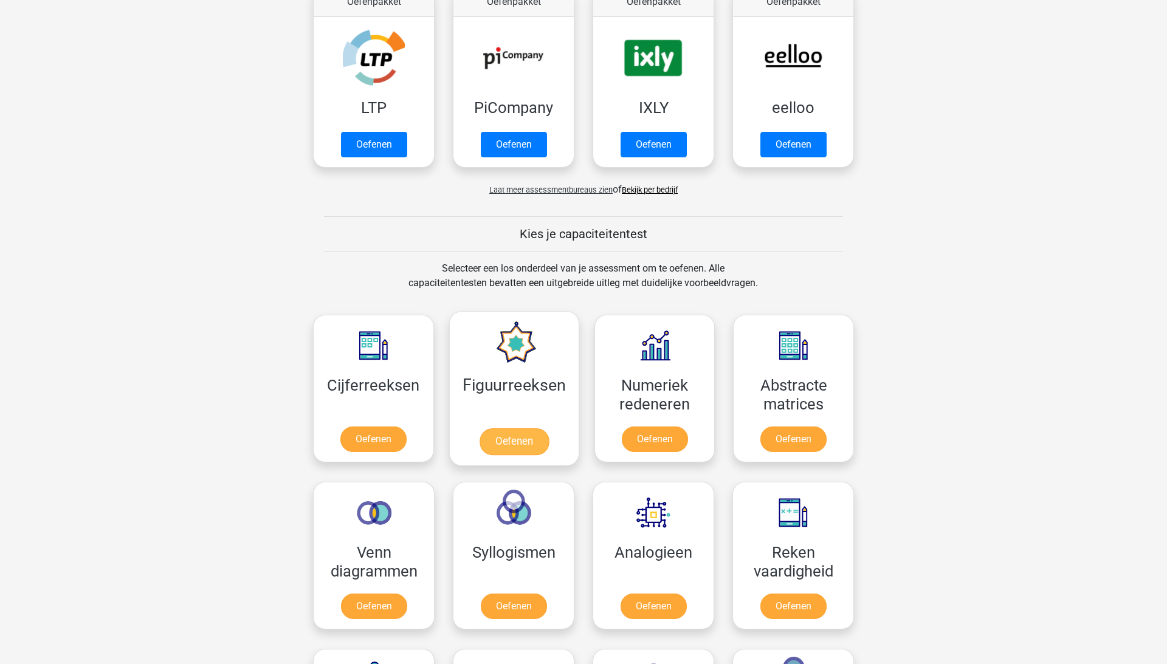
click at [509, 432] on link "Oefenen" at bounding box center [513, 442] width 69 height 27
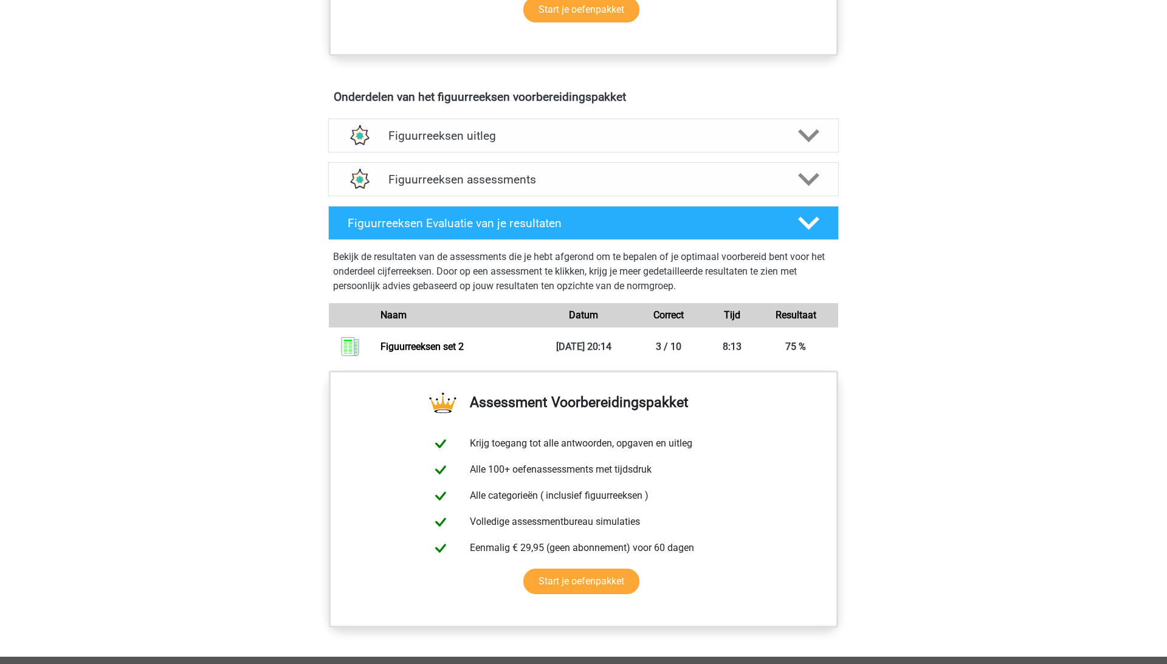
scroll to position [591, 0]
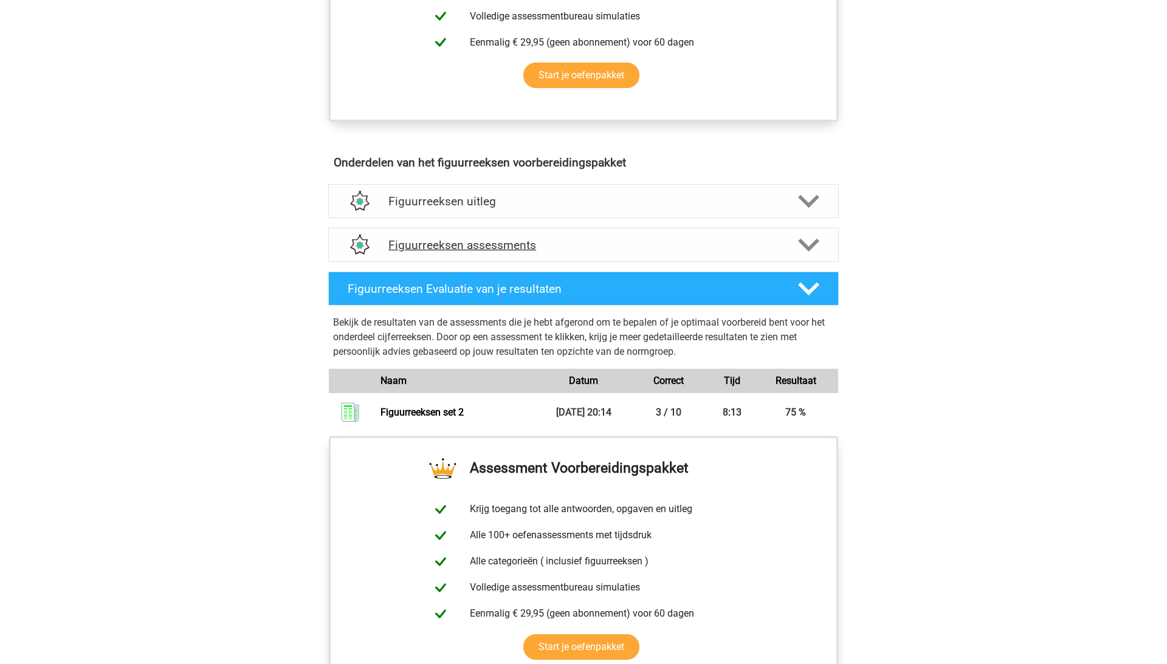
click at [799, 244] on icon at bounding box center [808, 245] width 21 height 21
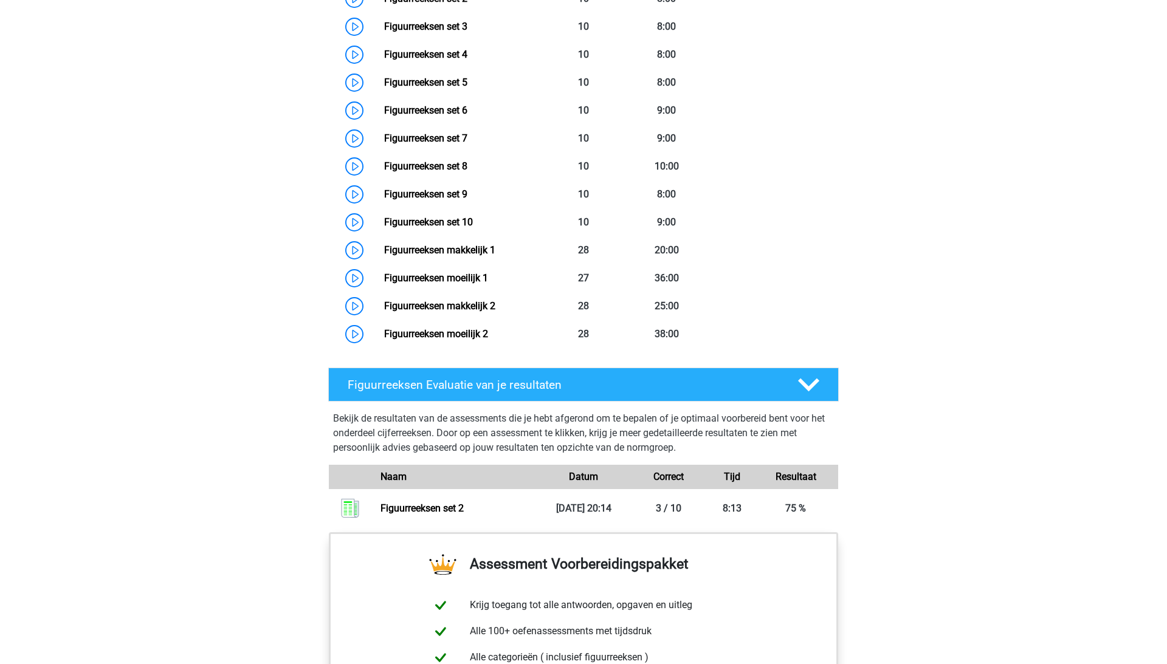
scroll to position [754, 0]
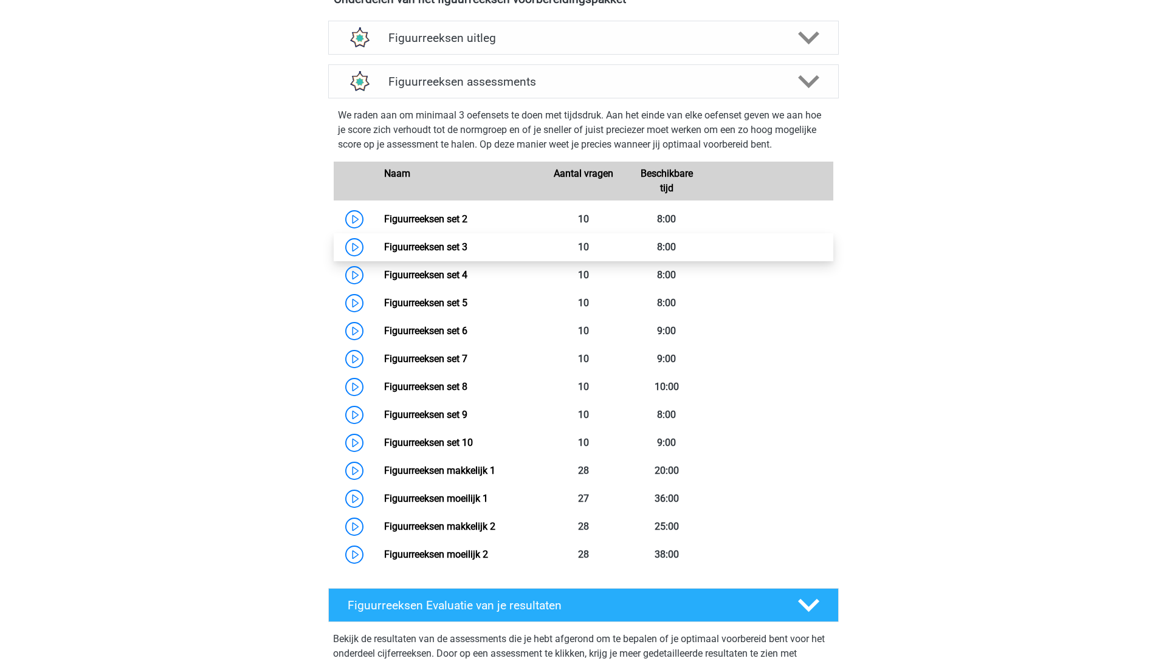
click at [384, 241] on link "Figuurreeksen set 3" at bounding box center [425, 247] width 83 height 12
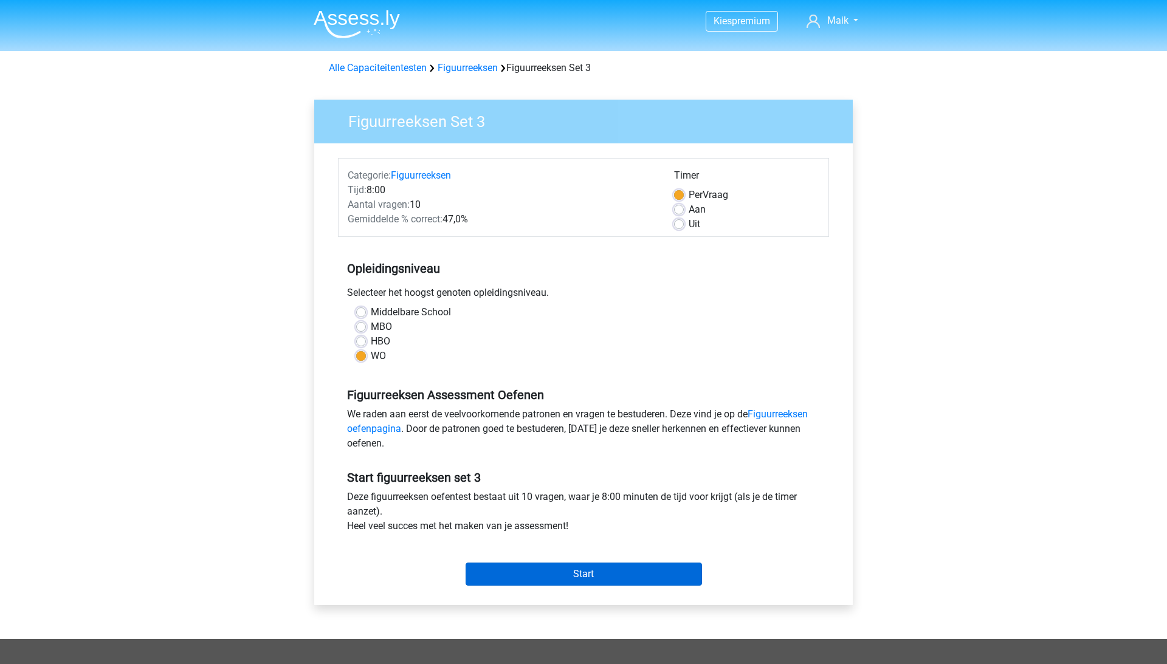
click at [567, 574] on input "Start" at bounding box center [584, 574] width 236 height 23
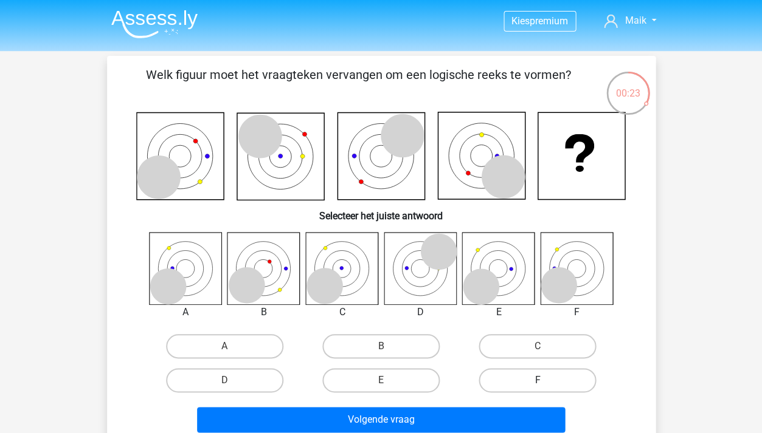
click at [530, 374] on label "F" at bounding box center [536, 380] width 117 height 24
click at [537, 381] on input "F" at bounding box center [541, 385] width 8 height 8
radio input "true"
click at [220, 344] on label "A" at bounding box center [224, 346] width 117 height 24
click at [224, 347] on input "A" at bounding box center [228, 351] width 8 height 8
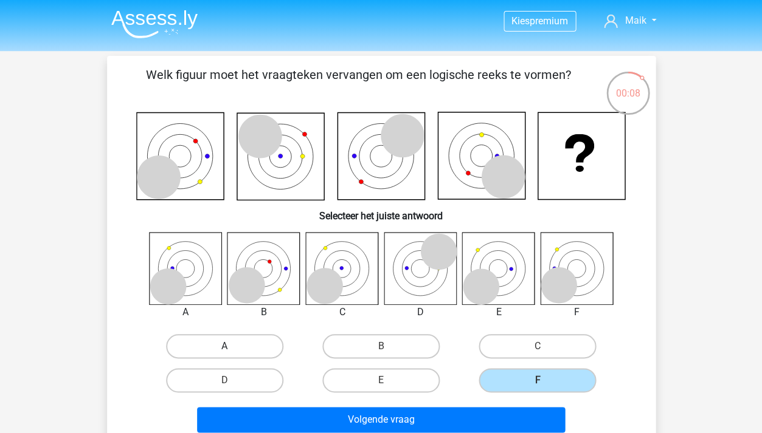
radio input "true"
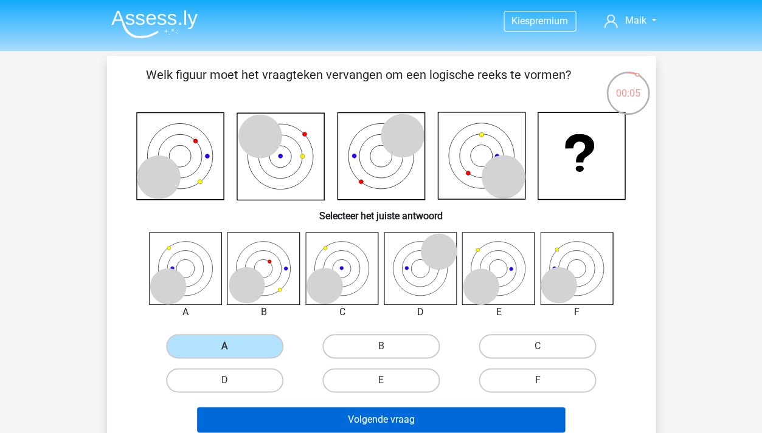
click at [475, 418] on button "Volgende vraag" at bounding box center [381, 420] width 368 height 26
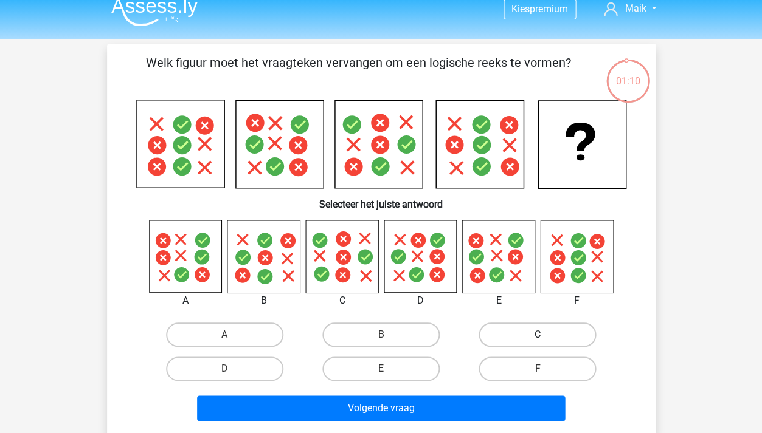
scroll to position [12, 0]
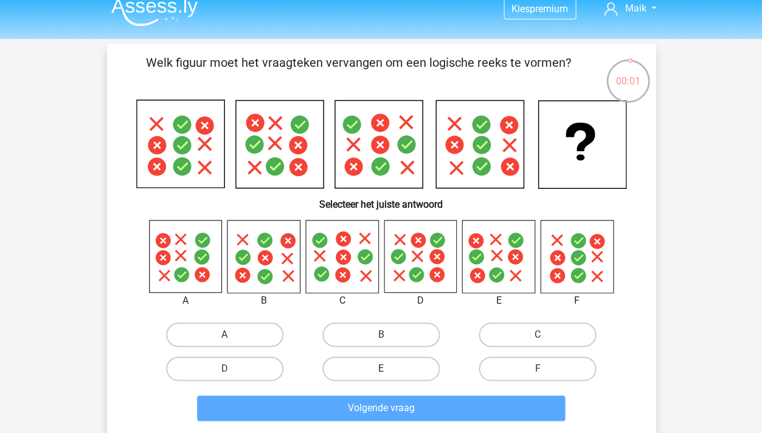
click at [395, 371] on label "E" at bounding box center [380, 369] width 117 height 24
click at [388, 371] on input "E" at bounding box center [385, 373] width 8 height 8
radio input "true"
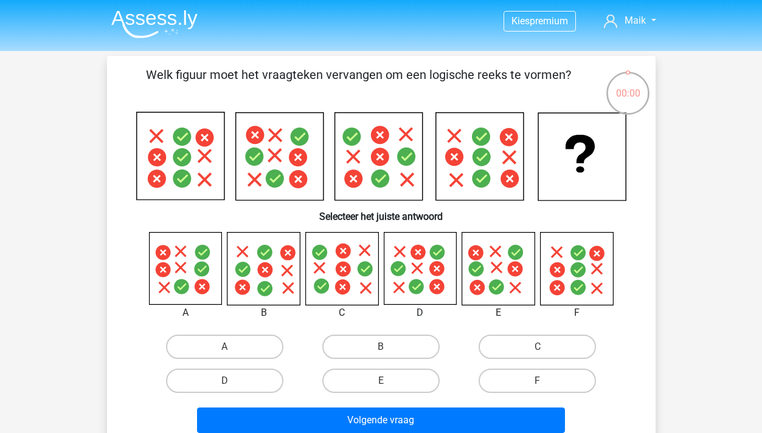
scroll to position [12, 0]
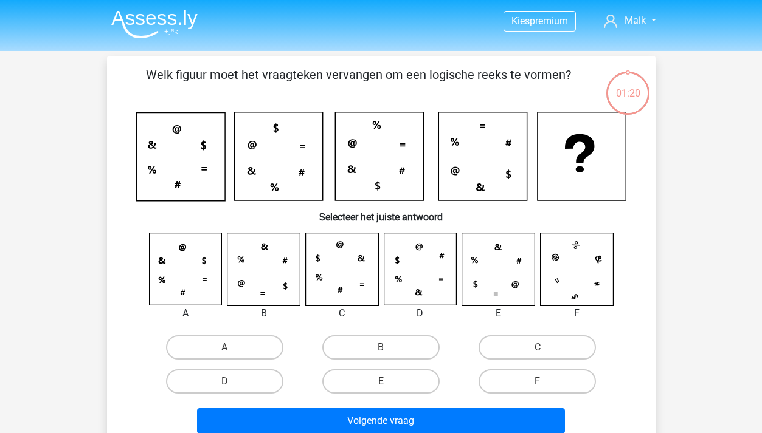
scroll to position [12, 0]
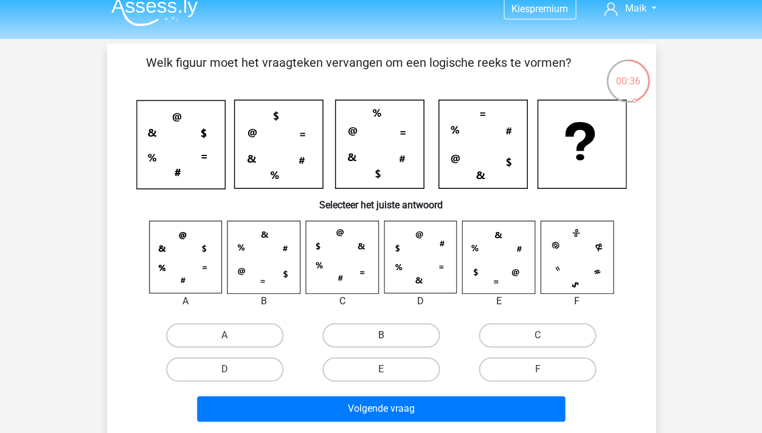
click at [369, 332] on label "B" at bounding box center [380, 335] width 117 height 24
click at [381, 336] on input "B" at bounding box center [385, 340] width 8 height 8
radio input "true"
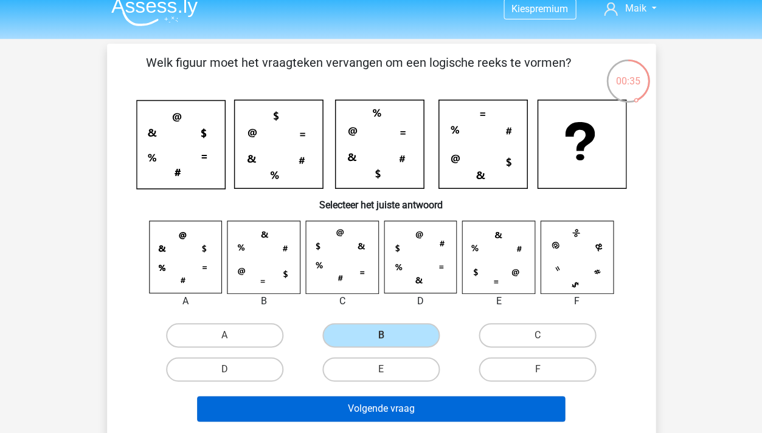
click at [351, 407] on button "Volgende vraag" at bounding box center [381, 409] width 368 height 26
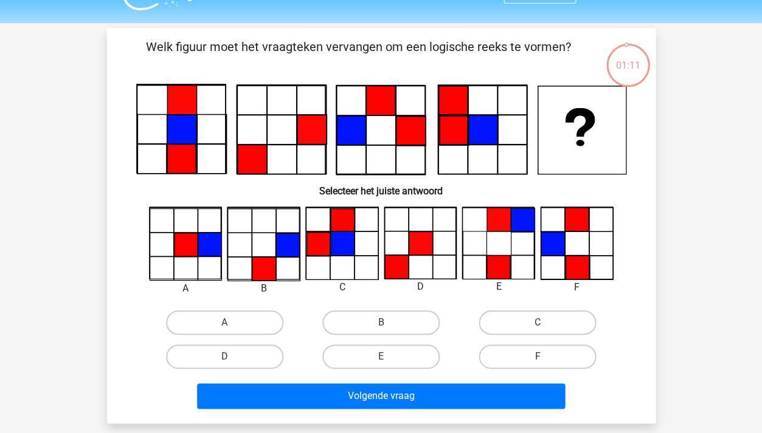
scroll to position [21, 0]
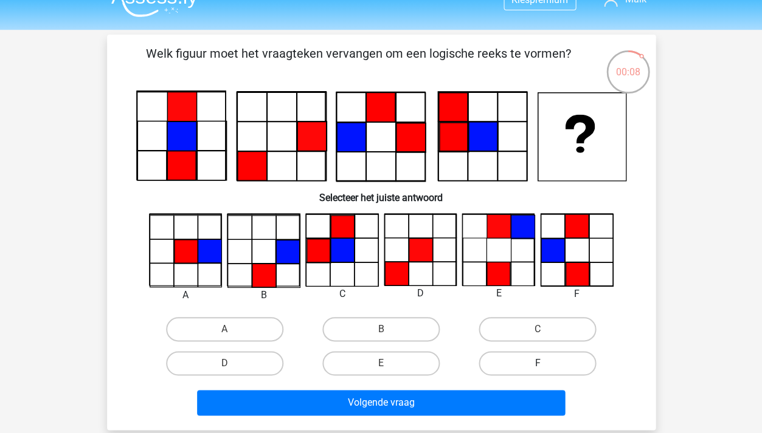
click at [503, 352] on label "F" at bounding box center [536, 363] width 117 height 24
click at [537, 364] on input "F" at bounding box center [541, 368] width 8 height 8
radio input "true"
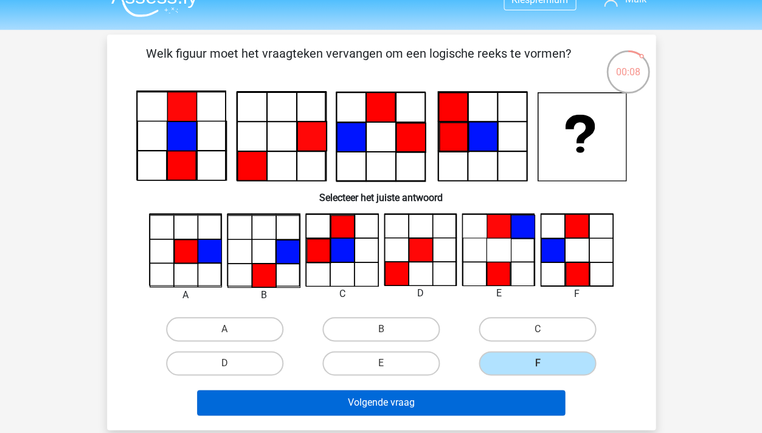
click at [503, 390] on button "Volgende vraag" at bounding box center [381, 403] width 368 height 26
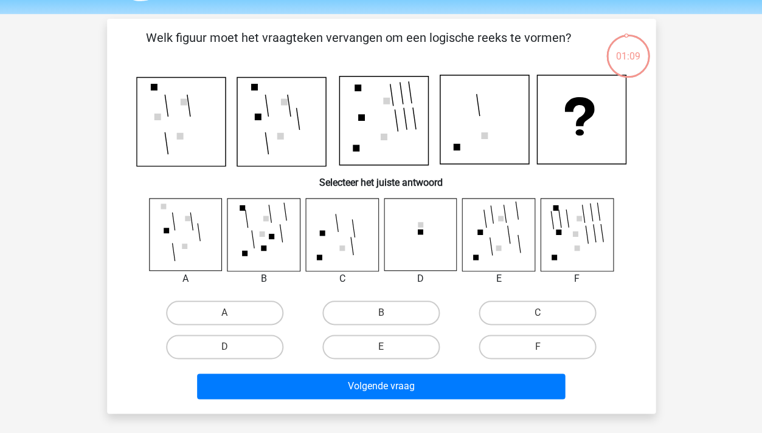
scroll to position [36, 0]
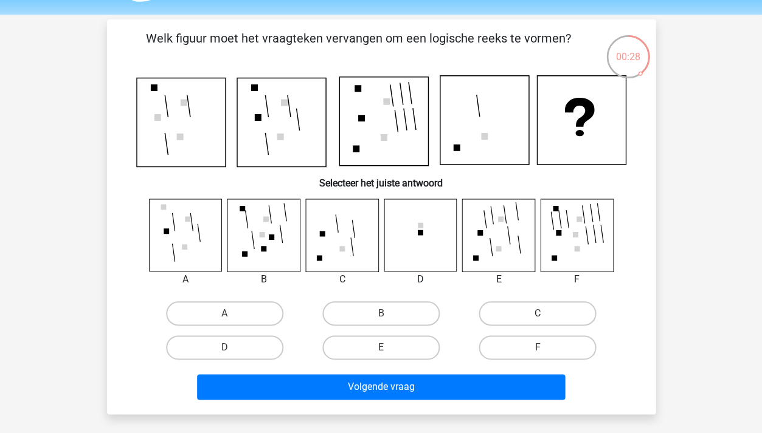
click at [511, 317] on label "C" at bounding box center [536, 314] width 117 height 24
click at [537, 317] on input "C" at bounding box center [541, 318] width 8 height 8
radio input "true"
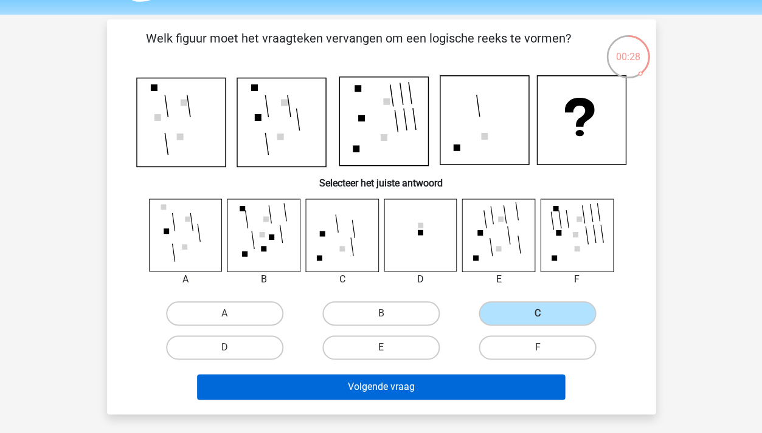
click at [479, 382] on button "Volgende vraag" at bounding box center [381, 387] width 368 height 26
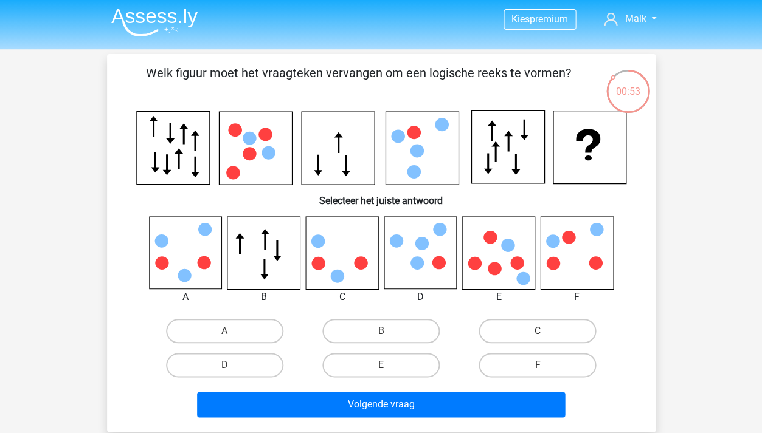
scroll to position [0, 0]
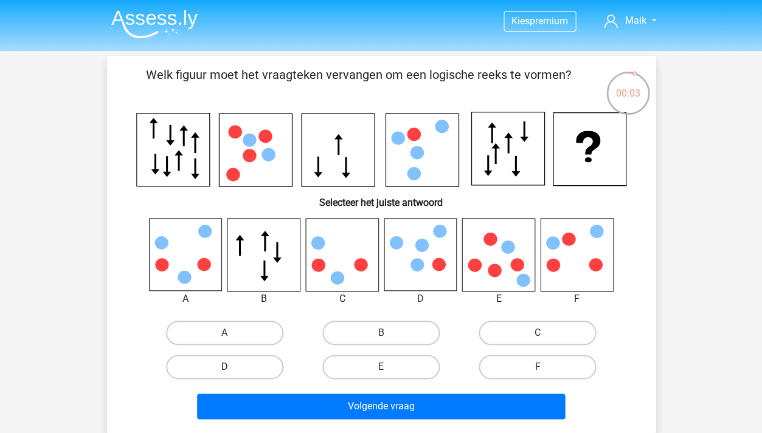
click at [243, 355] on label "D" at bounding box center [224, 367] width 117 height 24
click at [232, 367] on input "D" at bounding box center [228, 371] width 8 height 8
radio input "true"
click at [275, 385] on div "Volgende vraag" at bounding box center [380, 404] width 509 height 40
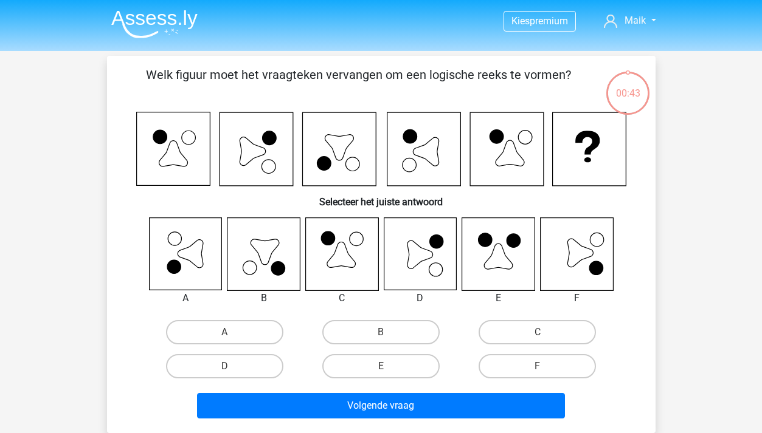
scroll to position [1, 0]
click at [550, 352] on div "F" at bounding box center [537, 366] width 156 height 34
click at [550, 354] on label "F" at bounding box center [536, 366] width 117 height 24
click at [545, 366] on input "F" at bounding box center [541, 370] width 8 height 8
radio input "true"
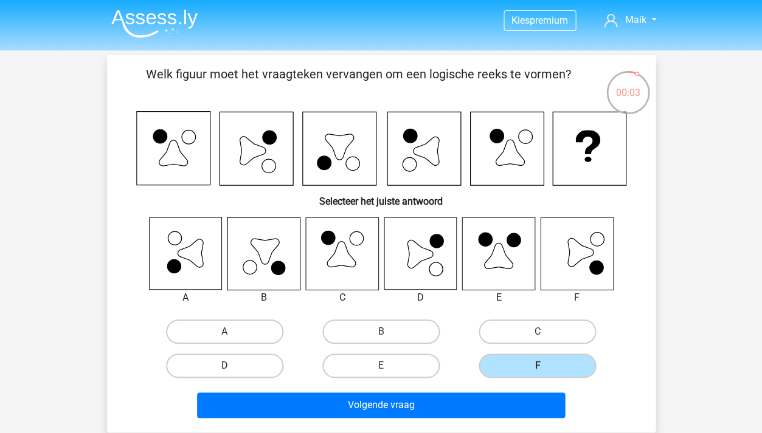
click at [208, 365] on label "D" at bounding box center [224, 366] width 117 height 24
click at [224, 366] on input "D" at bounding box center [228, 370] width 8 height 8
radio input "true"
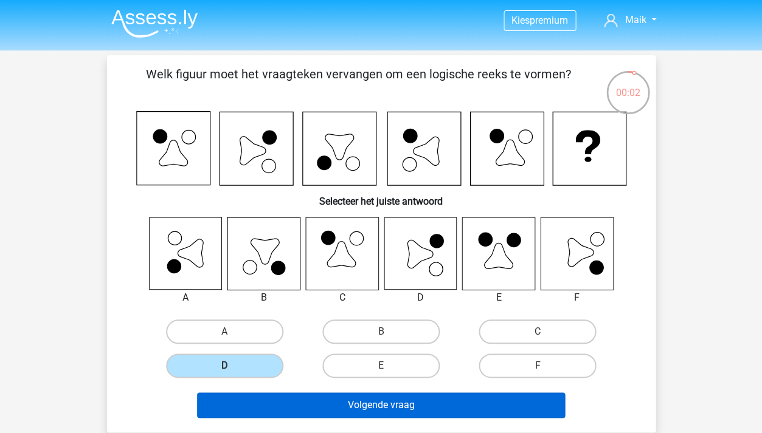
click at [240, 403] on button "Volgende vraag" at bounding box center [381, 406] width 368 height 26
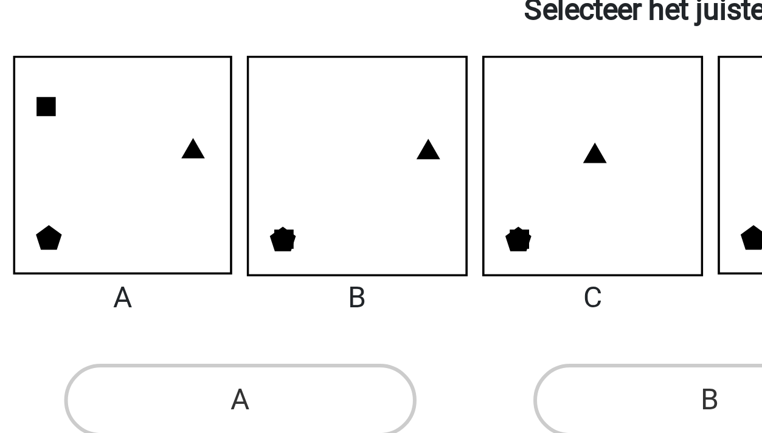
scroll to position [50, 0]
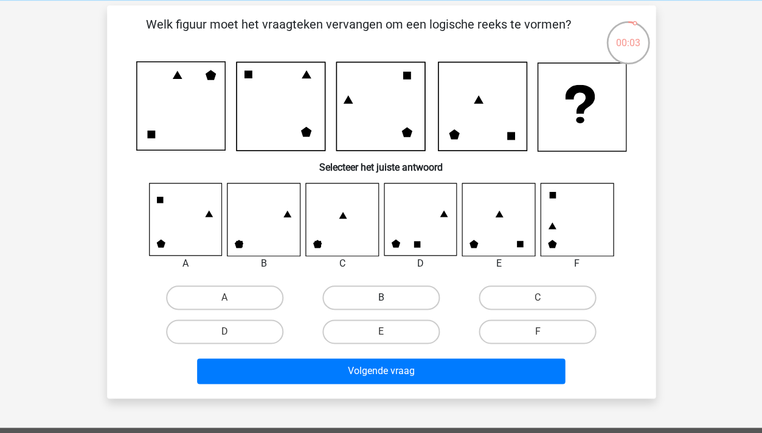
click at [339, 291] on label "B" at bounding box center [380, 298] width 117 height 24
click at [381, 298] on input "B" at bounding box center [385, 302] width 8 height 8
radio input "true"
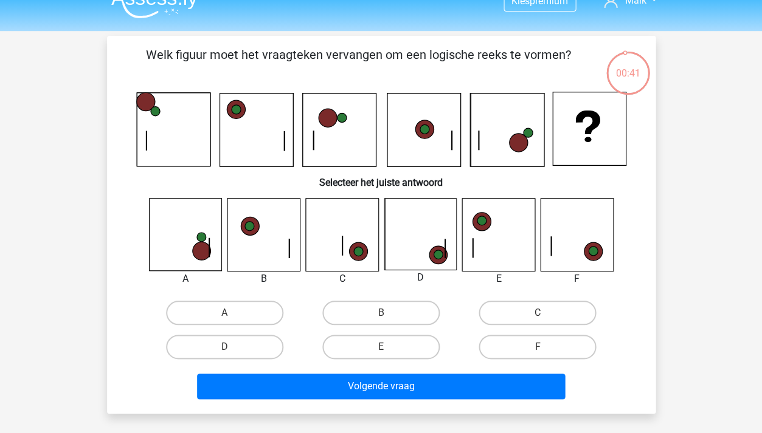
scroll to position [16, 0]
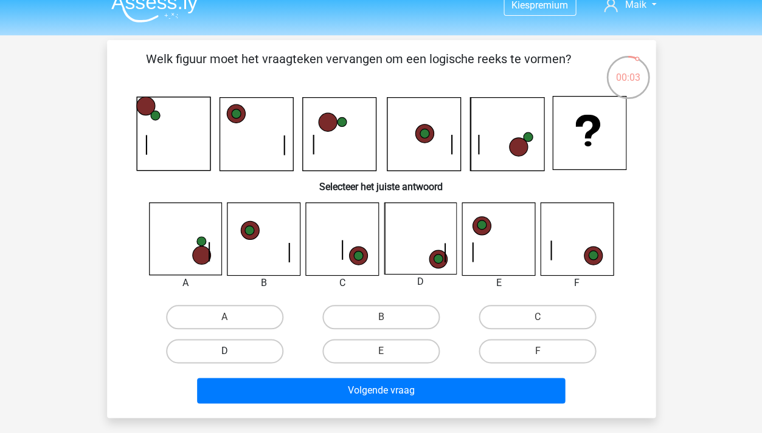
click at [199, 344] on label "D" at bounding box center [224, 351] width 117 height 24
click at [224, 351] on input "D" at bounding box center [228, 355] width 8 height 8
radio input "true"
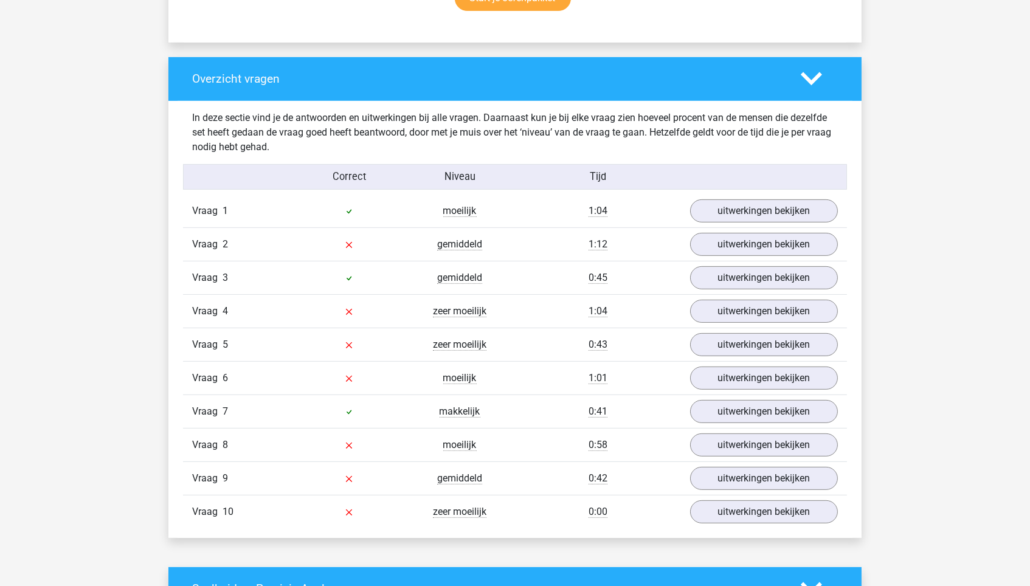
scroll to position [858, 0]
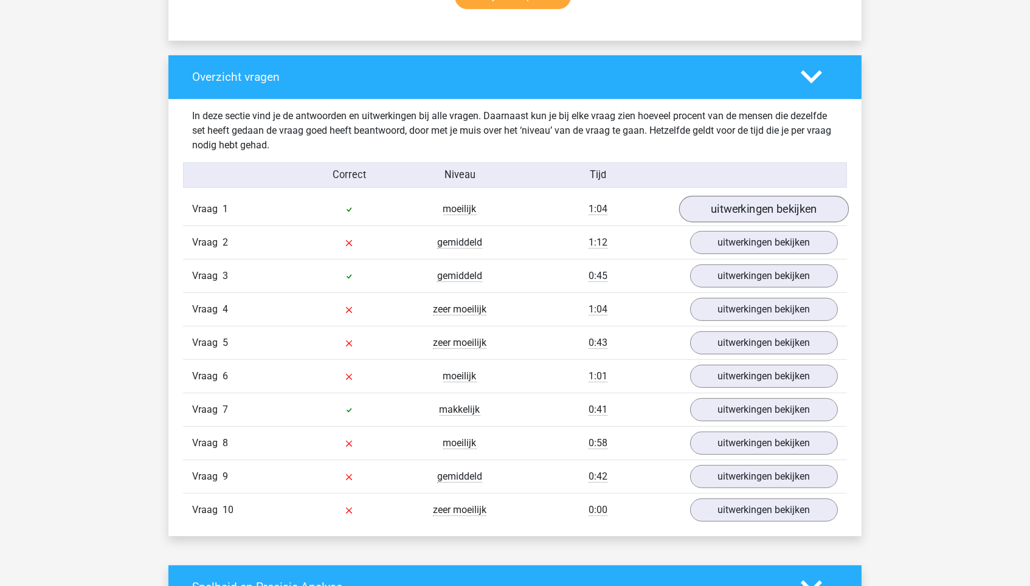
click at [757, 204] on link "uitwerkingen bekijken" at bounding box center [764, 209] width 170 height 27
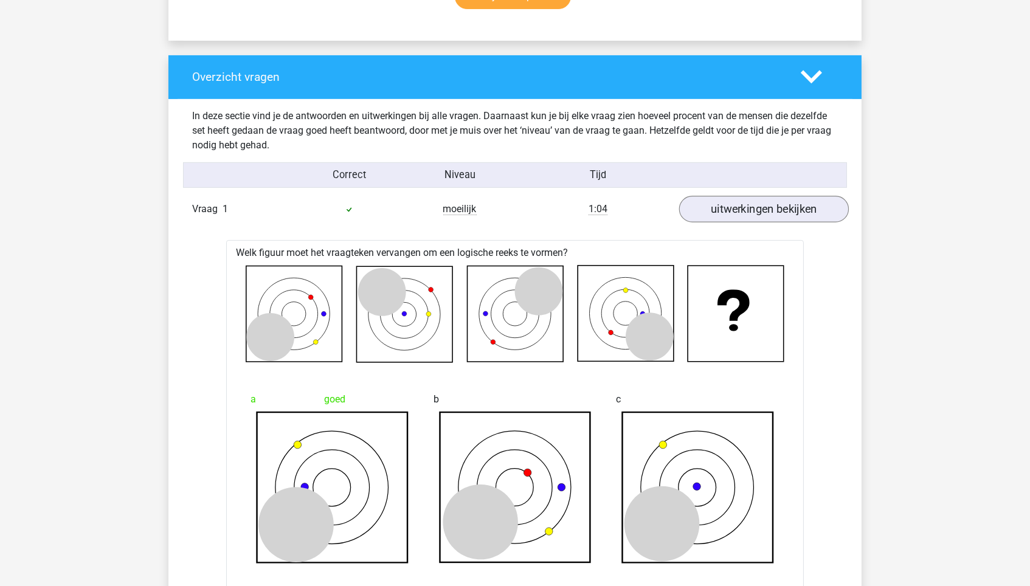
click at [757, 204] on link "uitwerkingen bekijken" at bounding box center [764, 209] width 170 height 27
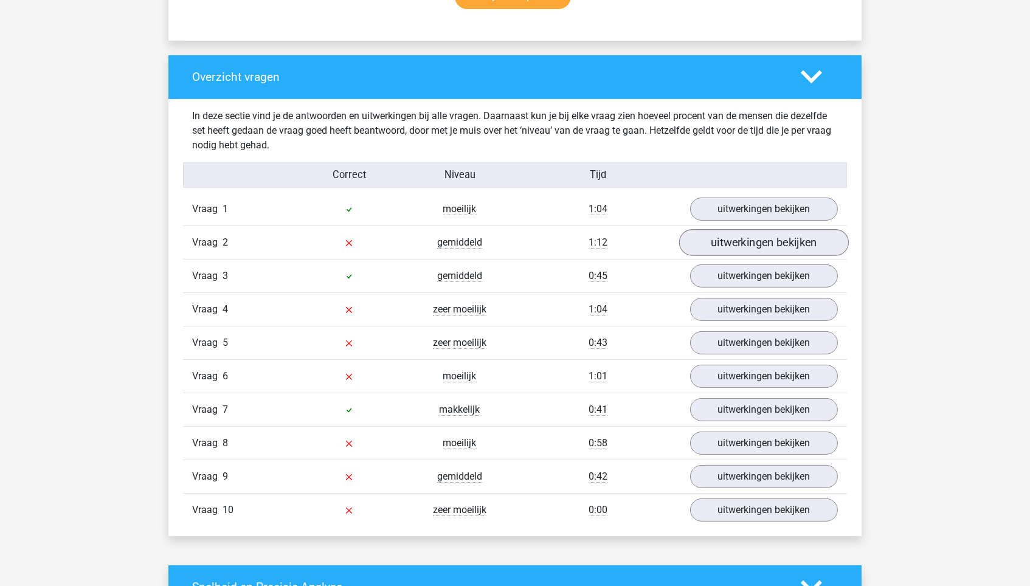
click at [749, 240] on link "uitwerkingen bekijken" at bounding box center [764, 242] width 170 height 27
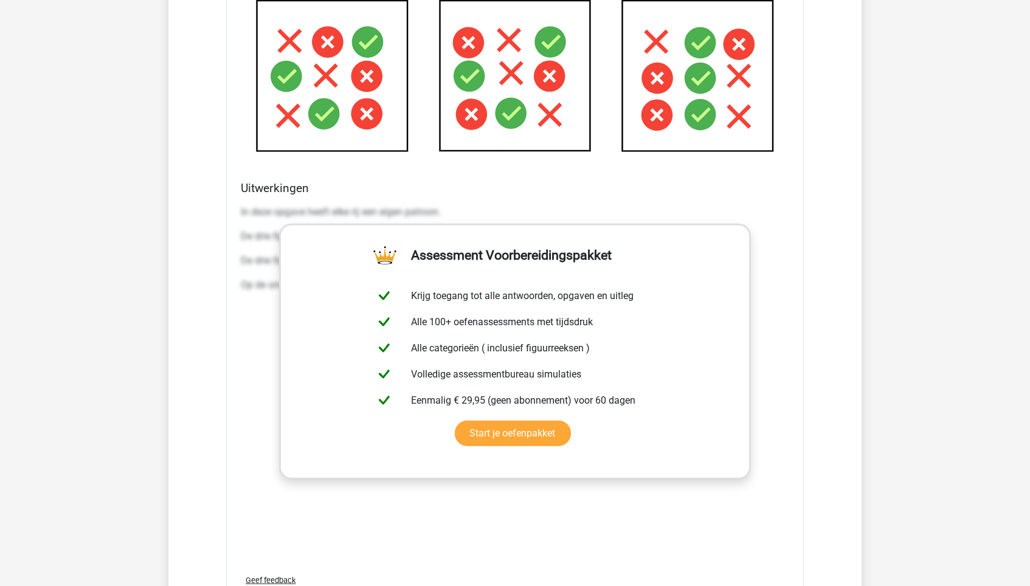
scroll to position [1733, 0]
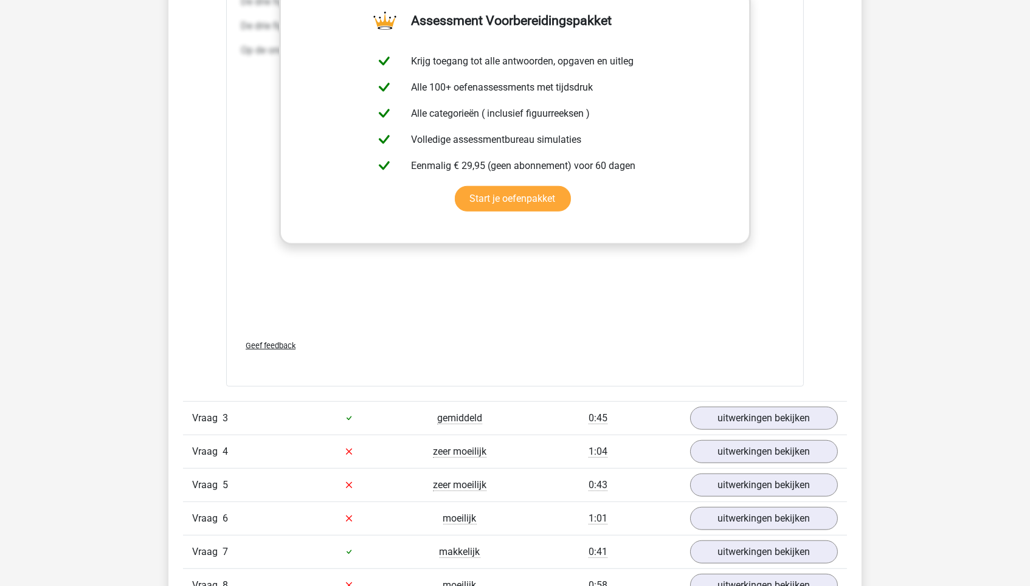
click at [875, 347] on div "Kies premium Maik mbouwer1@melanchthon.nl" at bounding box center [515, 122] width 1030 height 3711
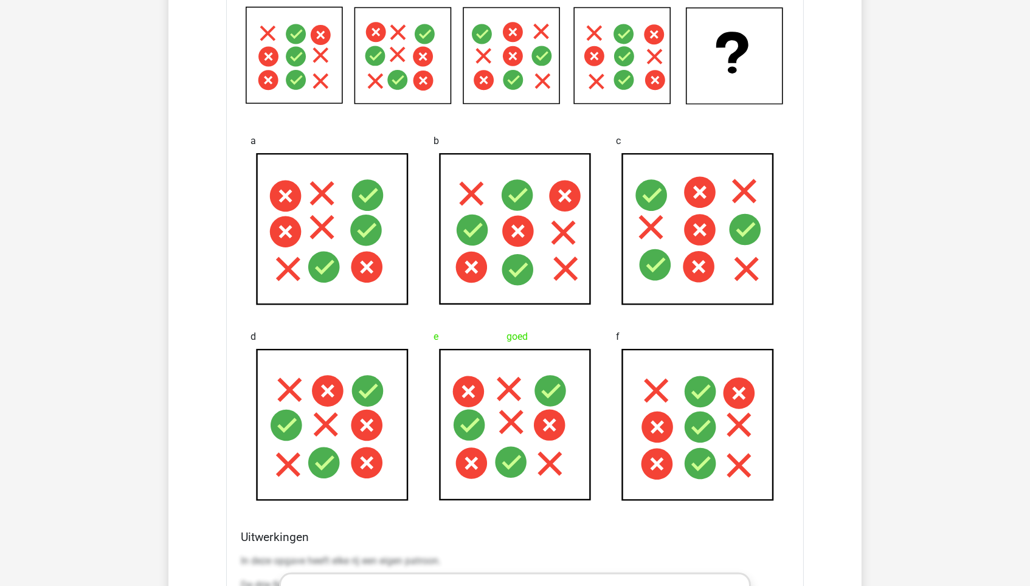
scroll to position [937, 0]
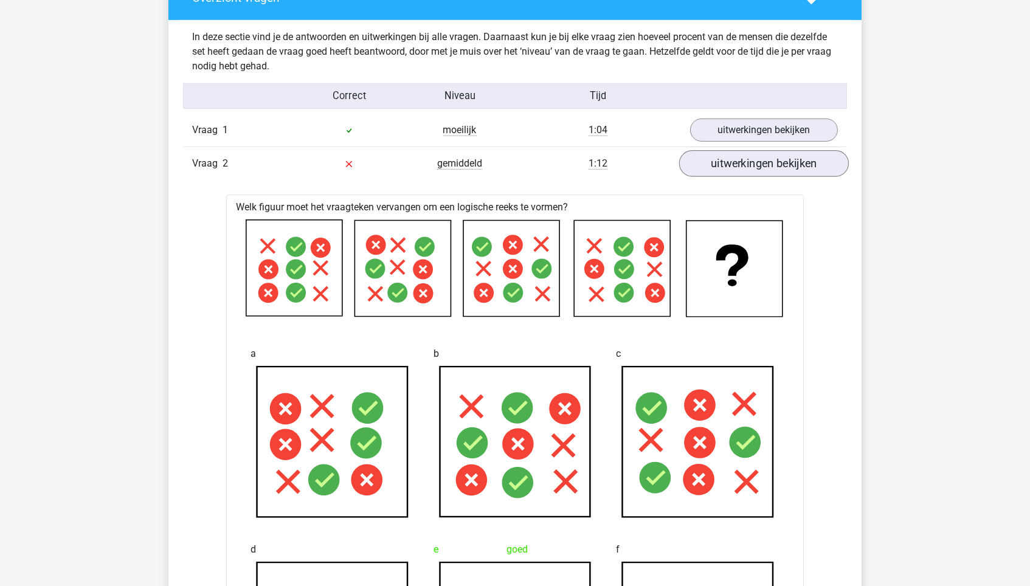
click at [748, 157] on link "uitwerkingen bekijken" at bounding box center [764, 163] width 170 height 27
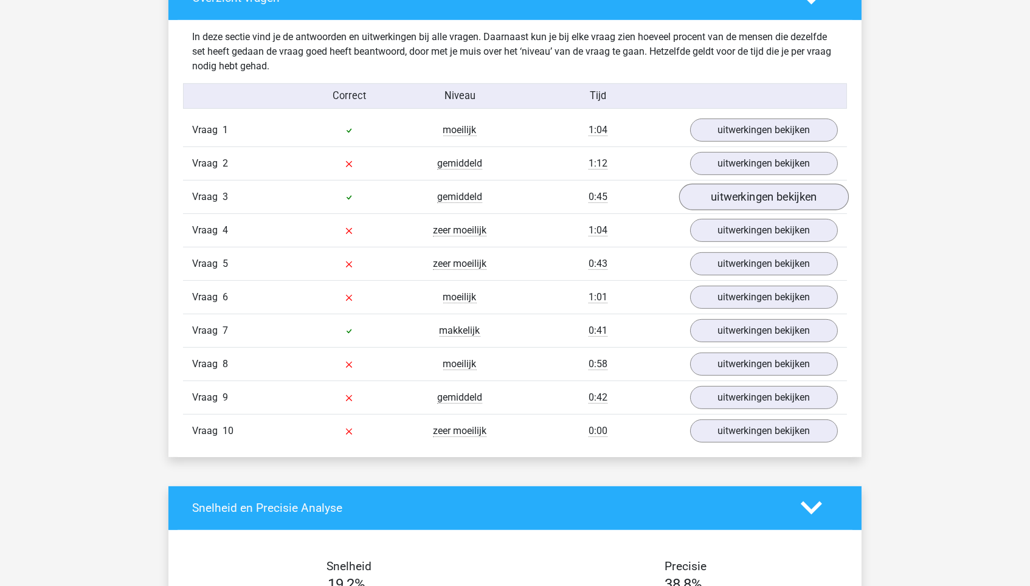
click at [737, 190] on link "uitwerkingen bekijken" at bounding box center [764, 197] width 170 height 27
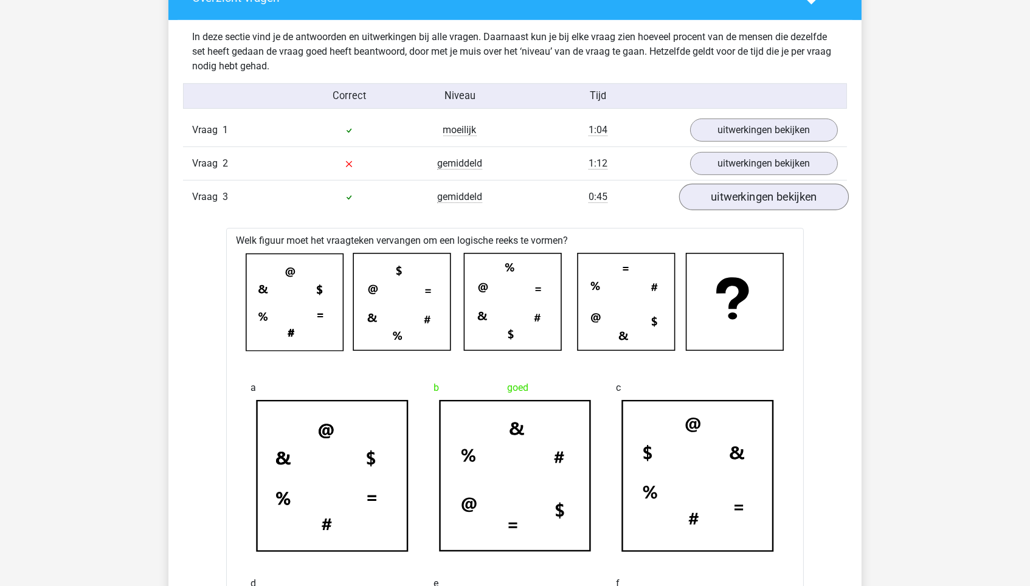
click at [737, 187] on link "uitwerkingen bekijken" at bounding box center [764, 197] width 170 height 27
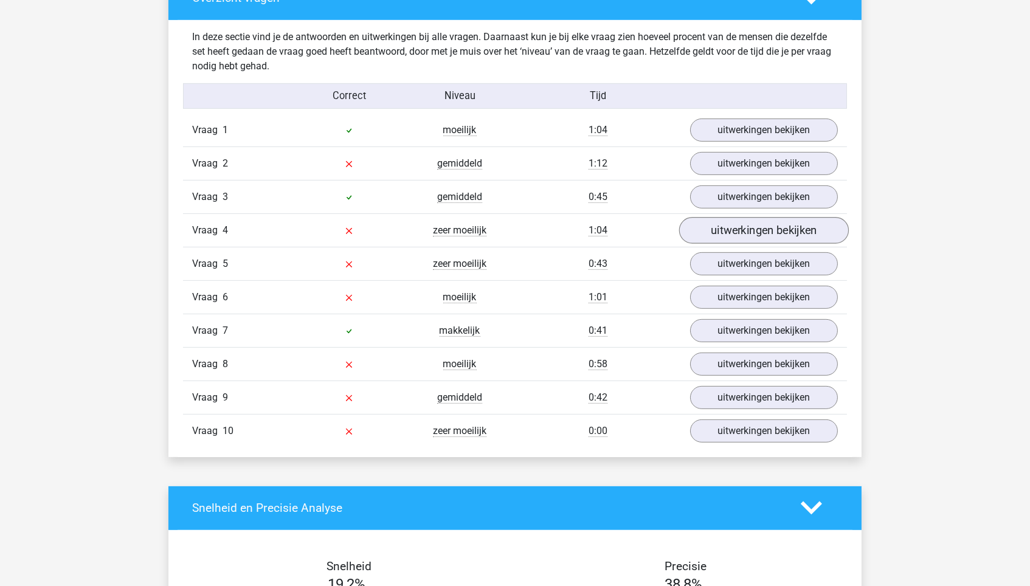
click at [723, 221] on link "uitwerkingen bekijken" at bounding box center [764, 230] width 170 height 27
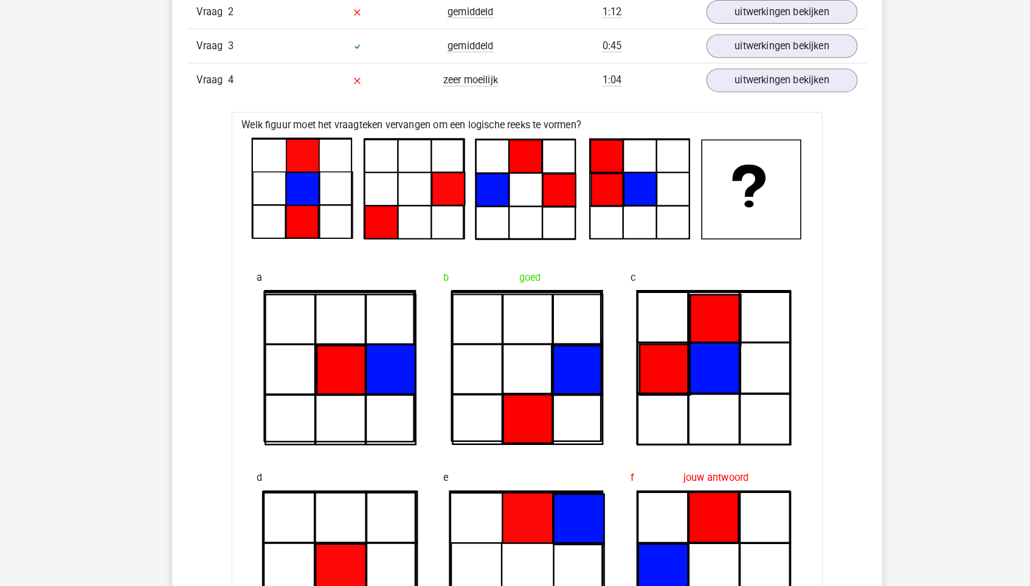
scroll to position [1083, 0]
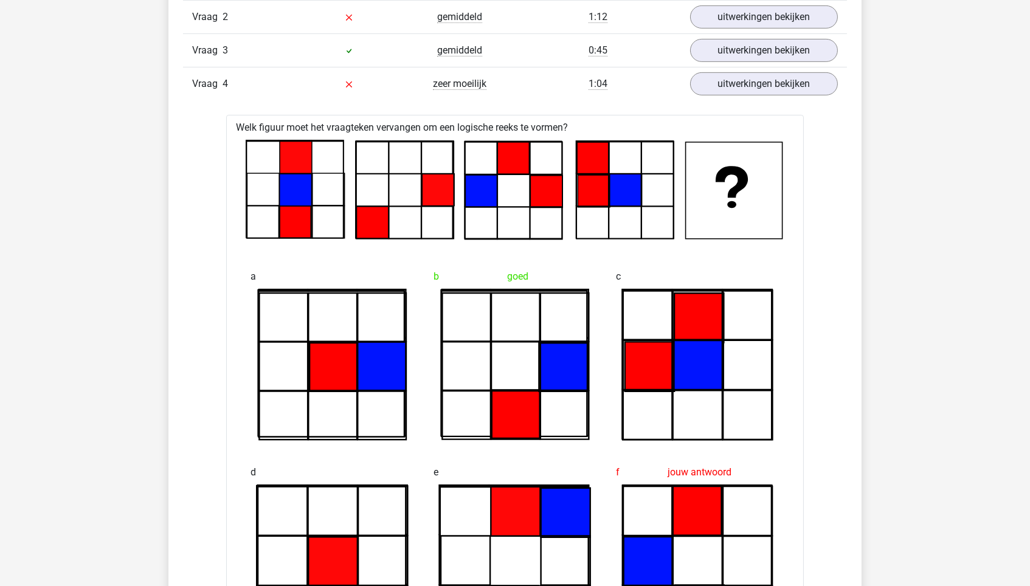
click at [774, 78] on link "uitwerkingen bekijken" at bounding box center [764, 84] width 170 height 27
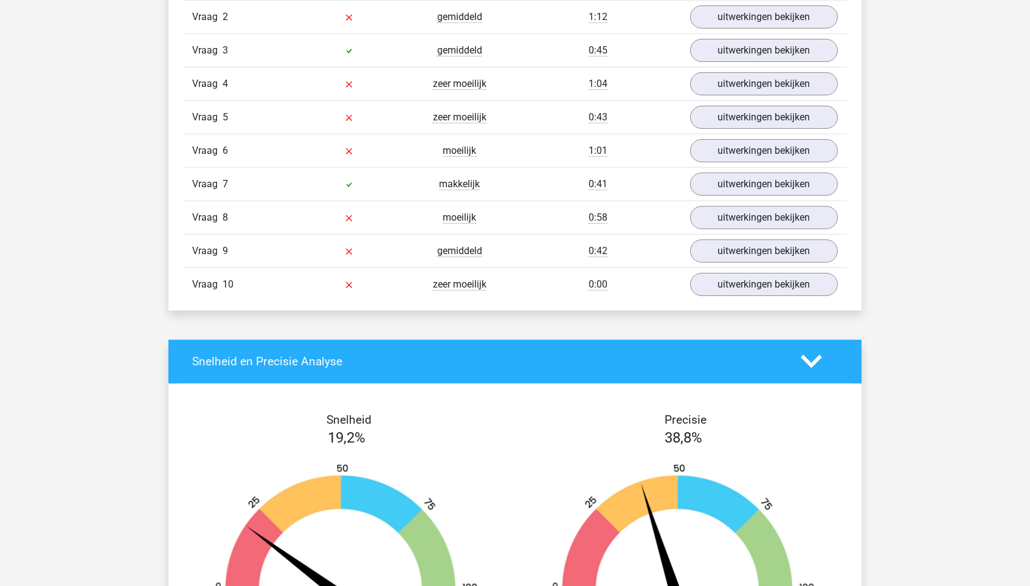
scroll to position [1109, 0]
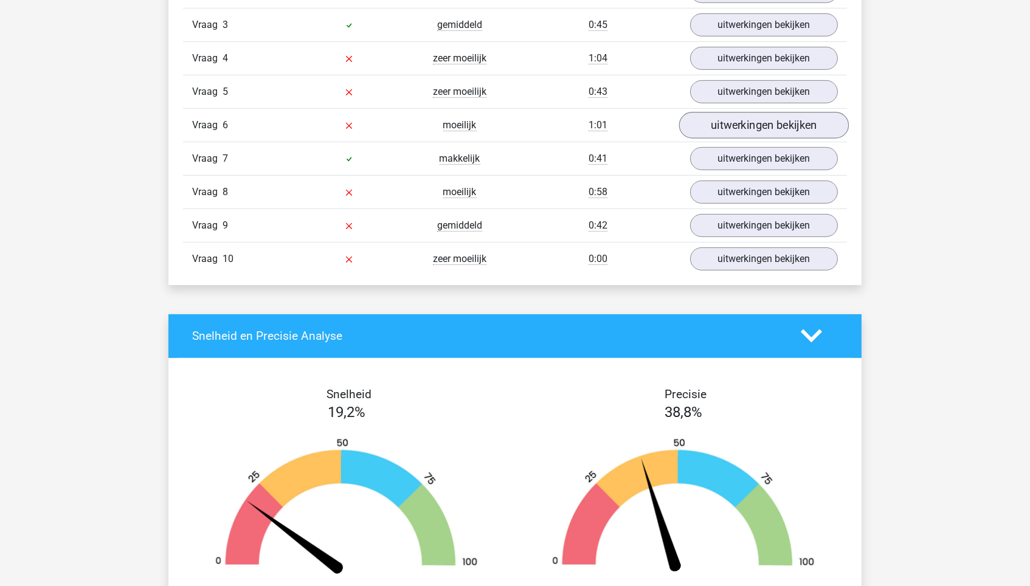
click at [751, 125] on link "uitwerkingen bekijken" at bounding box center [764, 125] width 170 height 27
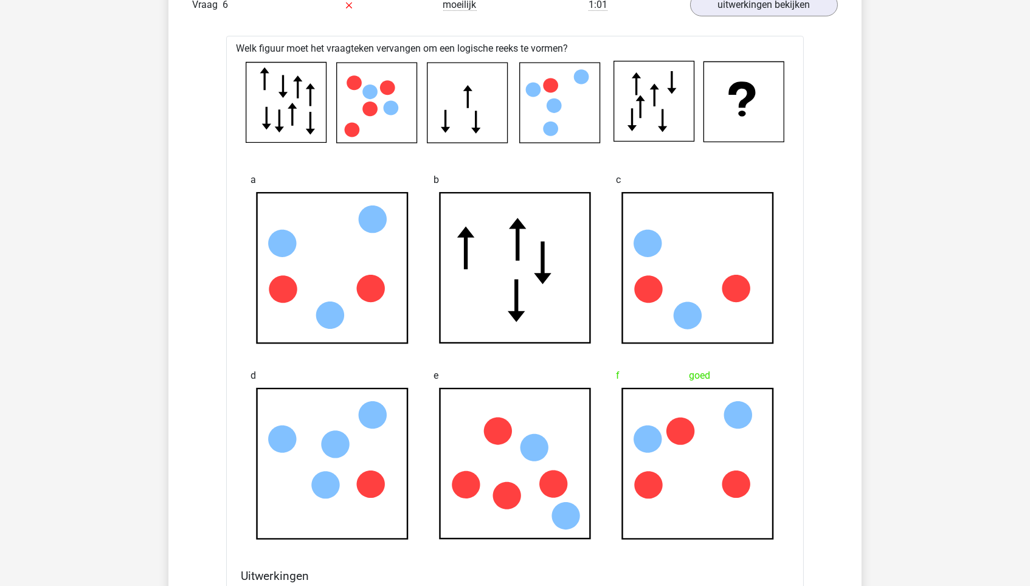
scroll to position [1229, 0]
click at [657, 333] on icon at bounding box center [697, 268] width 151 height 151
click at [860, 266] on div "Overzicht vragen In deze sectie vind je de antwoorden en uitwerkingen bij alle …" at bounding box center [514, 425] width 693 height 1483
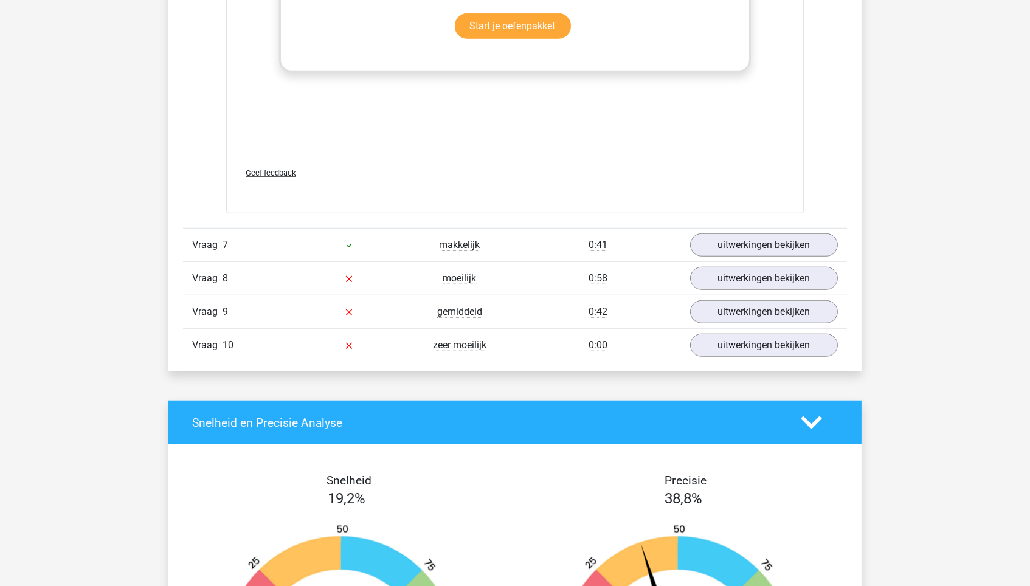
scroll to position [2026, 0]
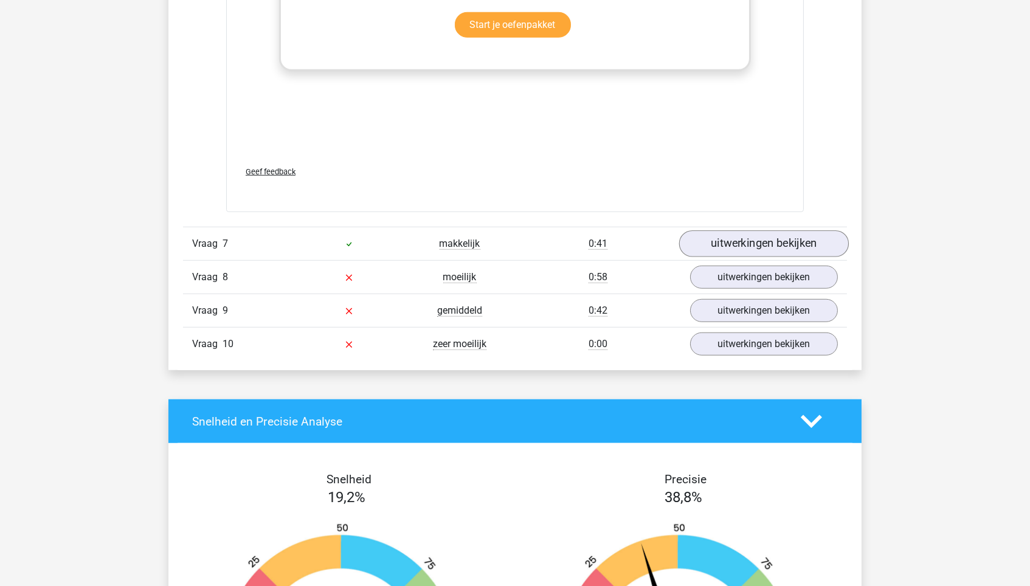
click at [781, 238] on link "uitwerkingen bekijken" at bounding box center [764, 243] width 170 height 27
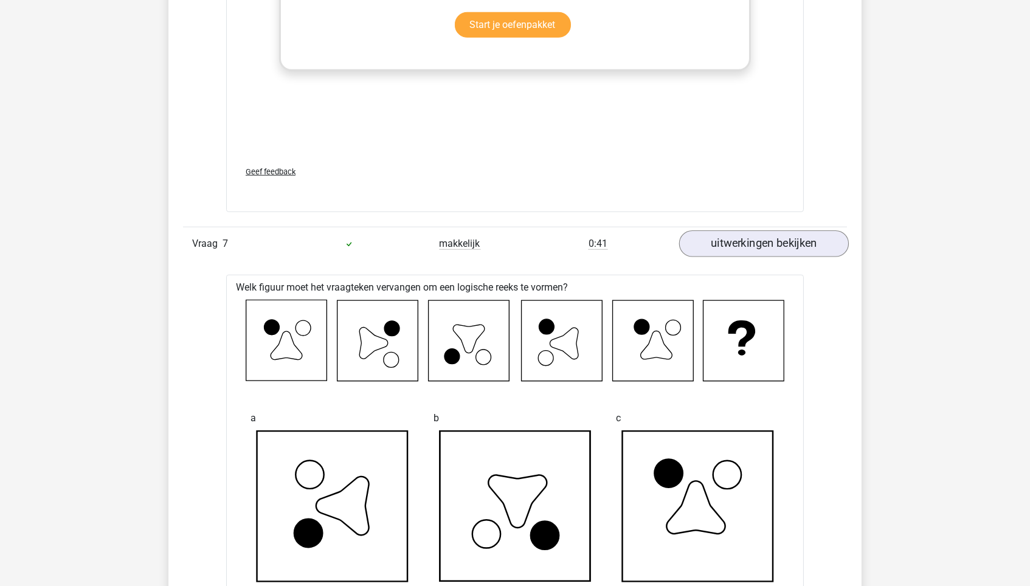
click at [781, 238] on link "uitwerkingen bekijken" at bounding box center [764, 243] width 170 height 27
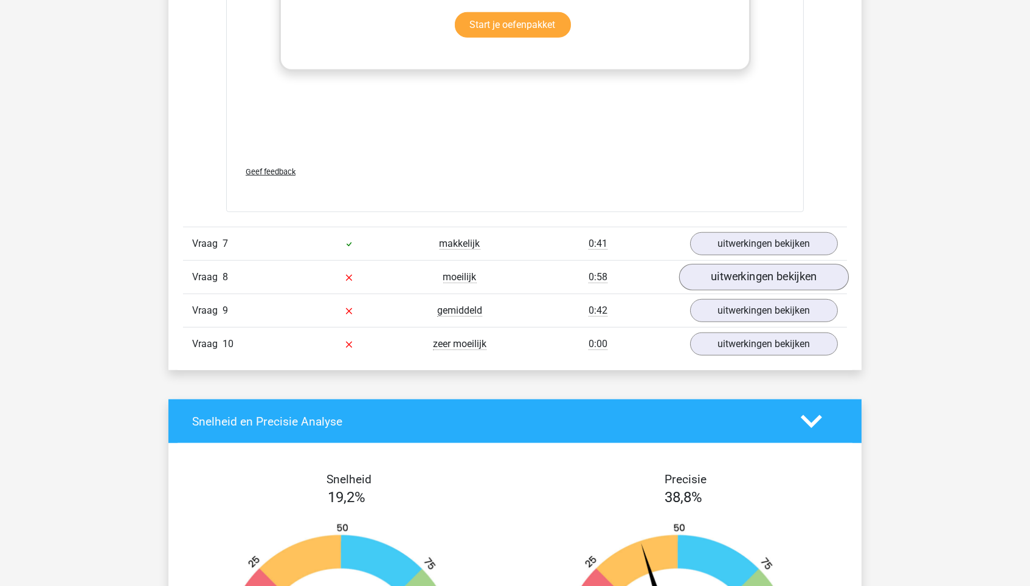
click at [770, 271] on link "uitwerkingen bekijken" at bounding box center [764, 277] width 170 height 27
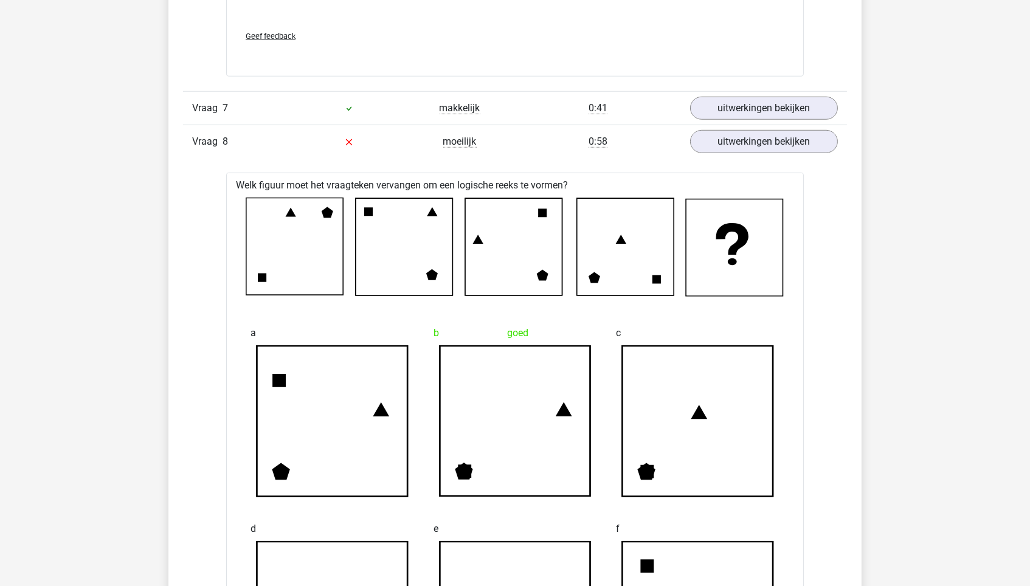
scroll to position [2152, 0]
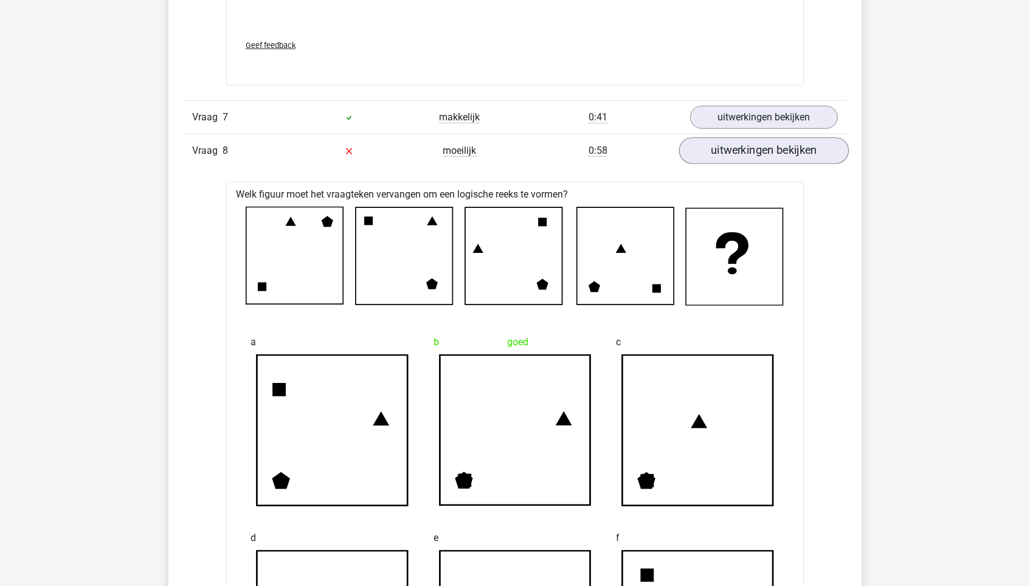
click at [723, 145] on link "uitwerkingen bekijken" at bounding box center [764, 150] width 170 height 27
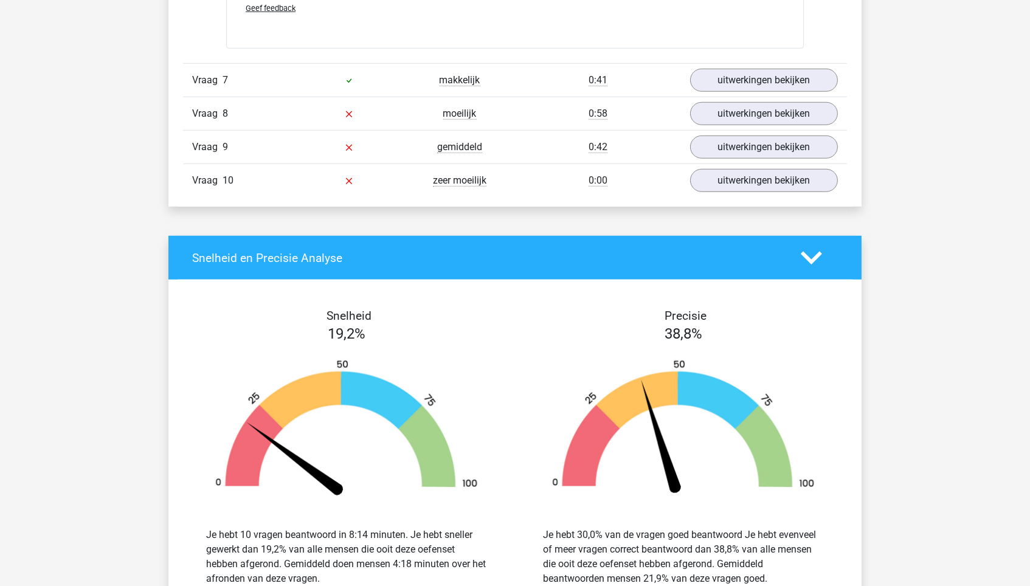
scroll to position [2198, 0]
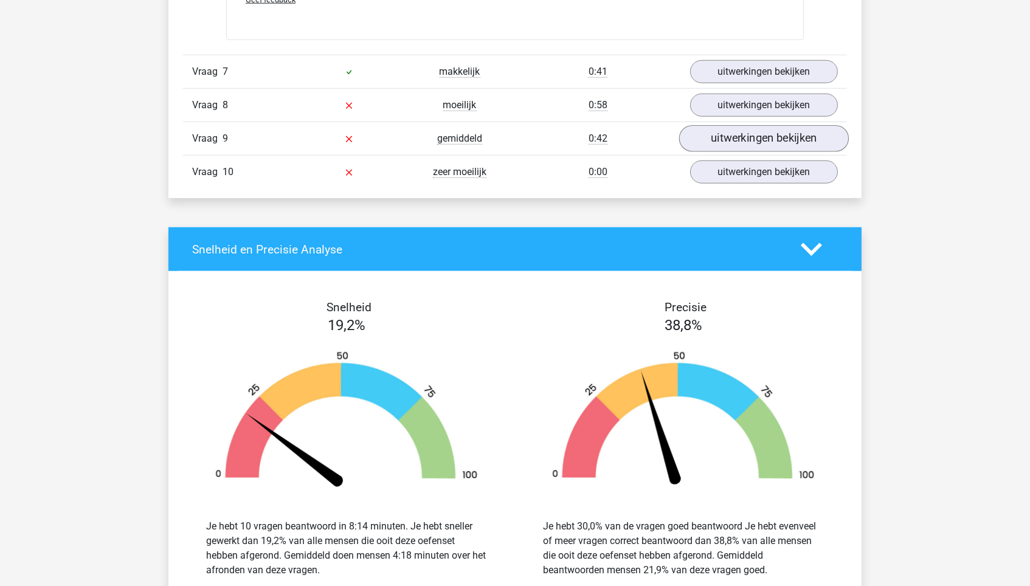
click at [709, 136] on link "uitwerkingen bekijken" at bounding box center [764, 138] width 170 height 27
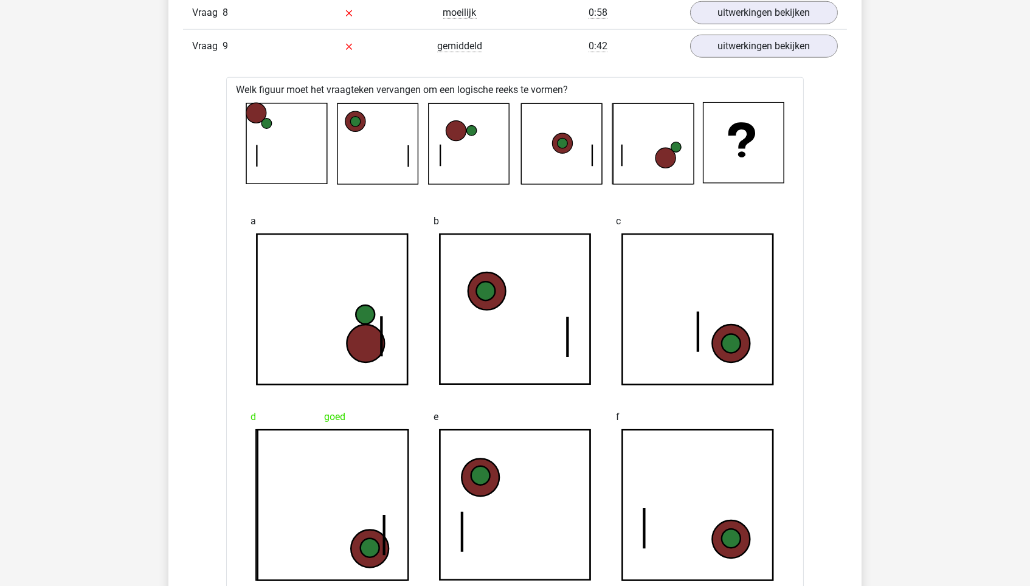
scroll to position [2288, 0]
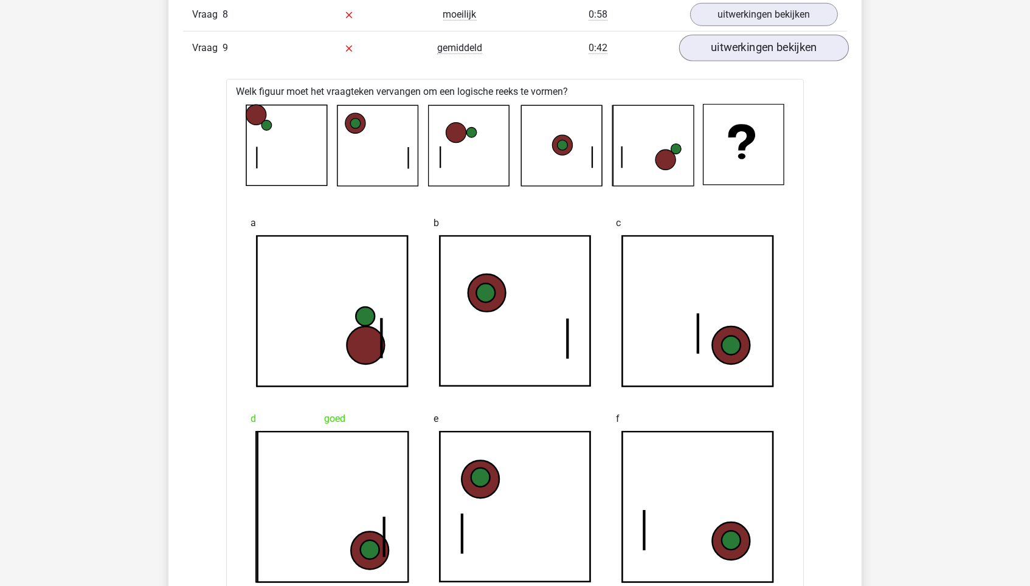
click at [722, 47] on link "uitwerkingen bekijken" at bounding box center [764, 48] width 170 height 27
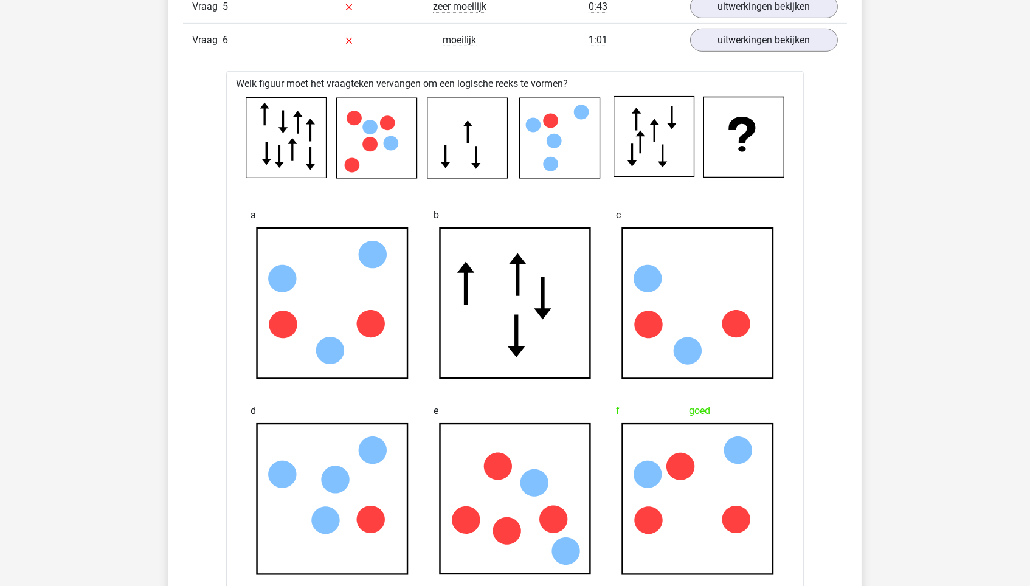
scroll to position [1114, 0]
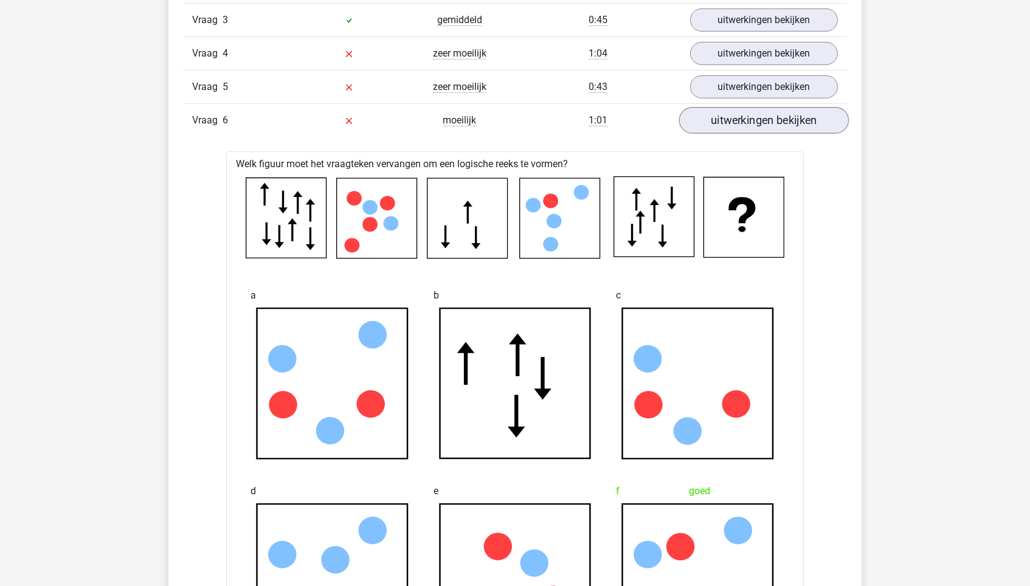
click at [739, 123] on link "uitwerkingen bekijken" at bounding box center [764, 120] width 170 height 27
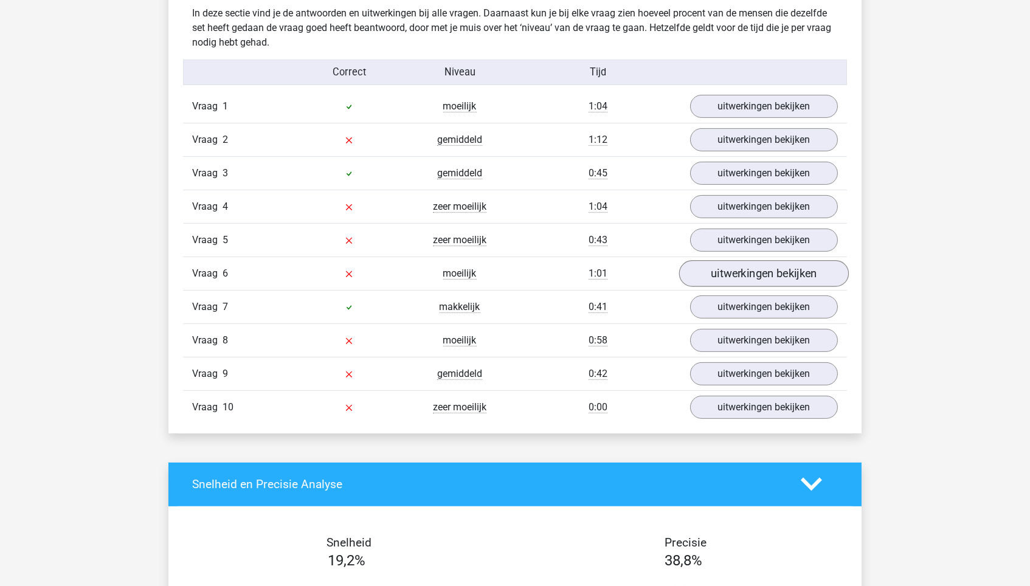
scroll to position [942, 0]
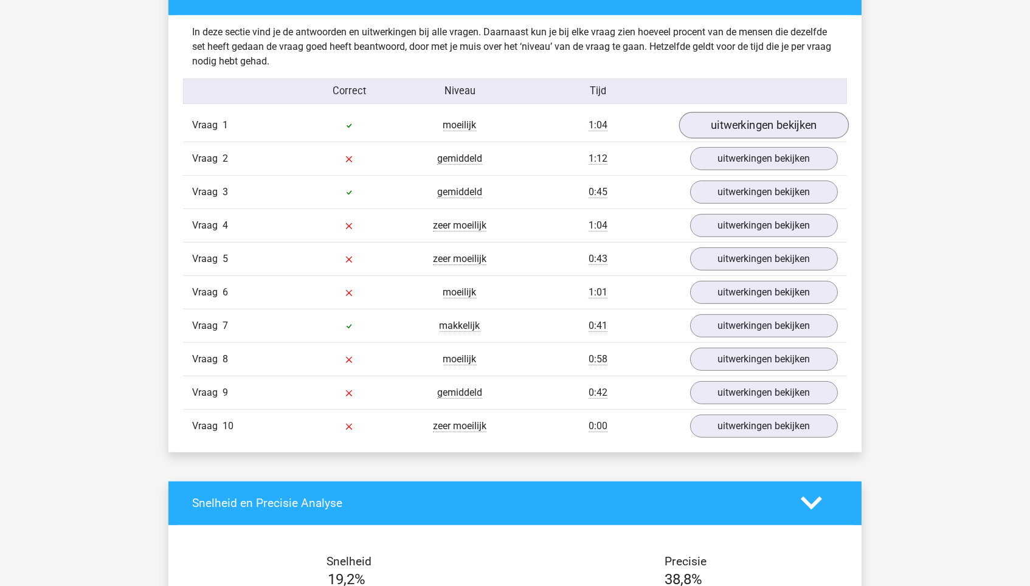
click at [743, 119] on link "uitwerkingen bekijken" at bounding box center [764, 125] width 170 height 27
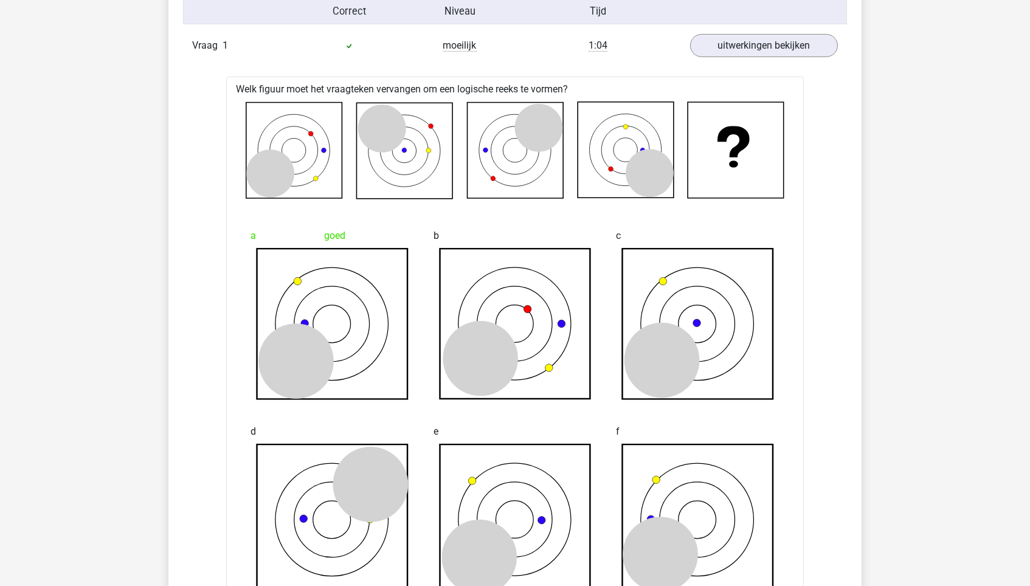
scroll to position [1022, 1]
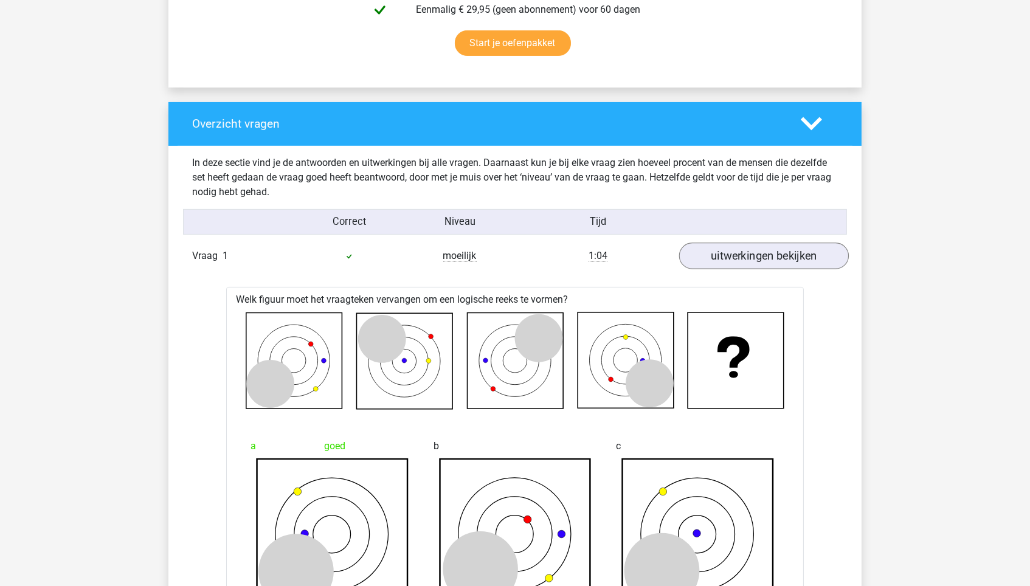
click at [748, 256] on link "uitwerkingen bekijken" at bounding box center [764, 256] width 170 height 27
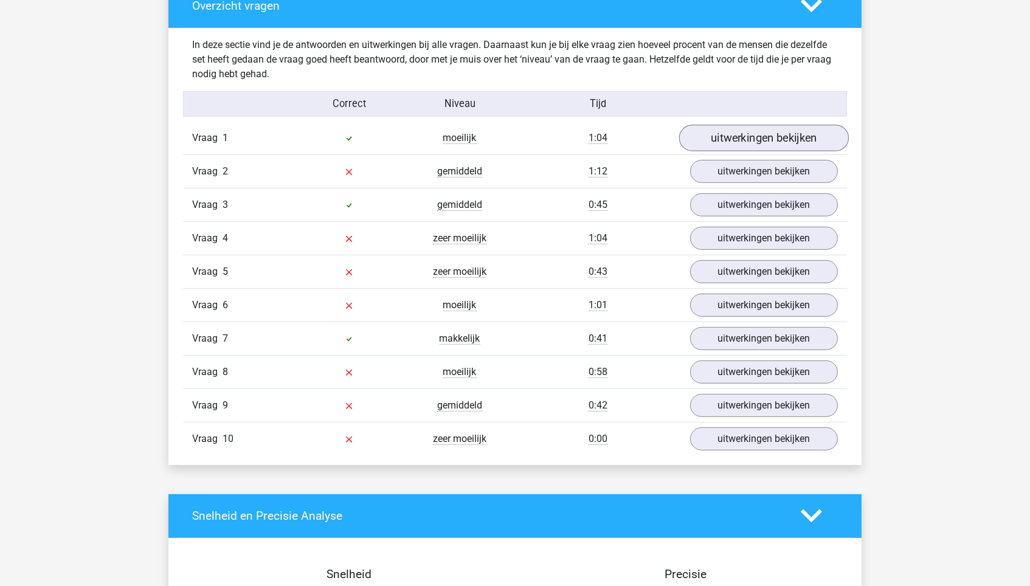
scroll to position [929, 0]
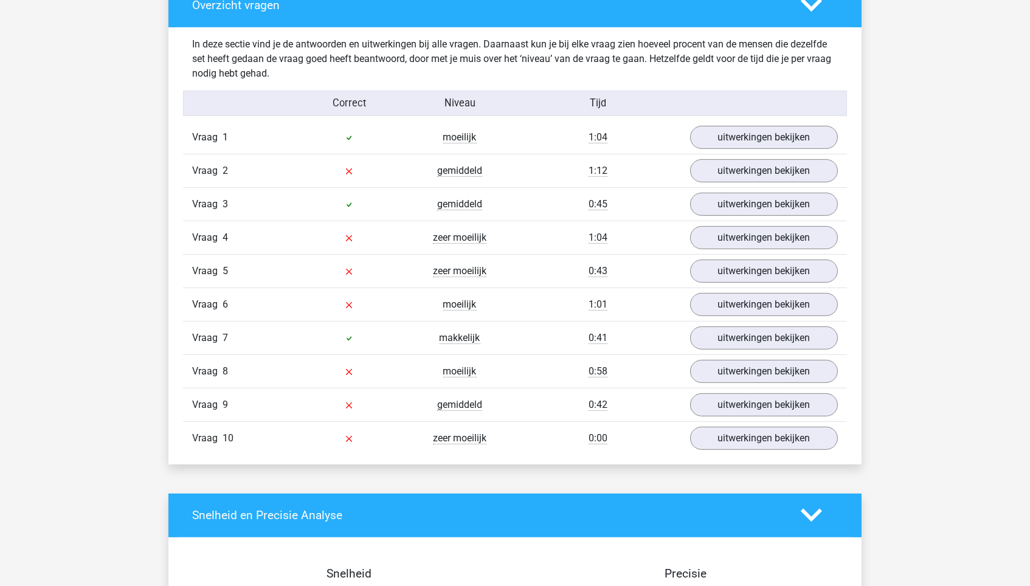
click at [740, 213] on div "Vraag 3 gemiddeld 0:45 uitwerkingen bekijken" at bounding box center [515, 203] width 664 height 33
click at [751, 171] on link "uitwerkingen bekijken" at bounding box center [764, 170] width 170 height 27
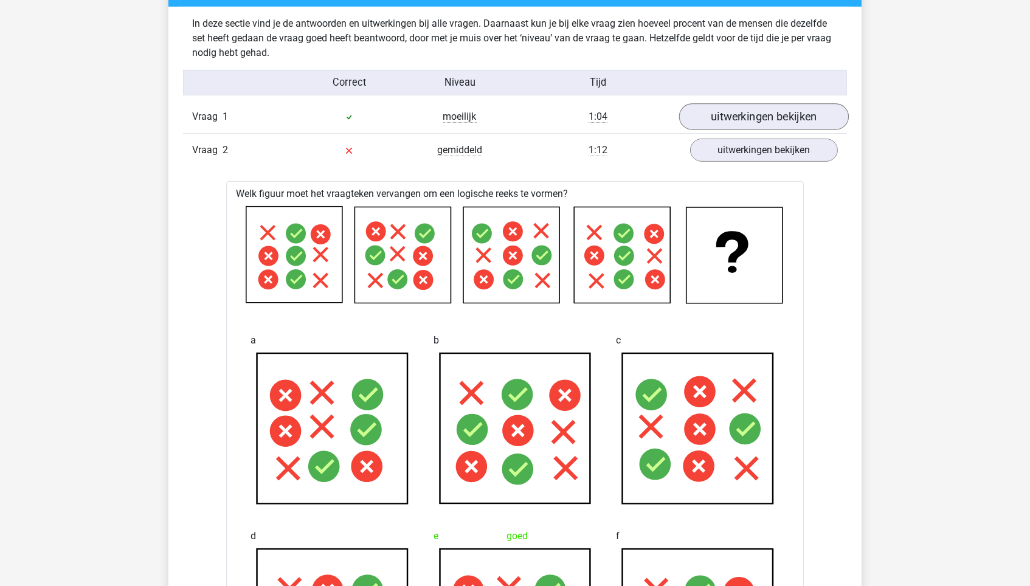
scroll to position [953, 0]
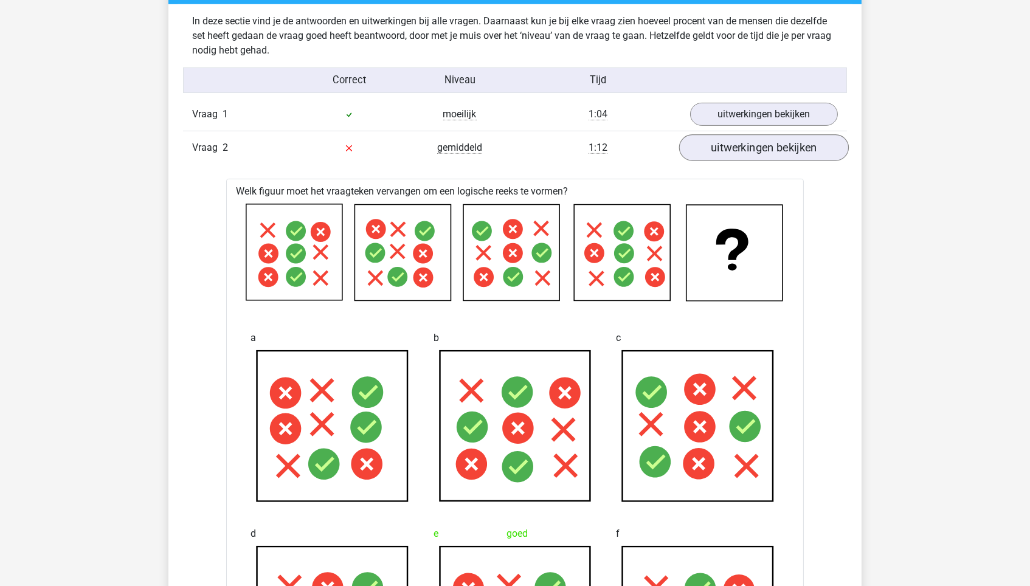
click at [753, 147] on link "uitwerkingen bekijken" at bounding box center [764, 147] width 170 height 27
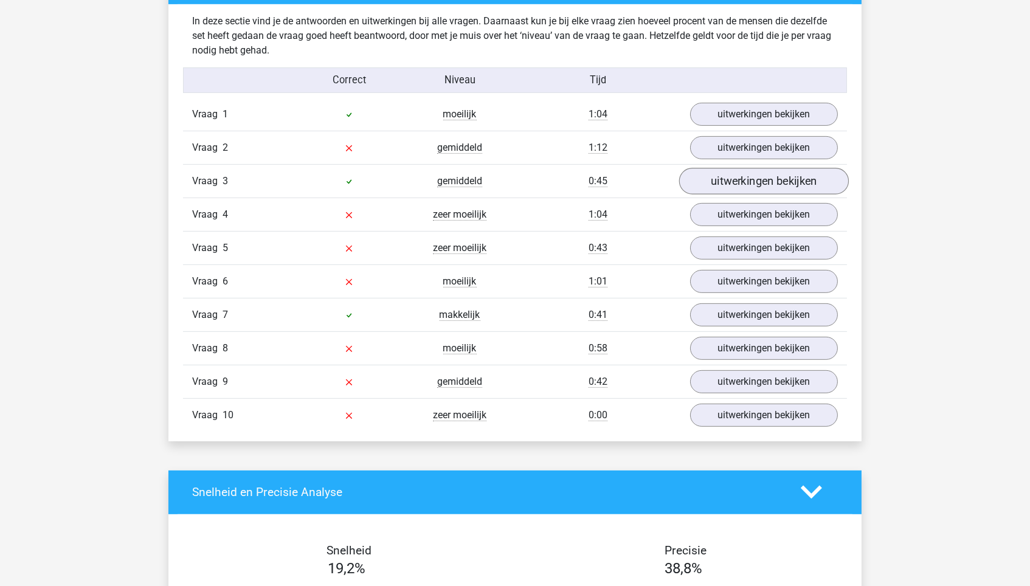
click at [740, 187] on link "uitwerkingen bekijken" at bounding box center [764, 181] width 170 height 27
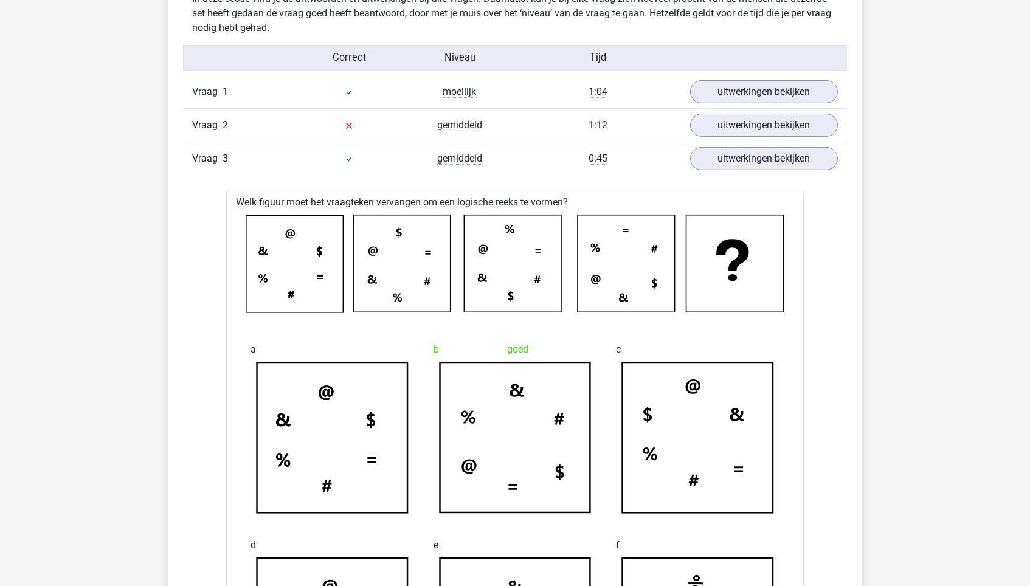
scroll to position [975, 0]
click at [760, 147] on link "uitwerkingen bekijken" at bounding box center [764, 158] width 170 height 27
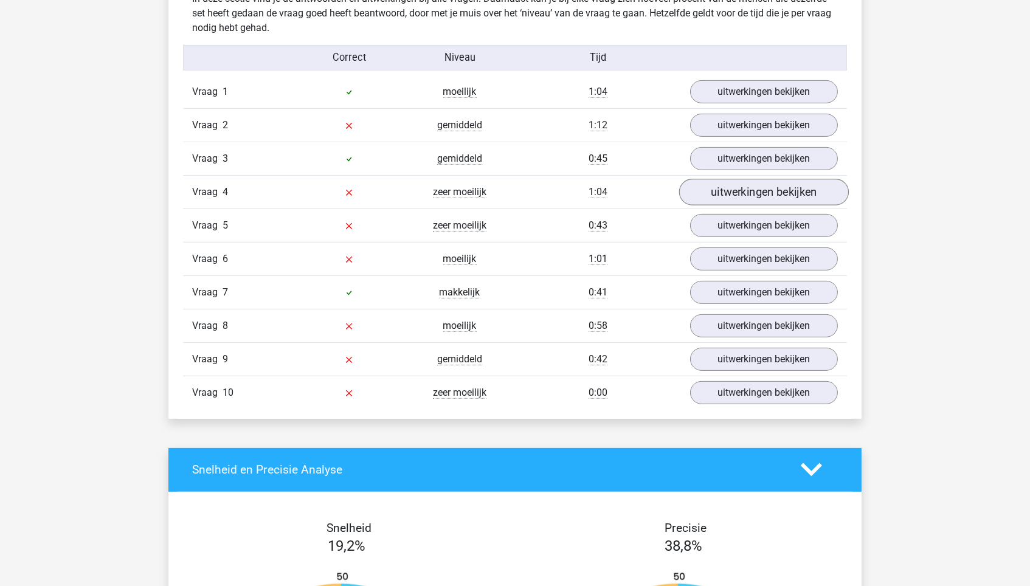
click at [746, 188] on link "uitwerkingen bekijken" at bounding box center [764, 192] width 170 height 27
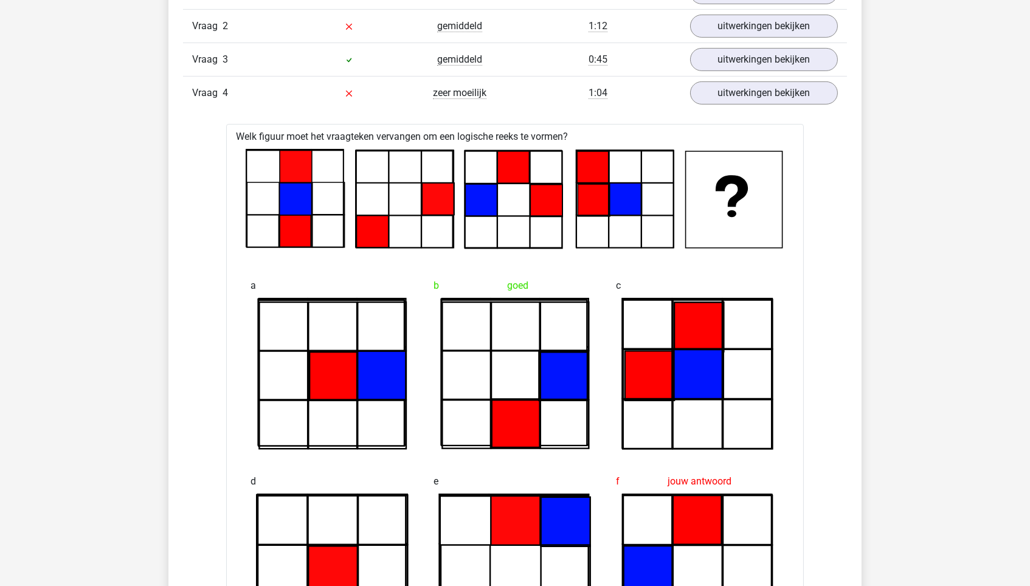
scroll to position [1072, 0]
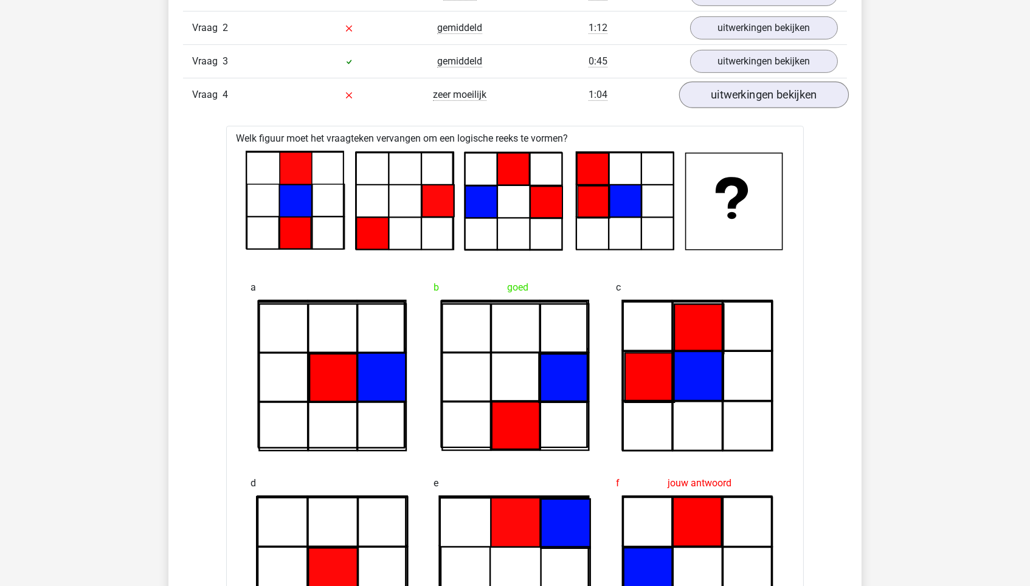
click at [779, 86] on link "uitwerkingen bekijken" at bounding box center [764, 94] width 170 height 27
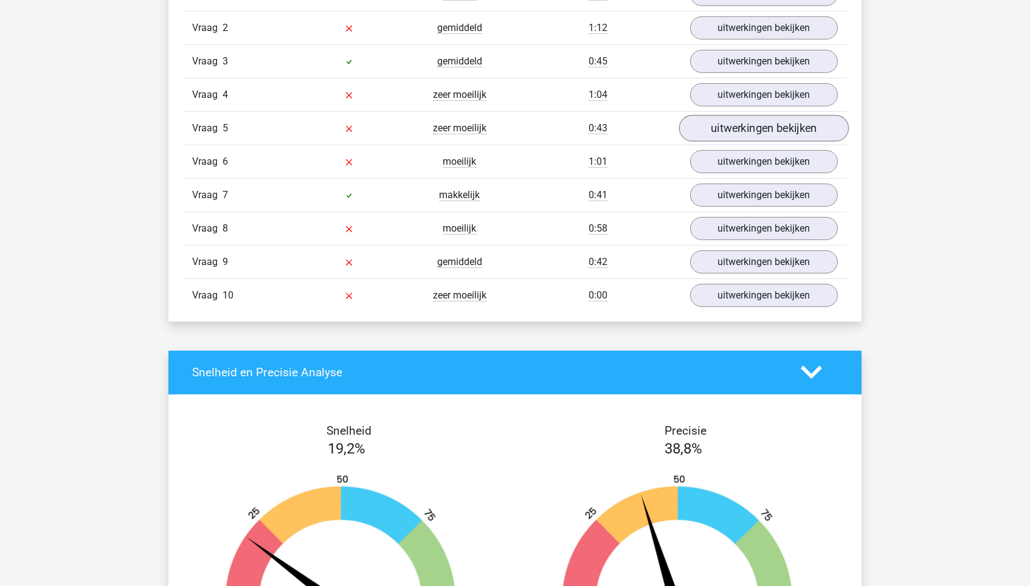
click at [768, 128] on link "uitwerkingen bekijken" at bounding box center [764, 128] width 170 height 27
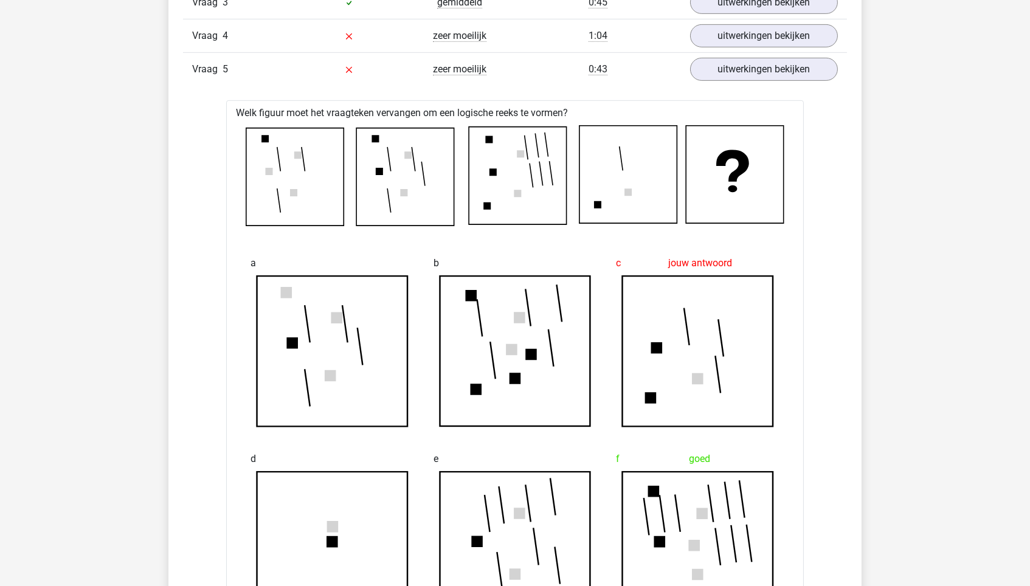
scroll to position [1134, 0]
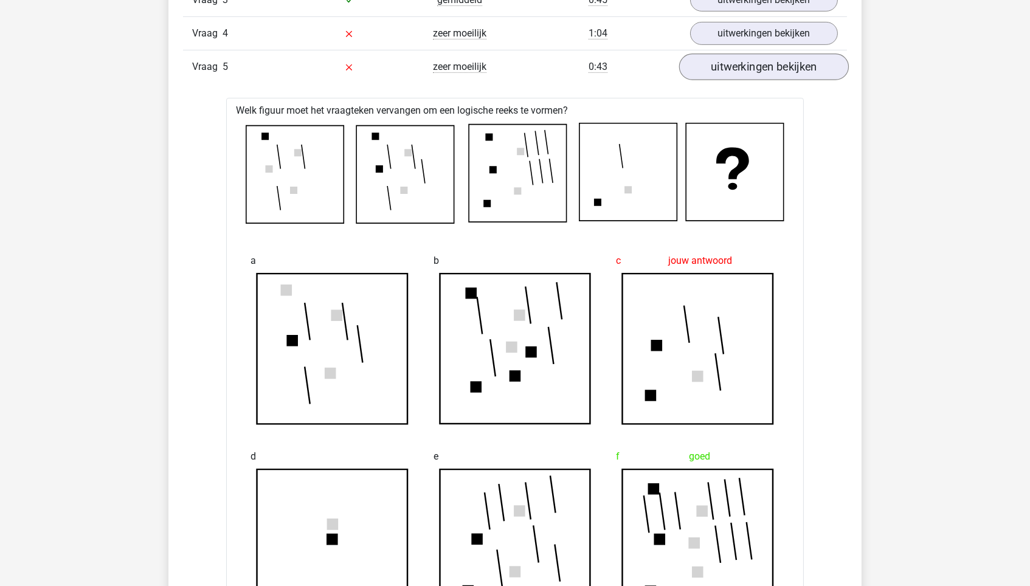
click at [779, 72] on link "uitwerkingen bekijken" at bounding box center [764, 66] width 170 height 27
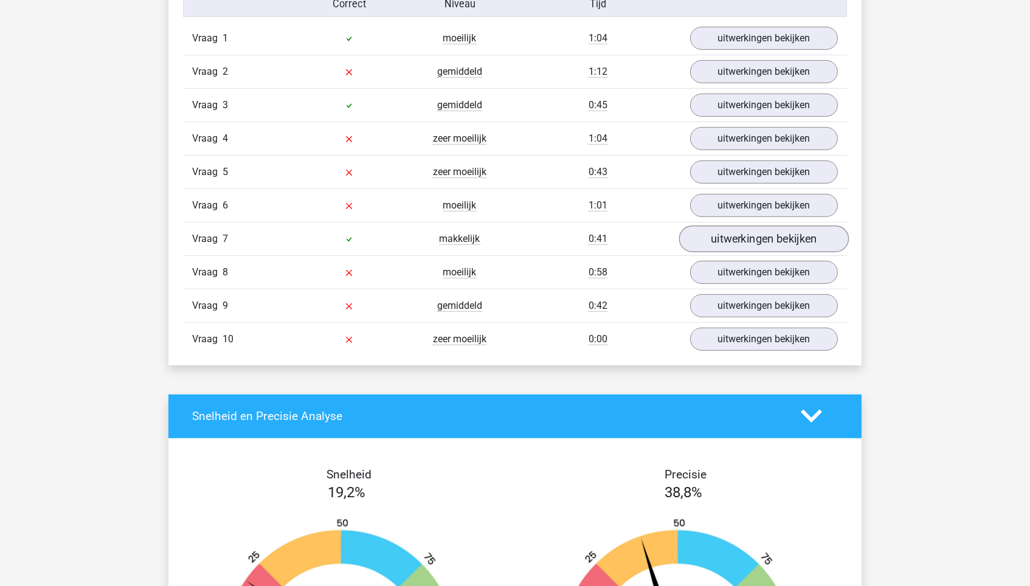
scroll to position [998, 0]
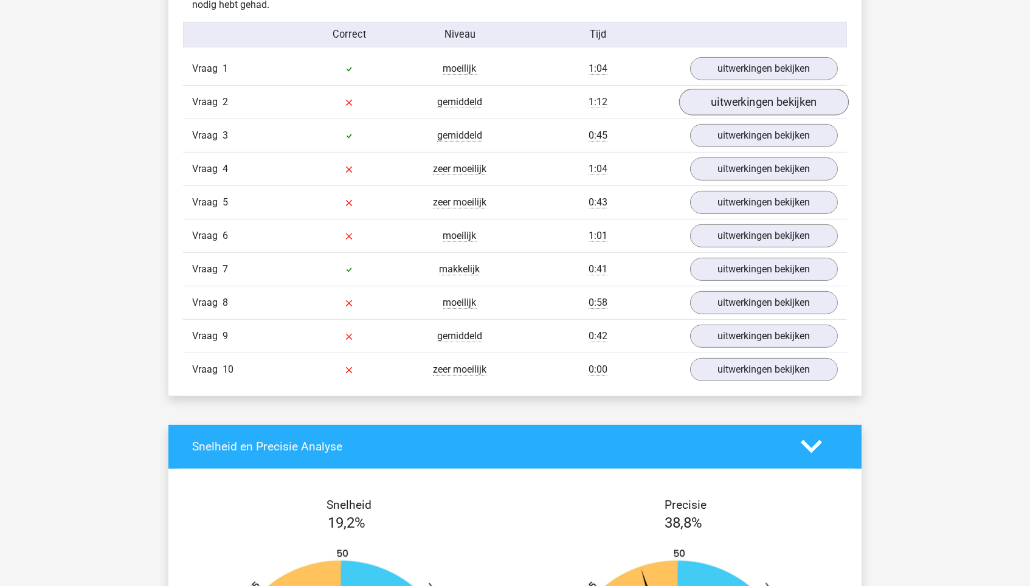
click at [760, 105] on link "uitwerkingen bekijken" at bounding box center [764, 102] width 170 height 27
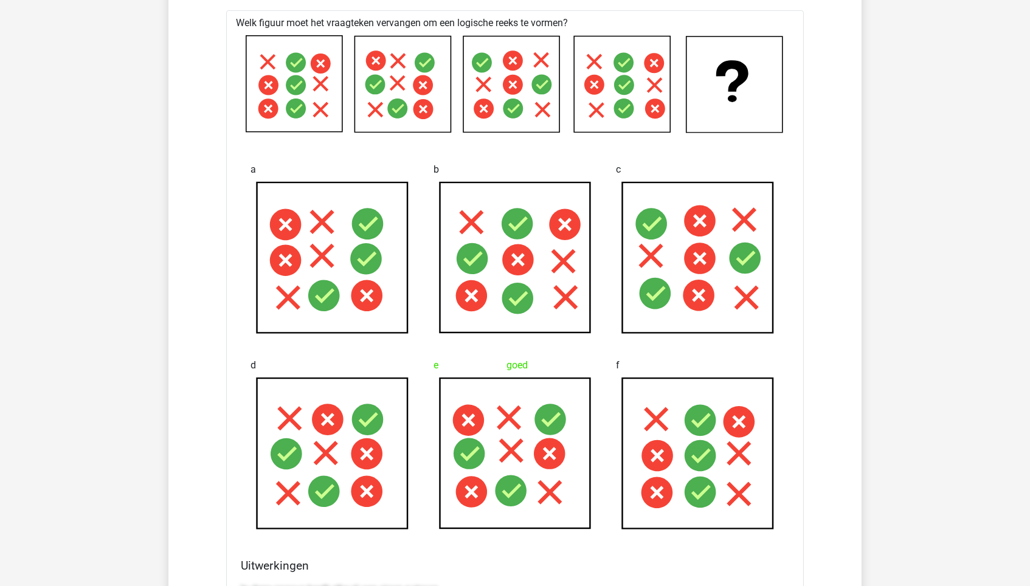
scroll to position [943, 0]
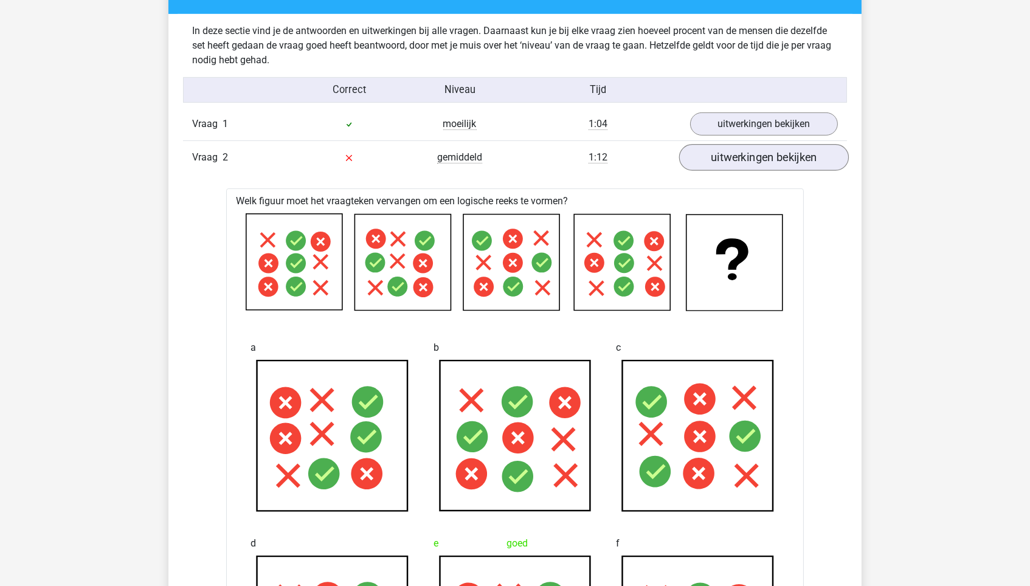
click at [708, 150] on link "uitwerkingen bekijken" at bounding box center [764, 157] width 170 height 27
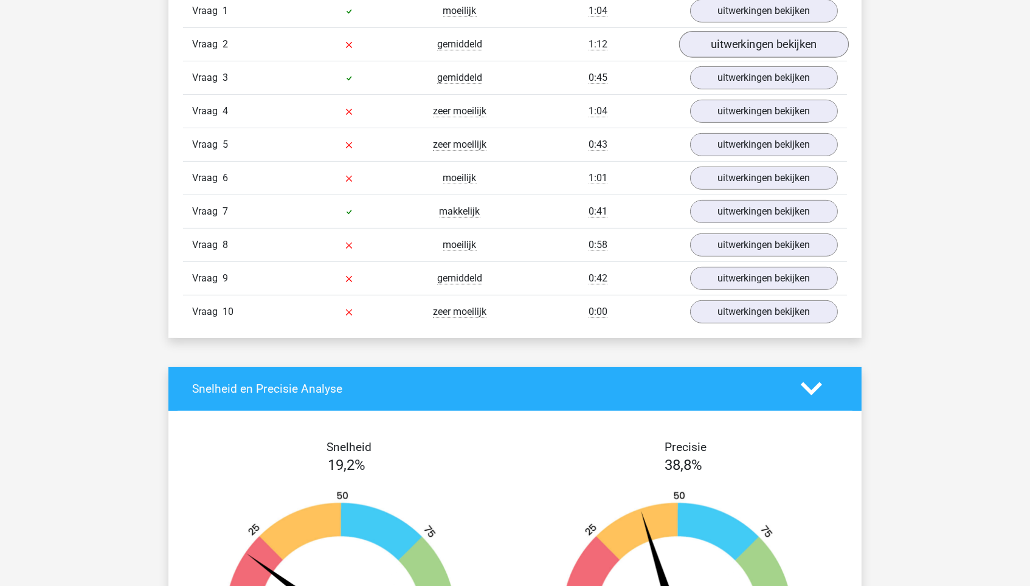
scroll to position [1157, 0]
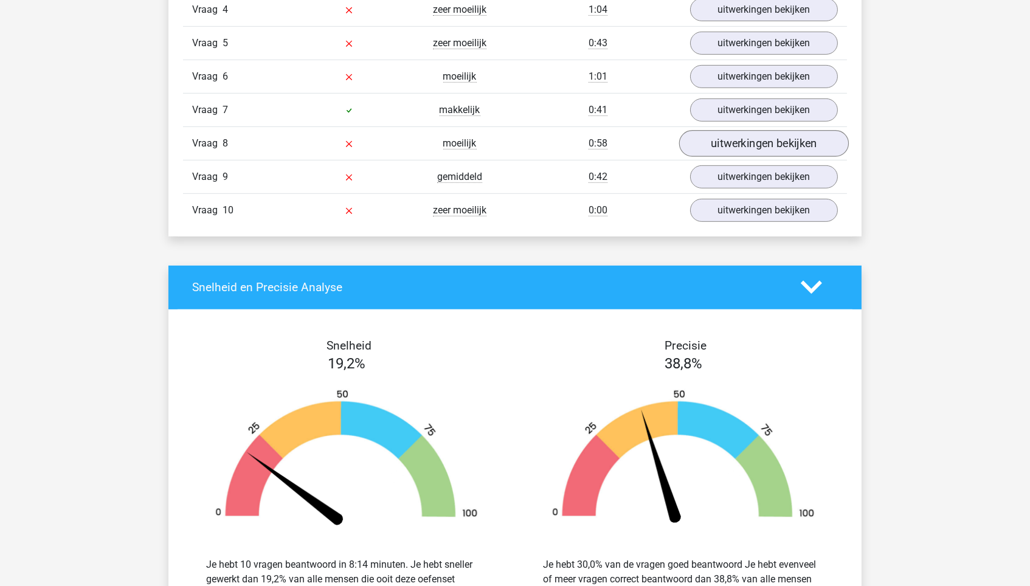
click at [746, 130] on link "uitwerkingen bekijken" at bounding box center [764, 143] width 170 height 27
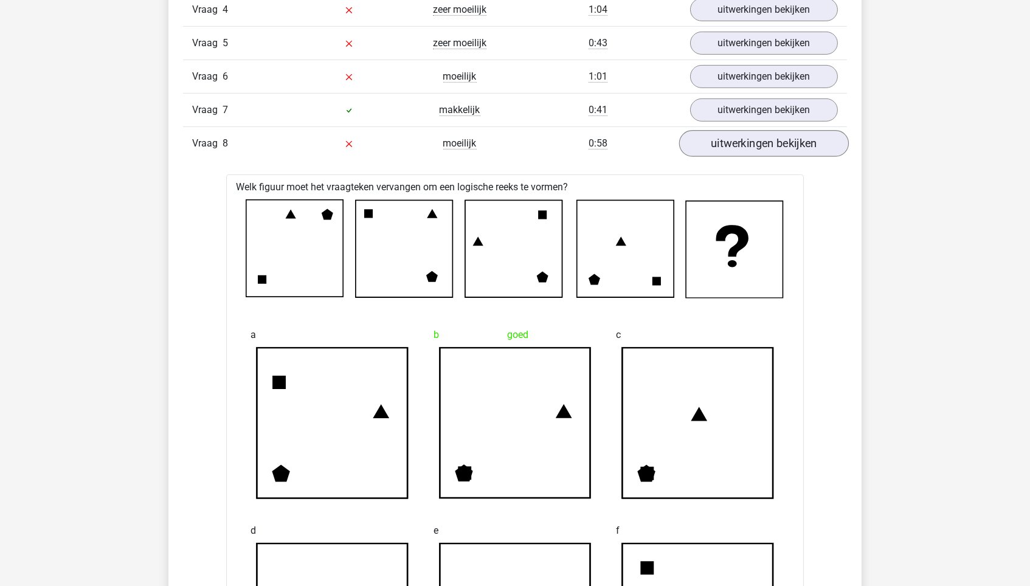
click at [742, 138] on link "uitwerkingen bekijken" at bounding box center [764, 143] width 170 height 27
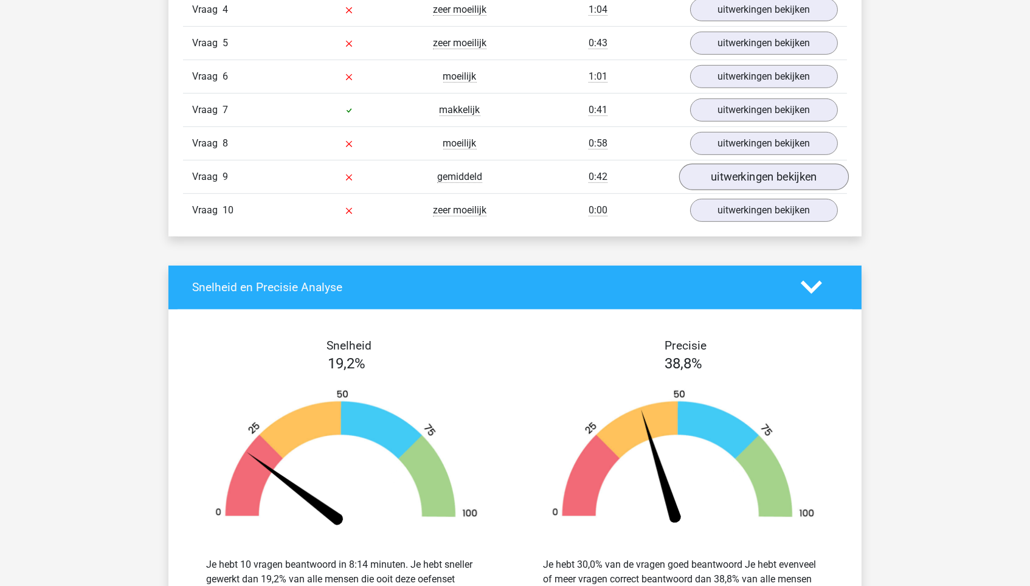
click at [741, 183] on link "uitwerkingen bekijken" at bounding box center [764, 177] width 170 height 27
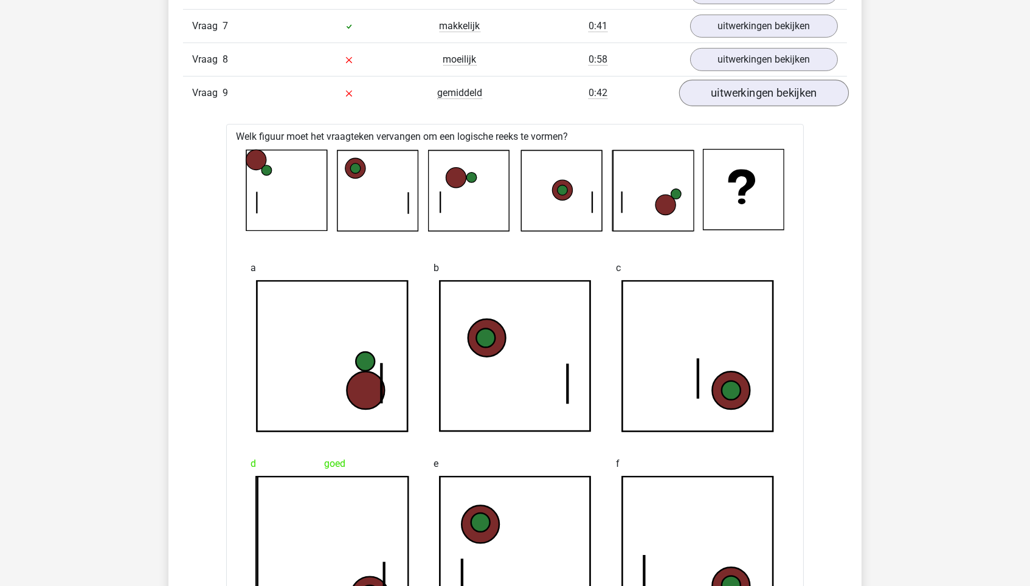
scroll to position [1242, 0]
click at [779, 84] on link "uitwerkingen bekijken" at bounding box center [764, 92] width 170 height 27
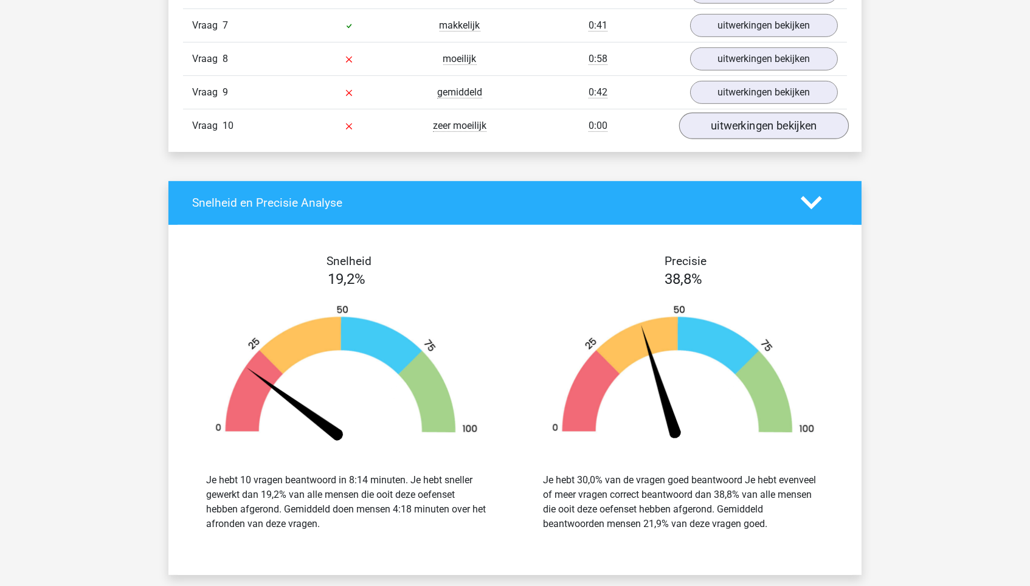
click at [764, 116] on link "uitwerkingen bekijken" at bounding box center [764, 125] width 170 height 27
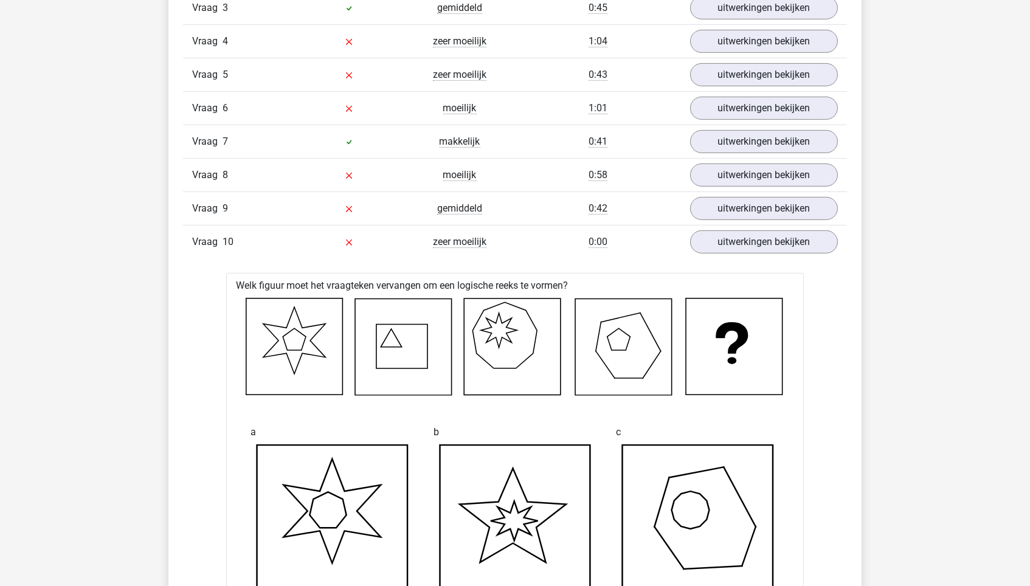
scroll to position [1057, 0]
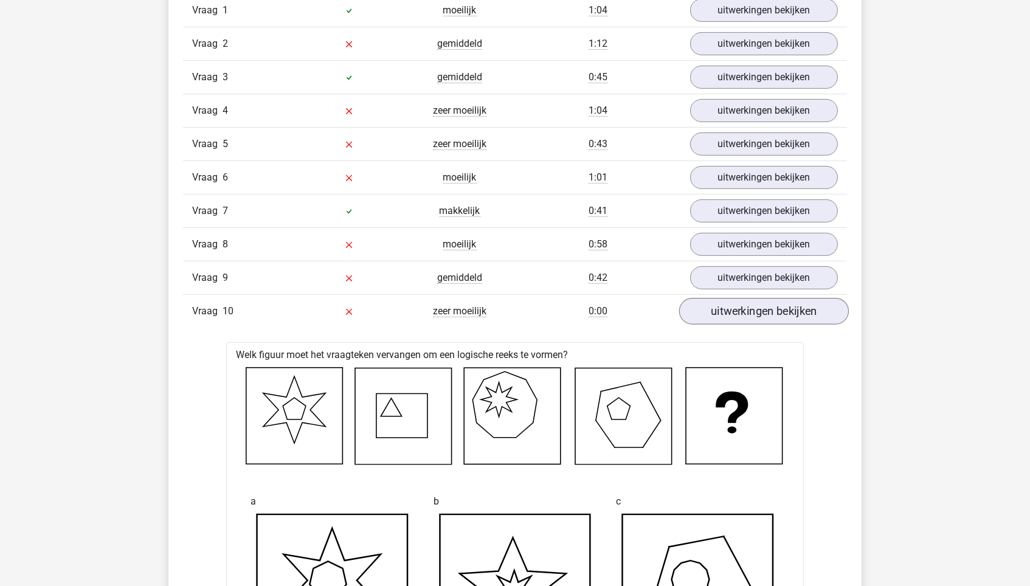
click at [711, 305] on link "uitwerkingen bekijken" at bounding box center [764, 311] width 170 height 27
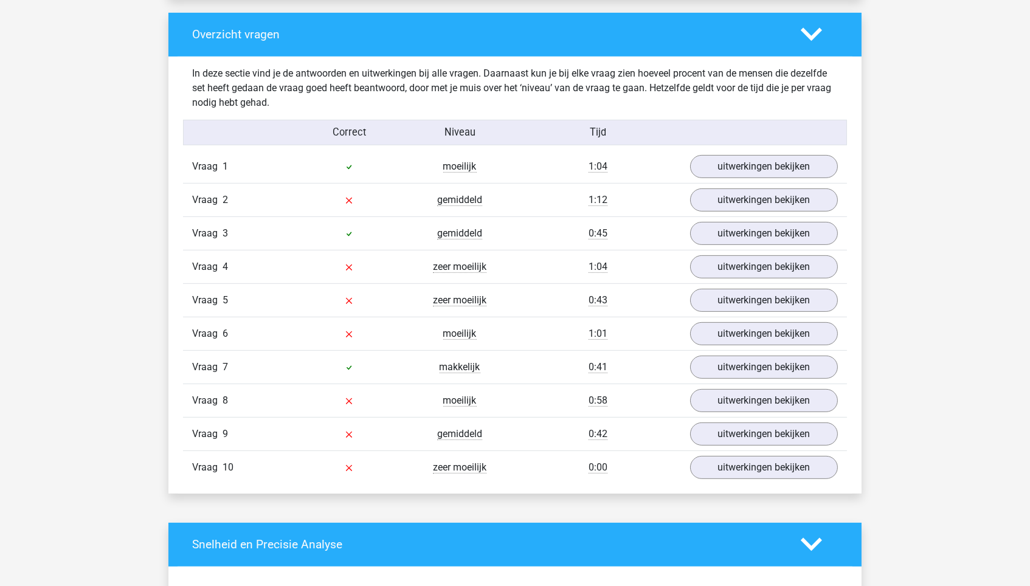
scroll to position [636, 0]
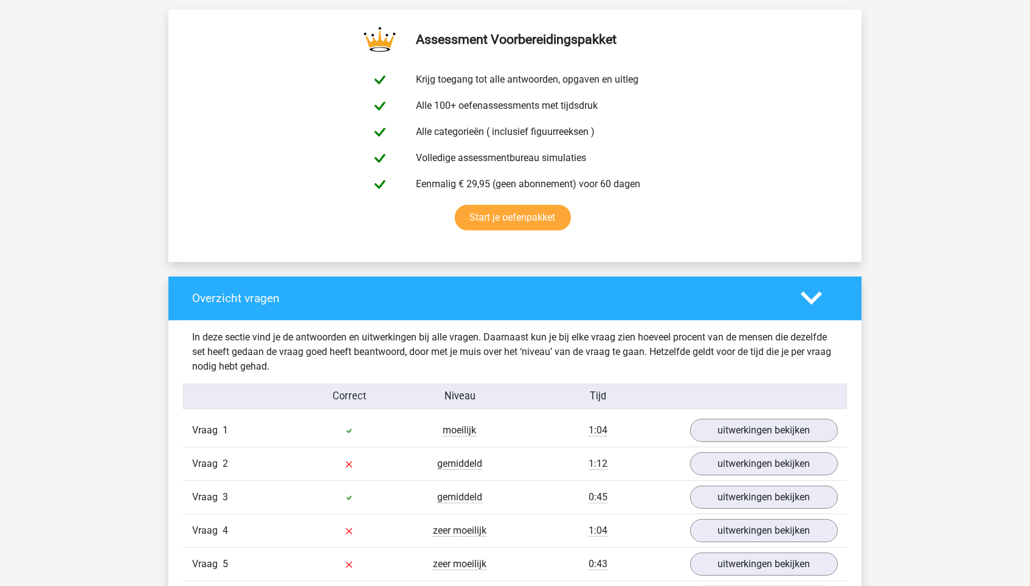
click at [816, 288] on icon at bounding box center [811, 298] width 21 height 21
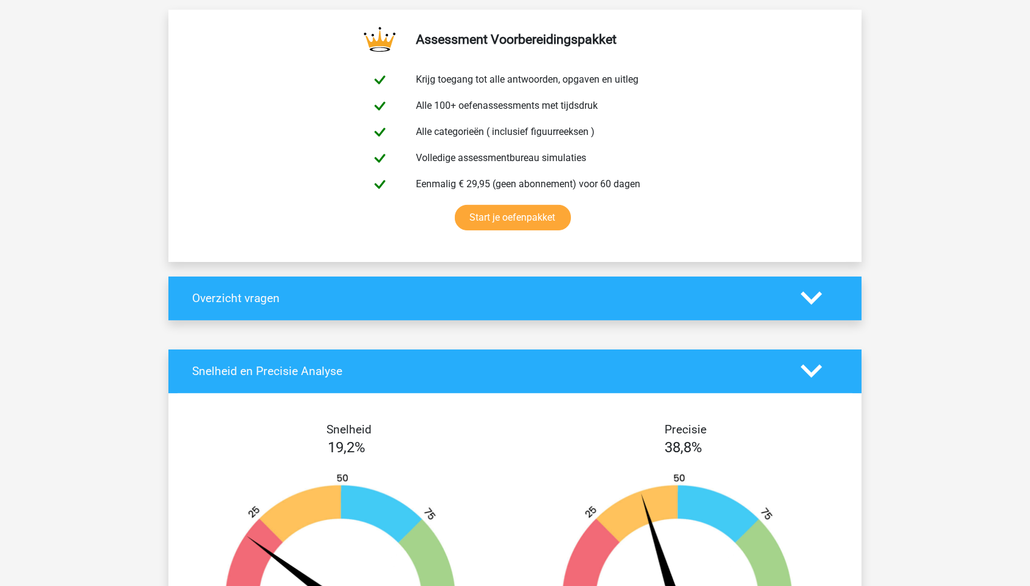
click at [811, 350] on div "Snelheid en Precisie Analyse" at bounding box center [514, 372] width 693 height 44
click at [811, 357] on div "Snelheid en Precisie Analyse" at bounding box center [514, 372] width 693 height 44
click at [812, 374] on polygon at bounding box center [811, 371] width 21 height 13
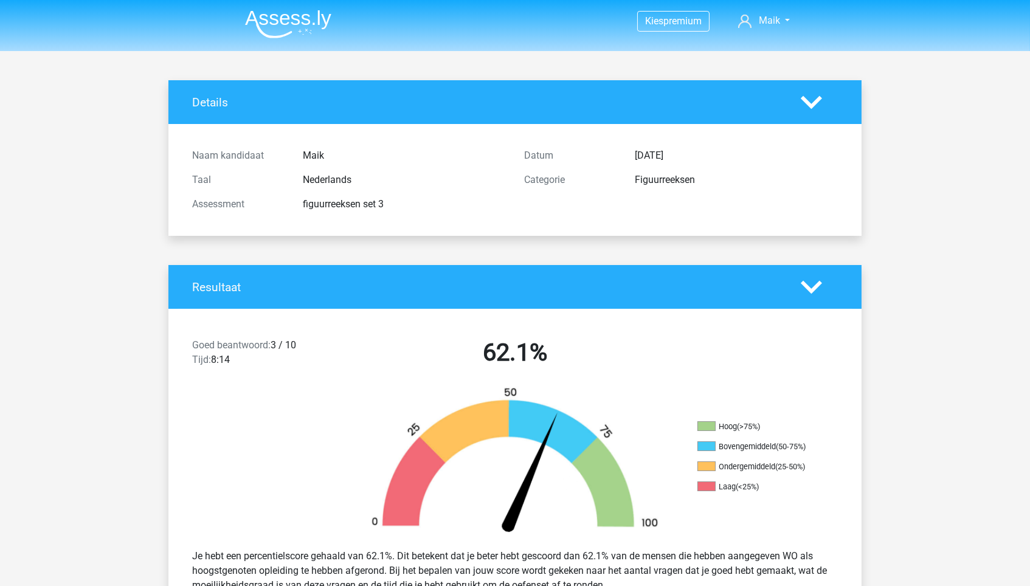
scroll to position [0, 0]
click at [261, 41] on header "Kies premium Maik mbouwer1@melanchthon.nl" at bounding box center [515, 25] width 1030 height 51
click at [289, 15] on img at bounding box center [288, 24] width 86 height 29
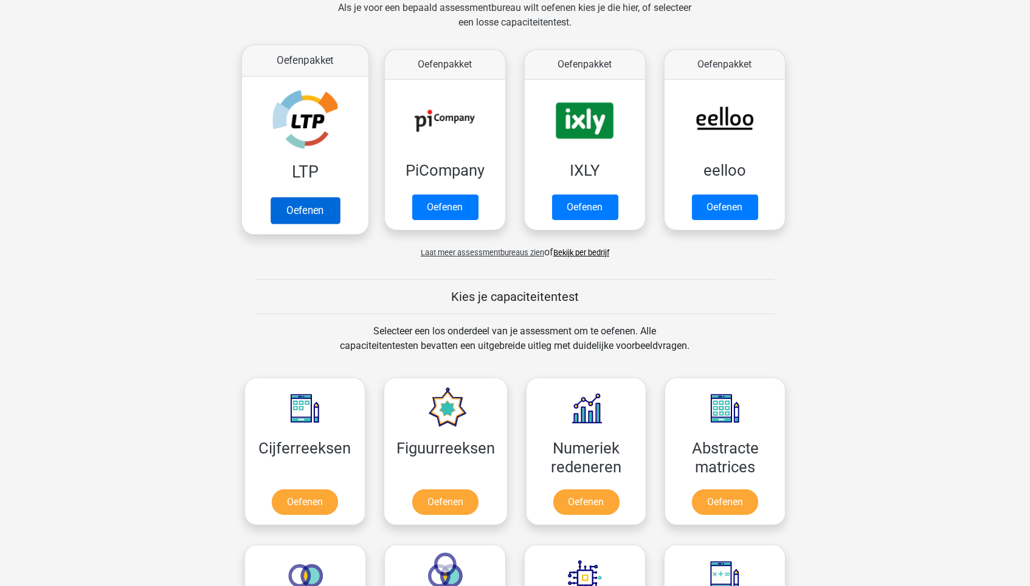
scroll to position [288, 0]
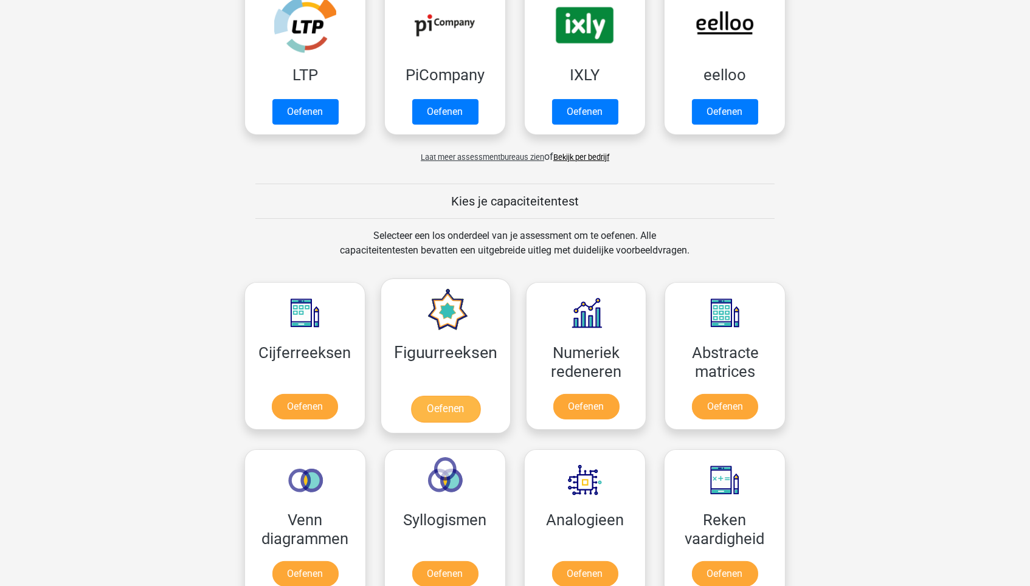
click at [441, 396] on link "Oefenen" at bounding box center [444, 409] width 69 height 27
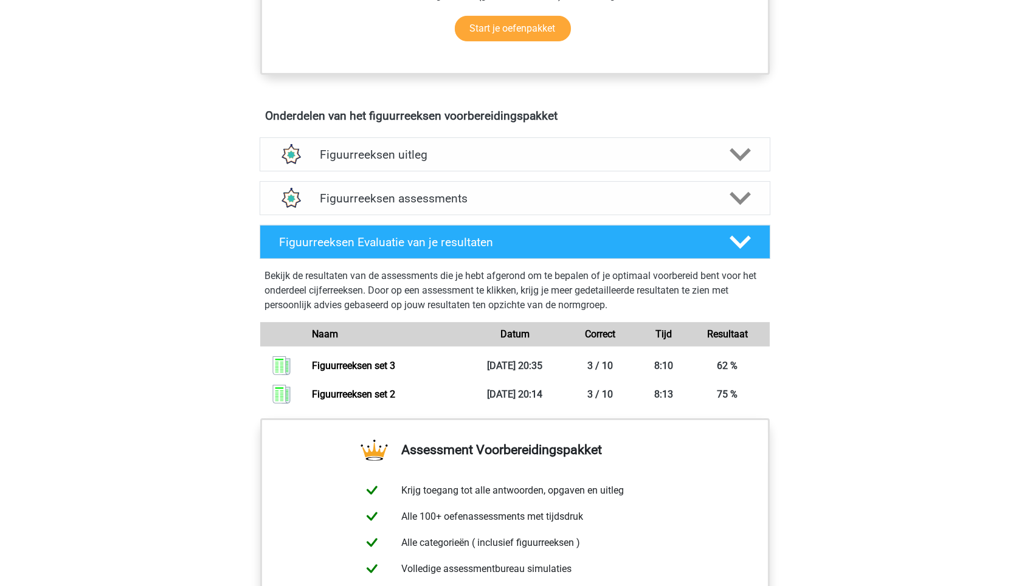
scroll to position [647, 0]
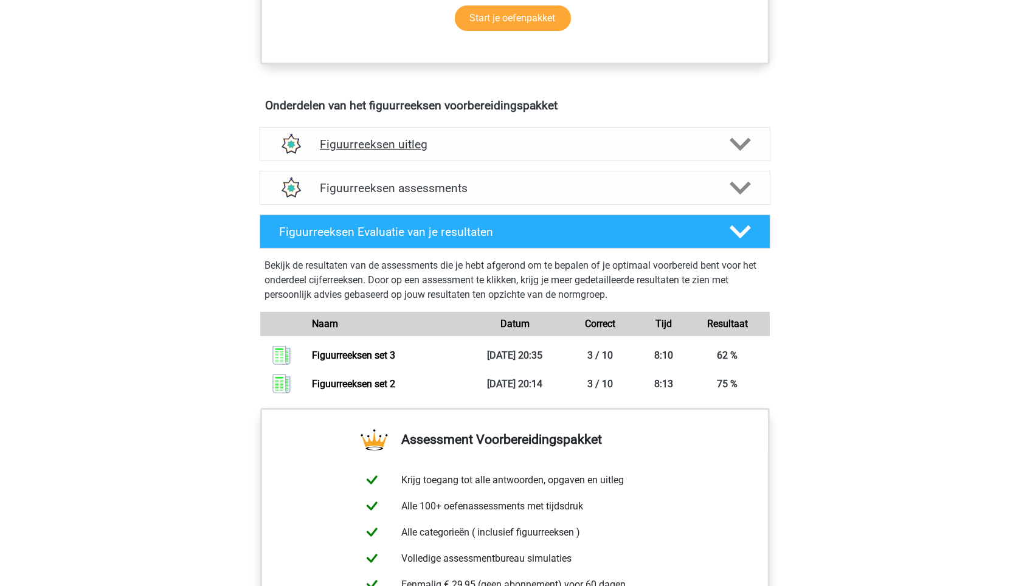
click at [532, 137] on h4 "Figuurreeksen uitleg" at bounding box center [515, 144] width 390 height 14
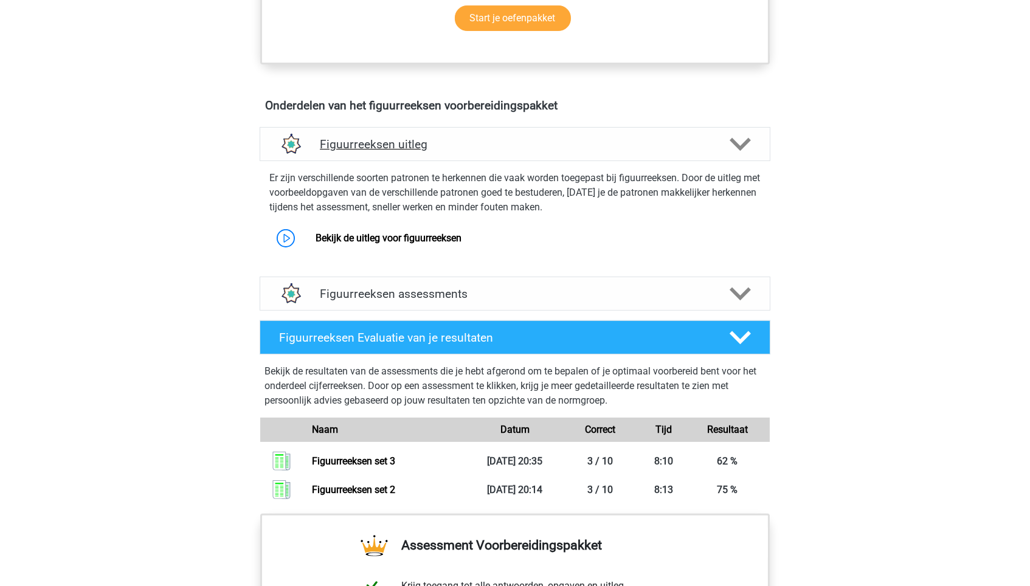
click at [532, 137] on h4 "Figuurreeksen uitleg" at bounding box center [515, 144] width 390 height 14
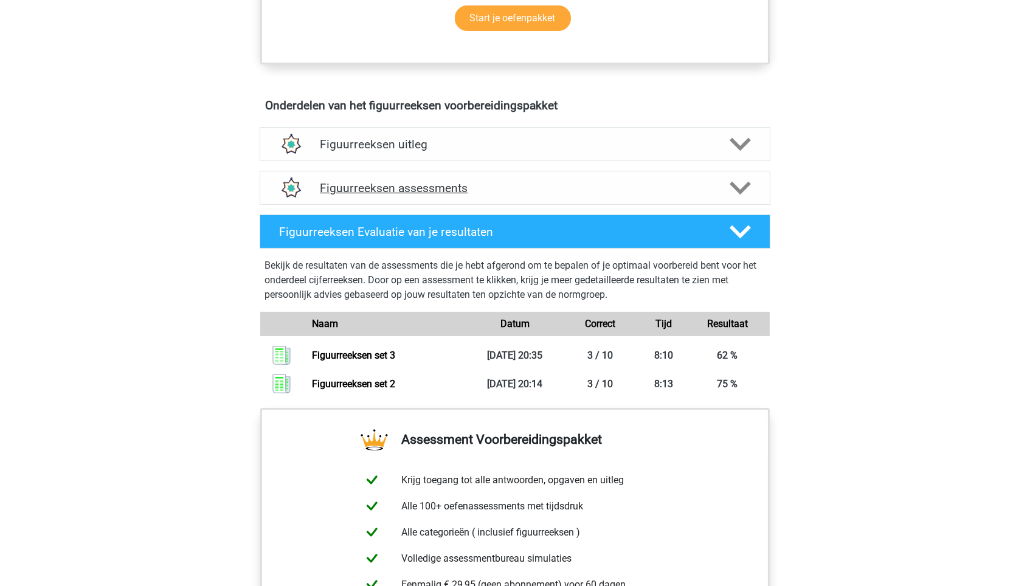
click at [517, 171] on div "Figuurreeksen assessments" at bounding box center [515, 188] width 511 height 34
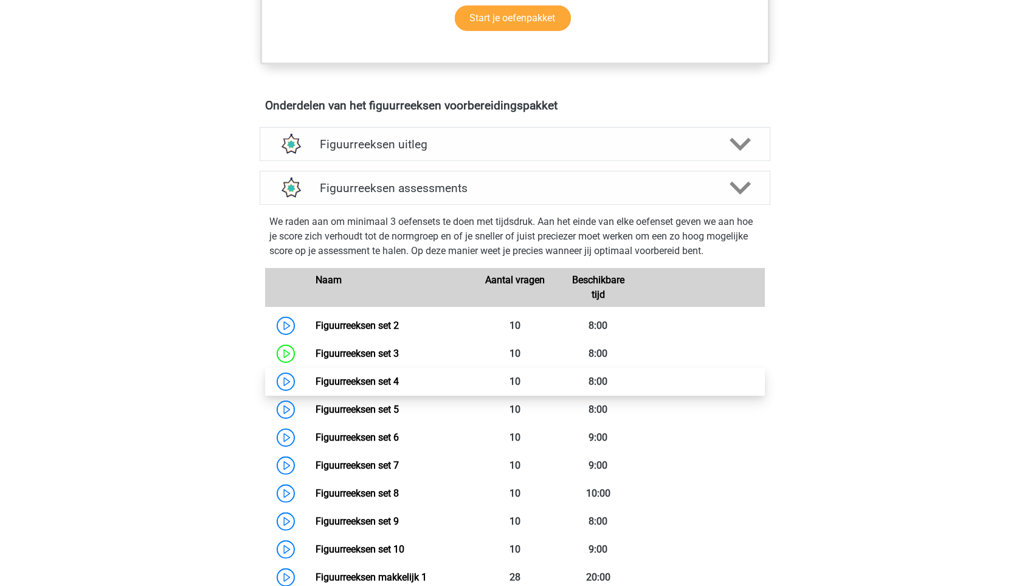
click at [315, 376] on link "Figuurreeksen set 4" at bounding box center [356, 382] width 83 height 12
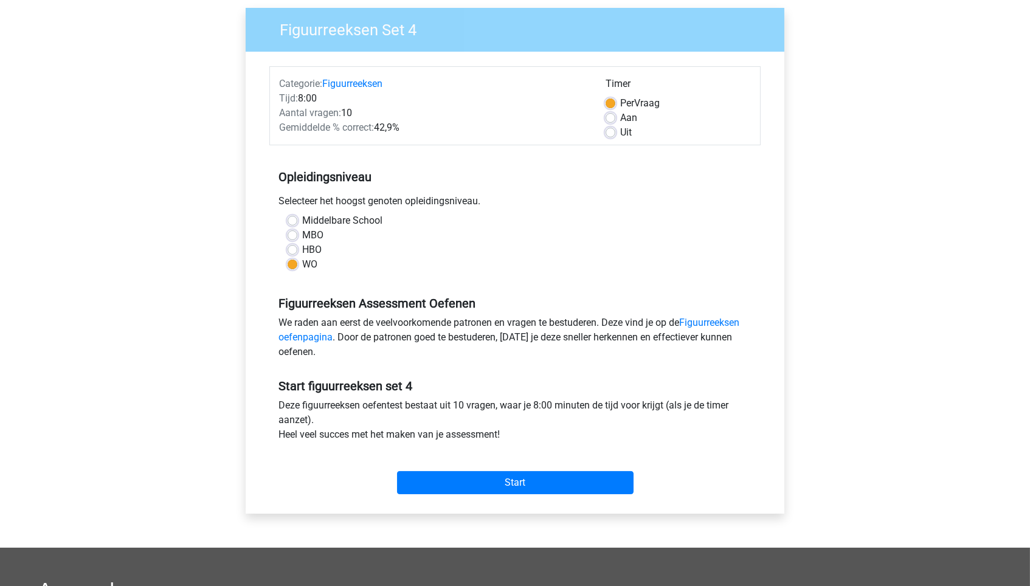
scroll to position [160, 0]
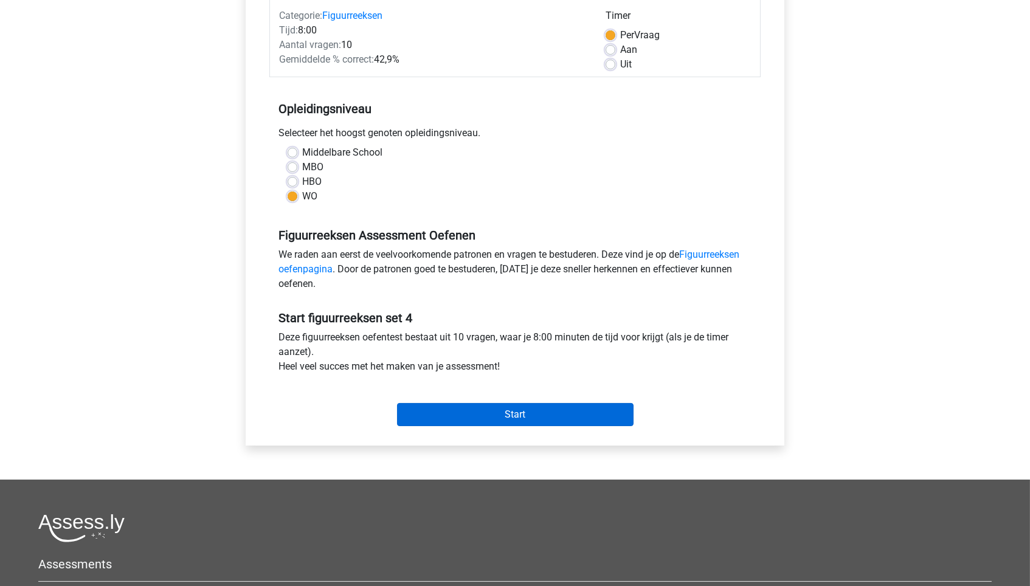
click at [528, 422] on input "Start" at bounding box center [515, 414] width 236 height 23
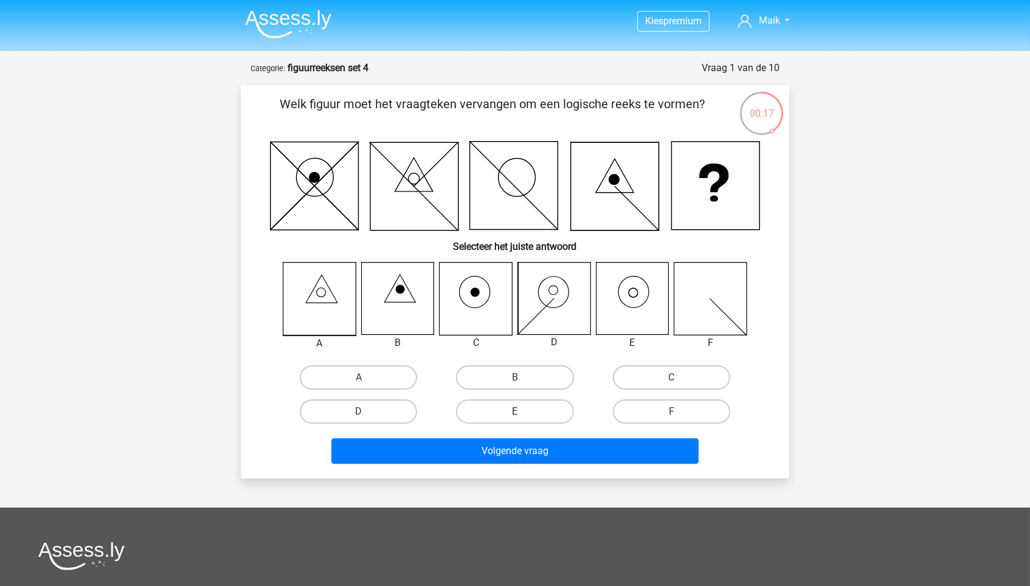
click at [494, 409] on label "E" at bounding box center [514, 411] width 117 height 24
click at [515, 412] on input "E" at bounding box center [519, 416] width 8 height 8
radio input "true"
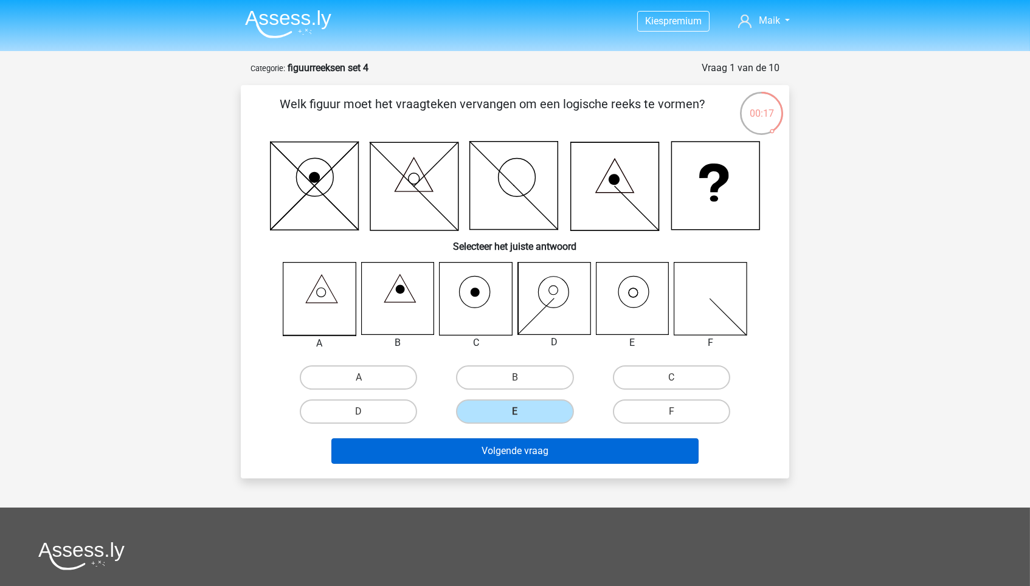
click at [499, 455] on button "Volgende vraag" at bounding box center [515, 451] width 368 height 26
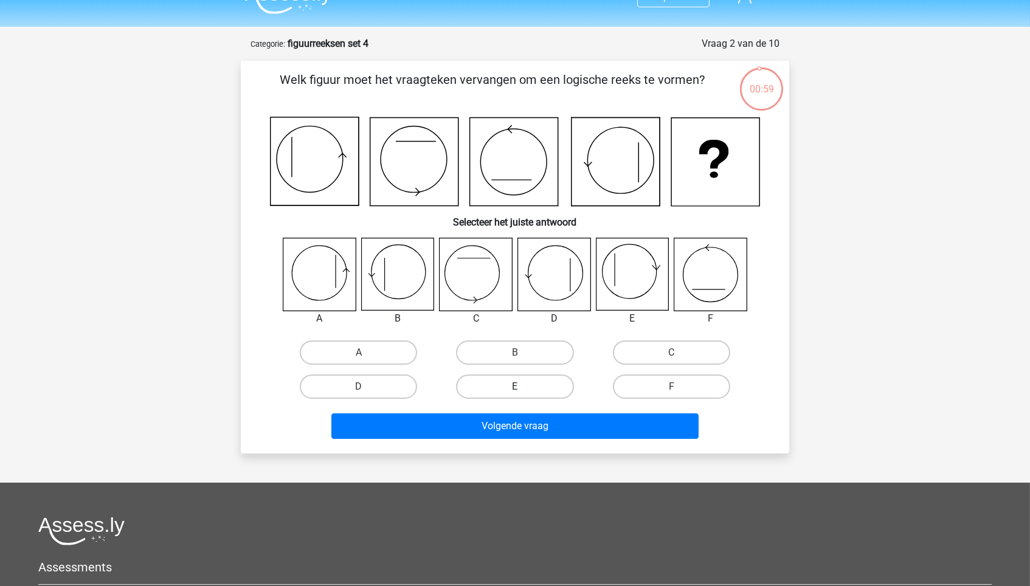
scroll to position [24, 0]
click at [327, 274] on icon at bounding box center [319, 274] width 72 height 72
click at [347, 351] on label "A" at bounding box center [358, 352] width 117 height 24
click at [359, 353] on input "A" at bounding box center [363, 357] width 8 height 8
radio input "true"
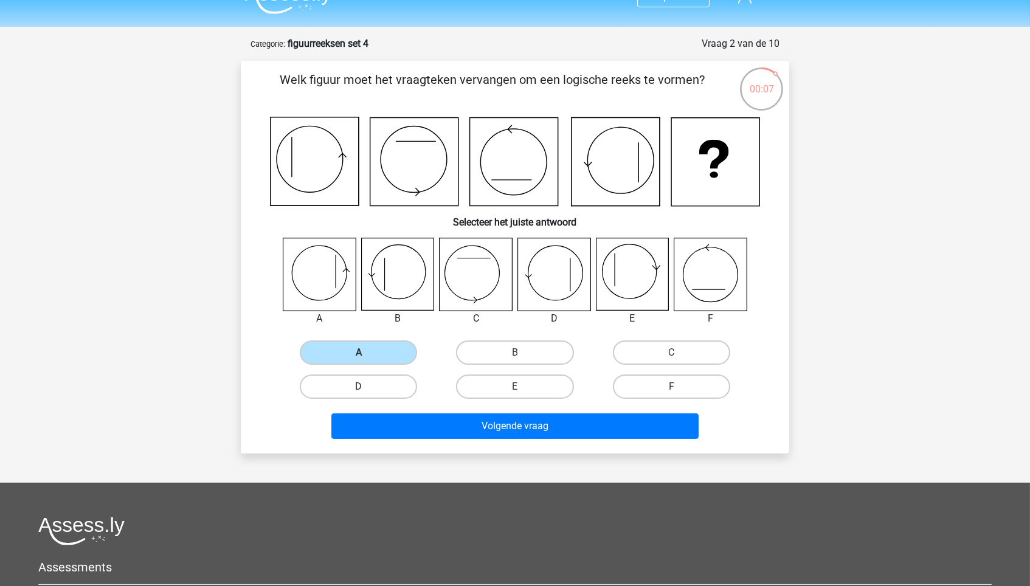
click at [356, 388] on label "D" at bounding box center [358, 386] width 117 height 24
click at [359, 388] on input "D" at bounding box center [363, 391] width 8 height 8
radio input "true"
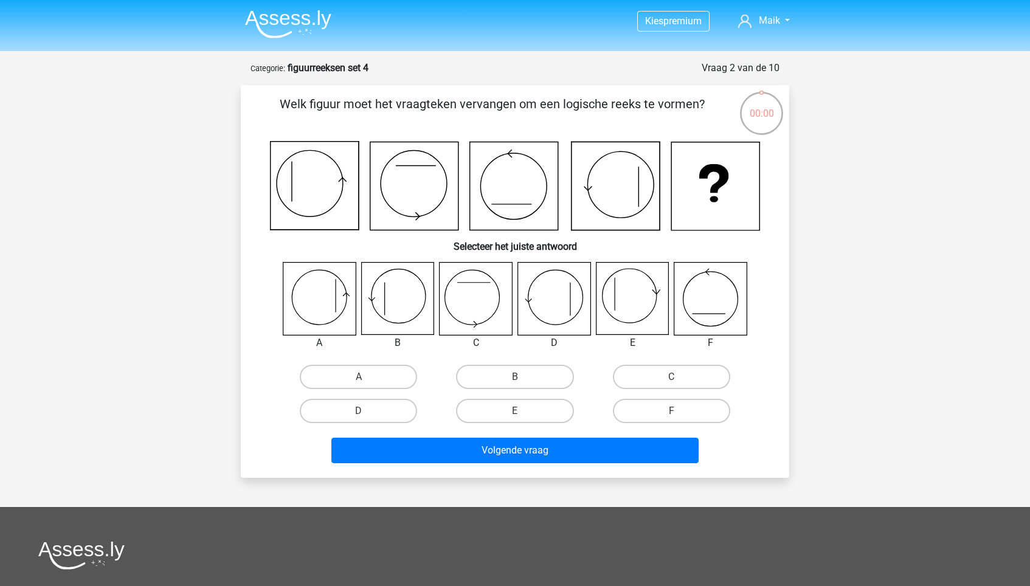
scroll to position [24, 0]
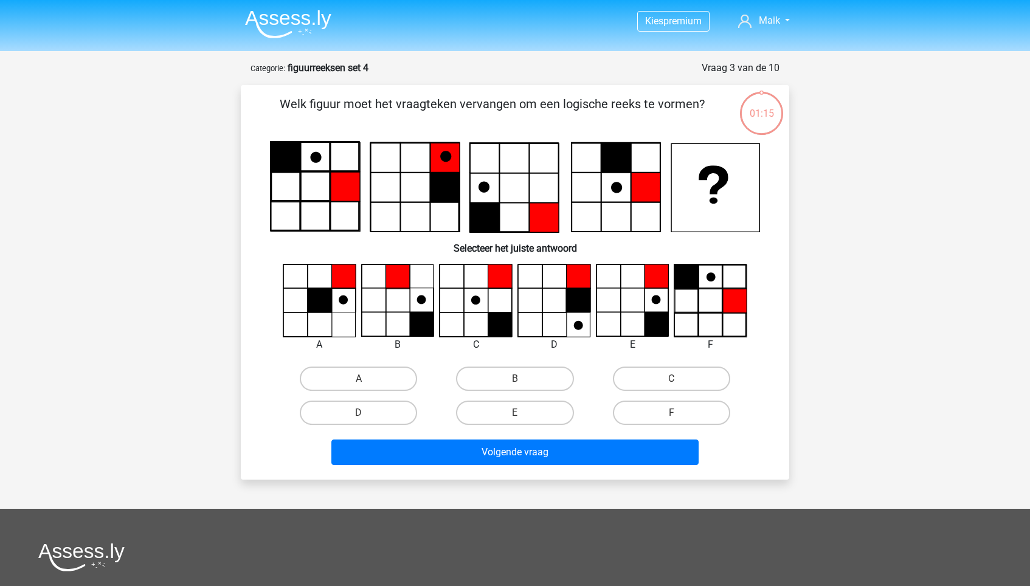
scroll to position [24, 0]
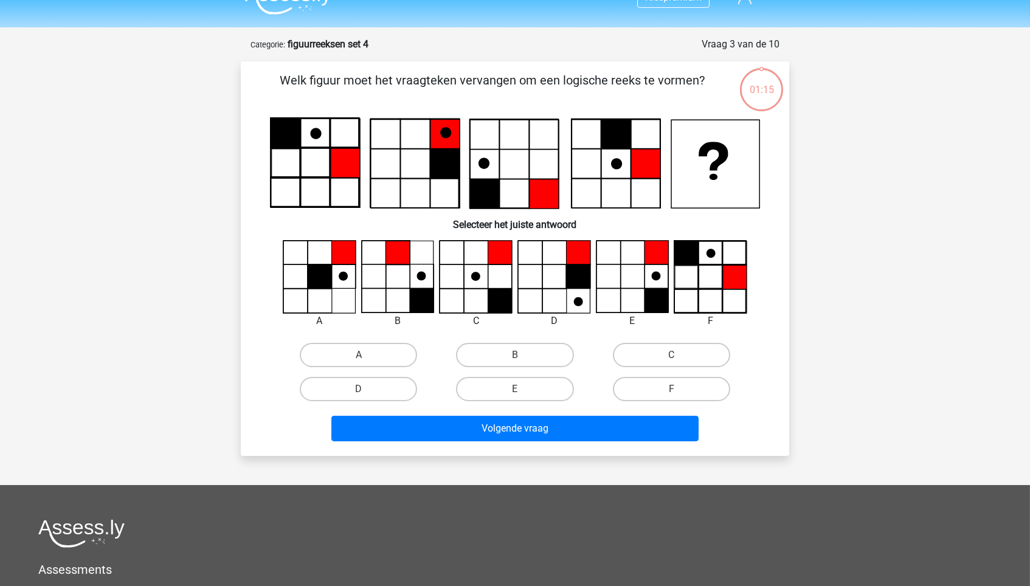
click at [398, 383] on label "D" at bounding box center [358, 389] width 117 height 24
click at [367, 389] on input "D" at bounding box center [363, 393] width 8 height 8
radio input "true"
click at [418, 386] on div "D" at bounding box center [358, 389] width 147 height 24
click at [391, 386] on label "D" at bounding box center [358, 389] width 117 height 24
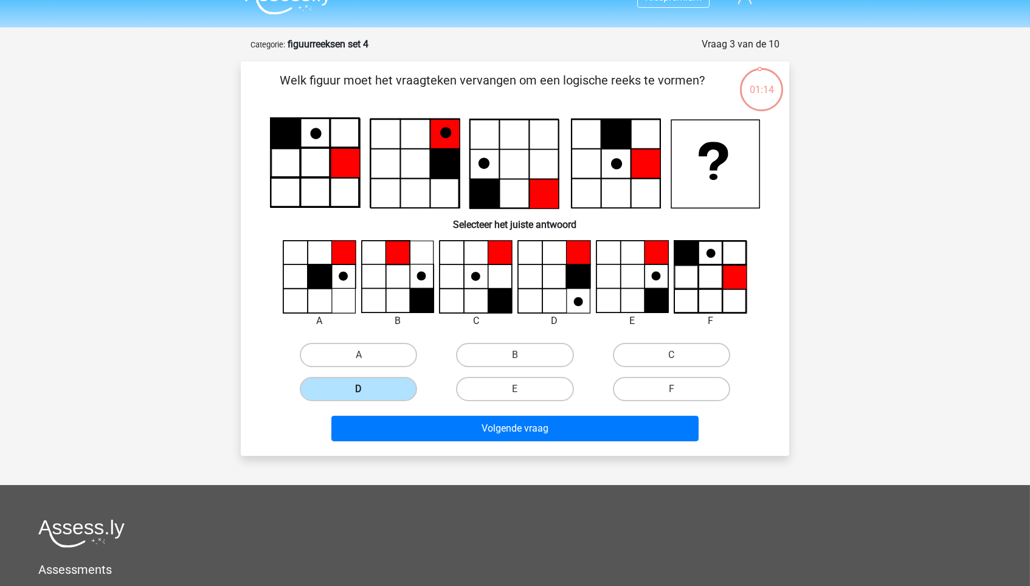
click at [367, 389] on input "D" at bounding box center [363, 393] width 8 height 8
click at [430, 326] on div "C" at bounding box center [476, 321] width 92 height 15
click at [483, 388] on label "E" at bounding box center [514, 389] width 117 height 24
click at [515, 389] on input "E" at bounding box center [519, 393] width 8 height 8
radio input "true"
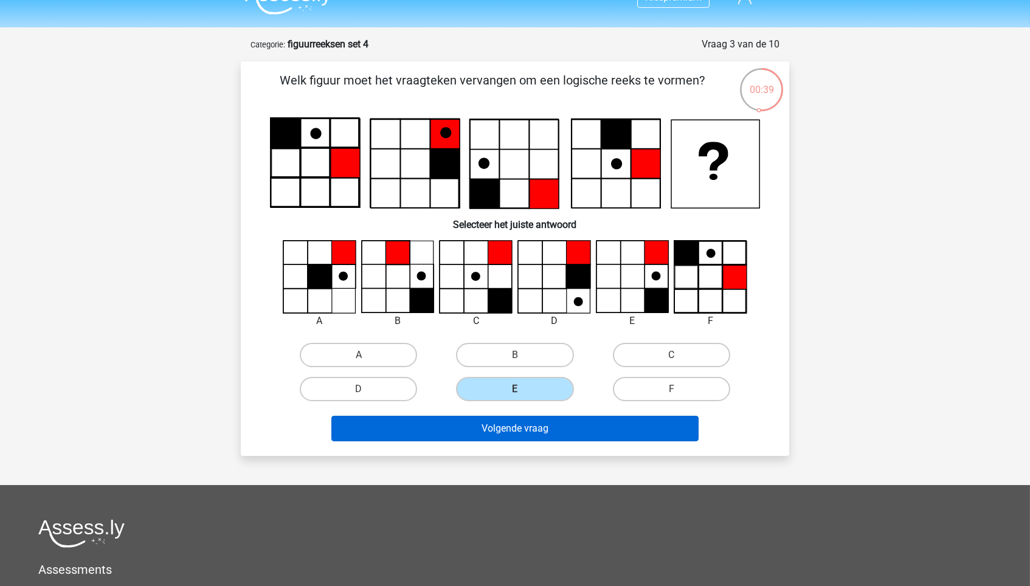
click at [483, 418] on button "Volgende vraag" at bounding box center [515, 429] width 368 height 26
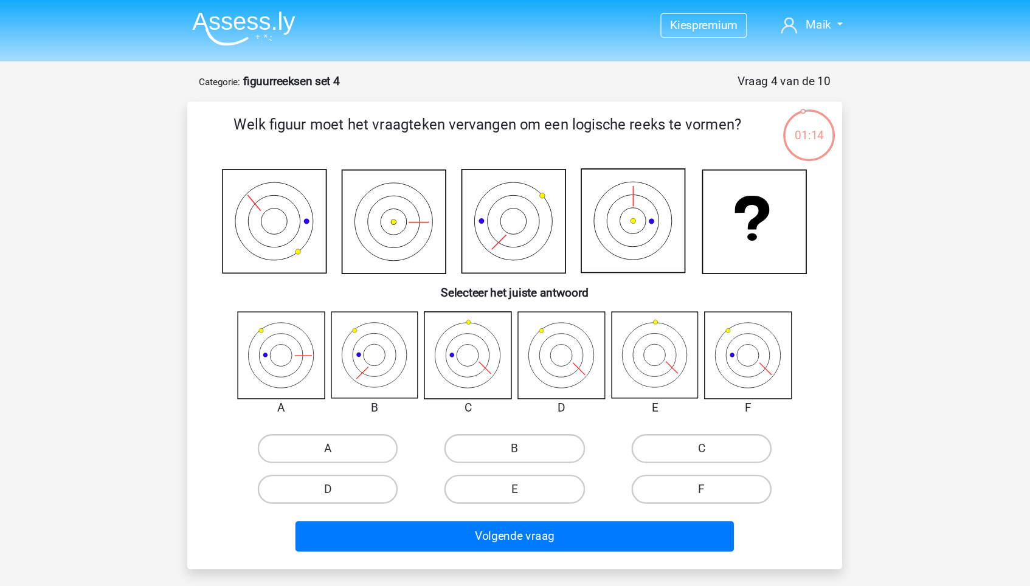
scroll to position [0, 0]
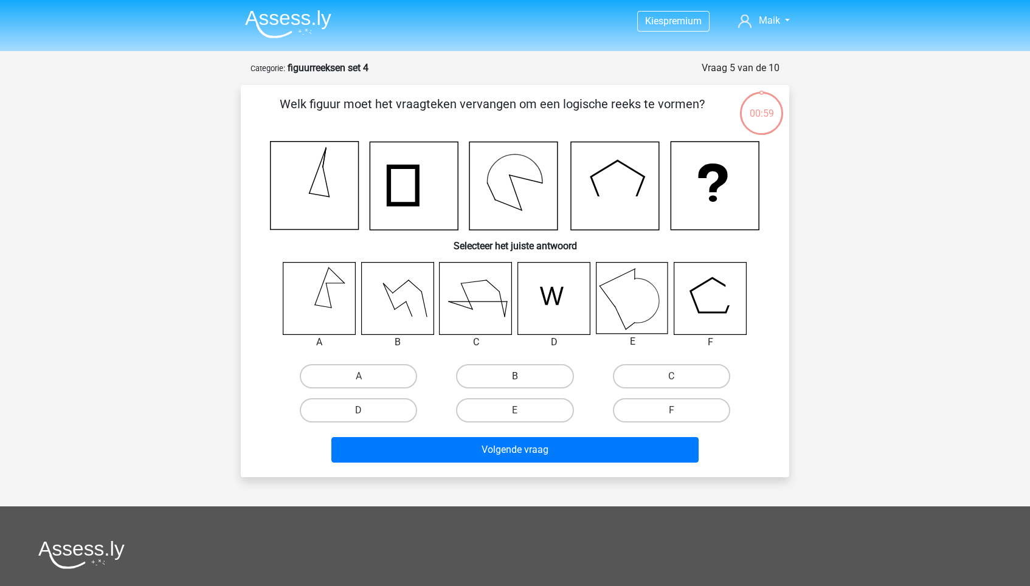
scroll to position [7, 84]
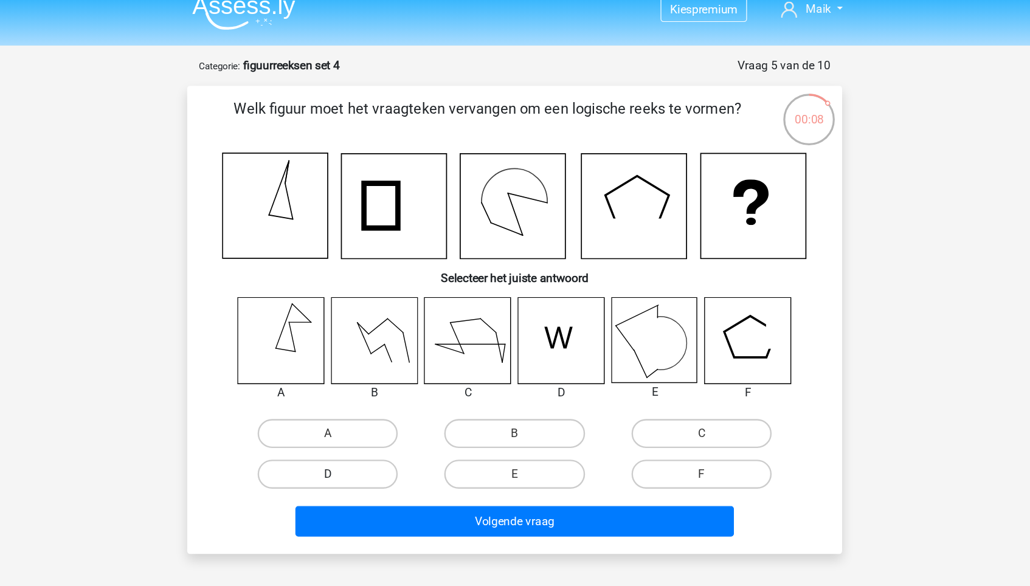
click at [326, 406] on label "D" at bounding box center [358, 403] width 117 height 24
click at [359, 406] on input "D" at bounding box center [363, 408] width 8 height 8
radio input "true"
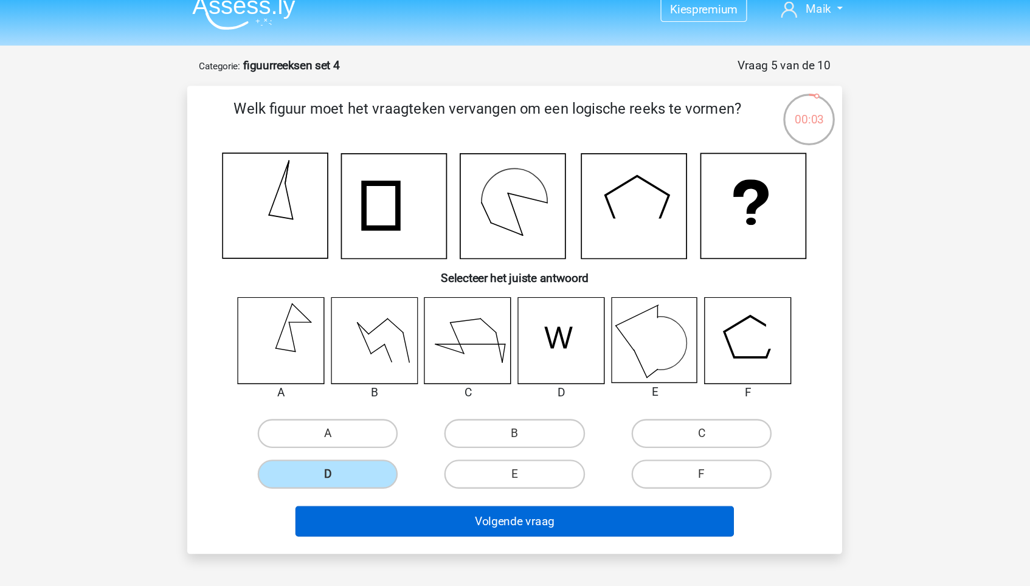
click at [332, 445] on button "Volgende vraag" at bounding box center [515, 443] width 368 height 26
